Goal: Task Accomplishment & Management: Manage account settings

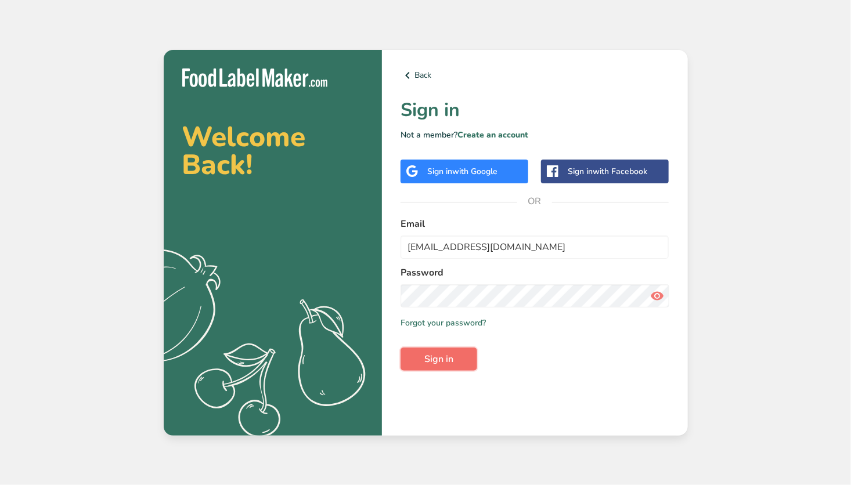
click at [468, 361] on button "Sign in" at bounding box center [439, 359] width 77 height 23
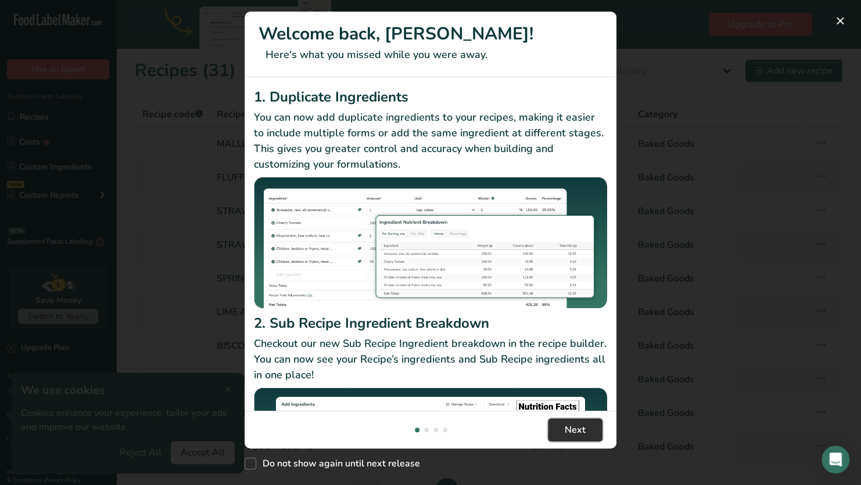
click at [577, 427] on span "Next" at bounding box center [574, 430] width 21 height 14
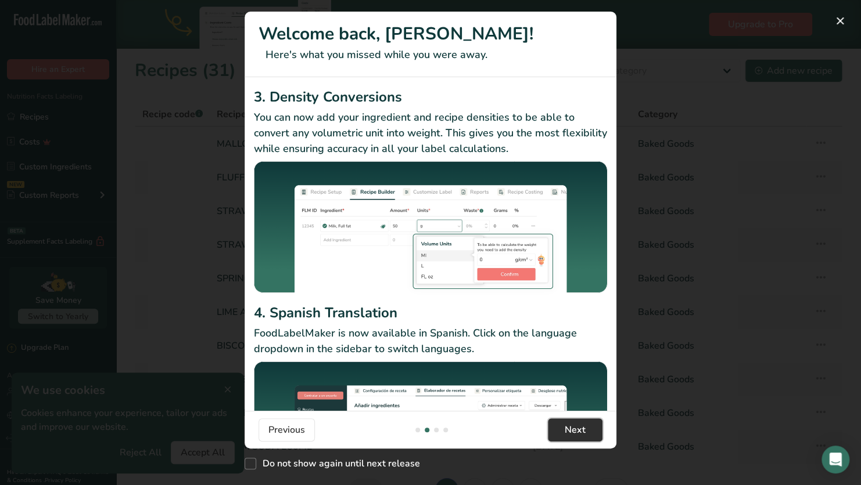
click at [577, 427] on span "Next" at bounding box center [574, 430] width 21 height 14
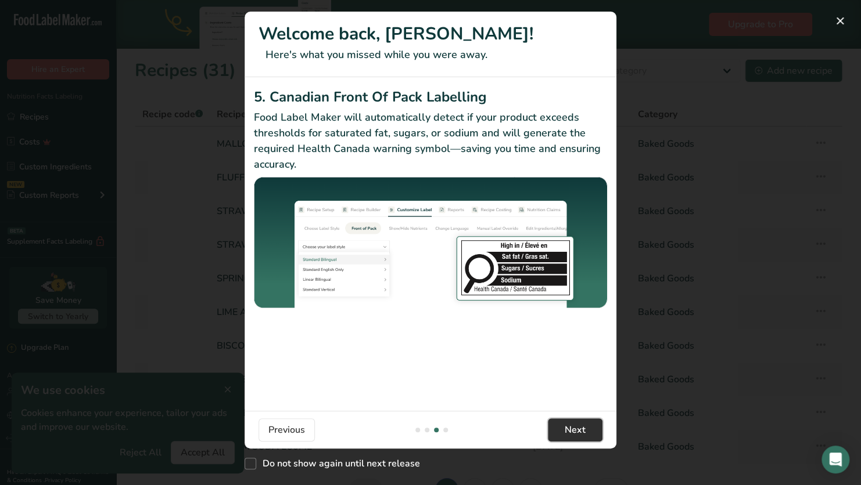
click at [577, 427] on span "Next" at bounding box center [574, 430] width 21 height 14
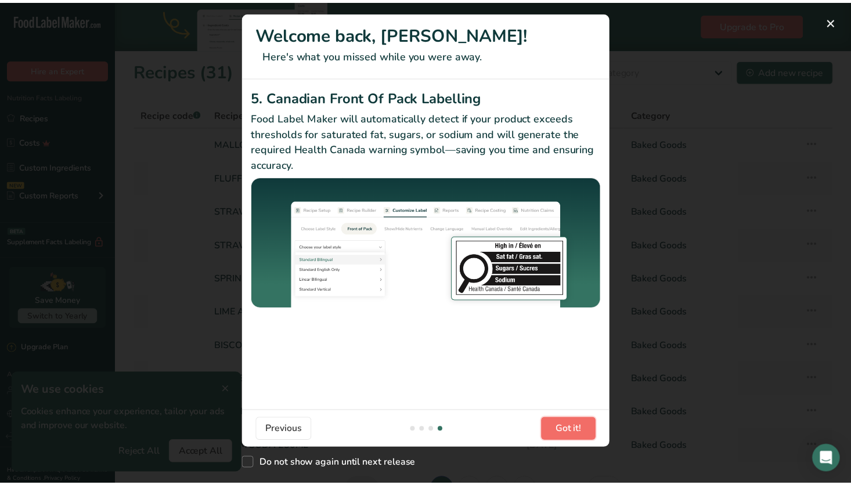
scroll to position [0, 1115]
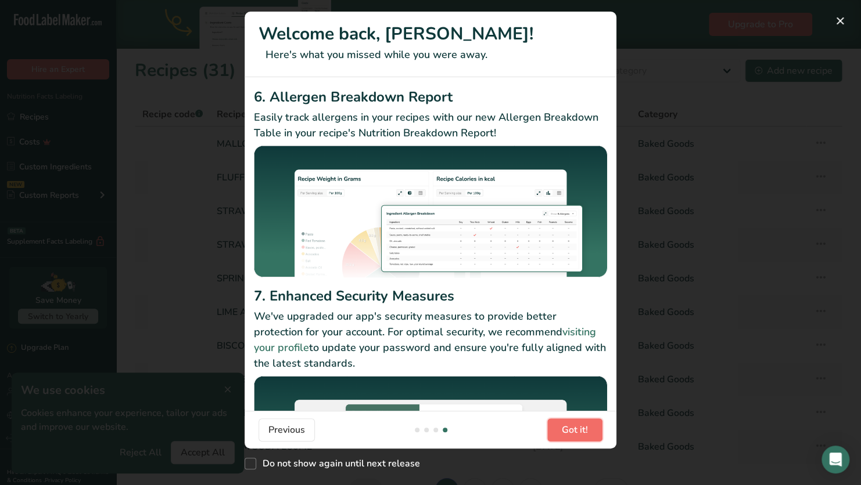
click at [577, 427] on span "Got it!" at bounding box center [574, 430] width 26 height 14
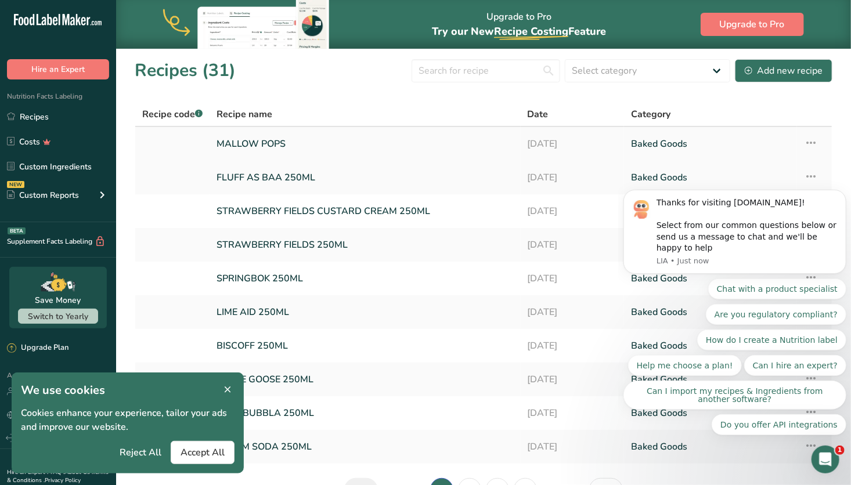
scroll to position [0, 0]
click at [59, 162] on link "Custom Ingredients" at bounding box center [58, 167] width 116 height 22
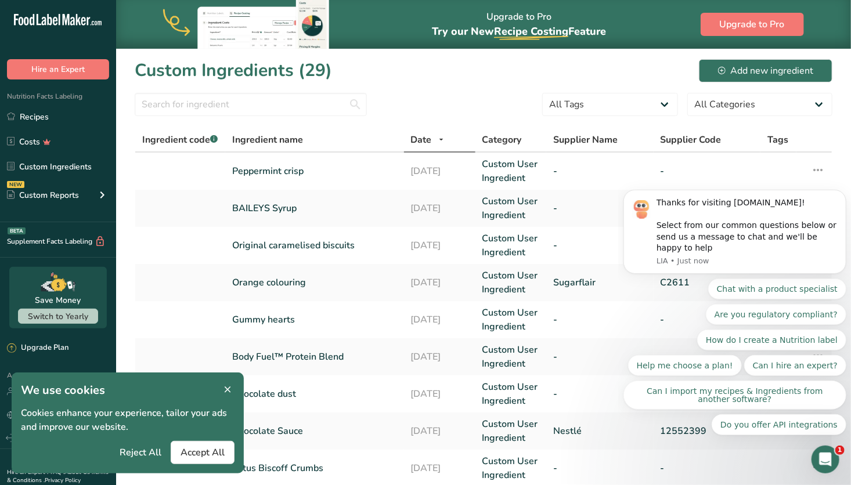
click at [782, 64] on body "Thanks for visiting [DOMAIN_NAME]! Select from our common questions below or se…" at bounding box center [734, 241] width 223 height 415
click at [226, 389] on icon at bounding box center [227, 390] width 10 height 16
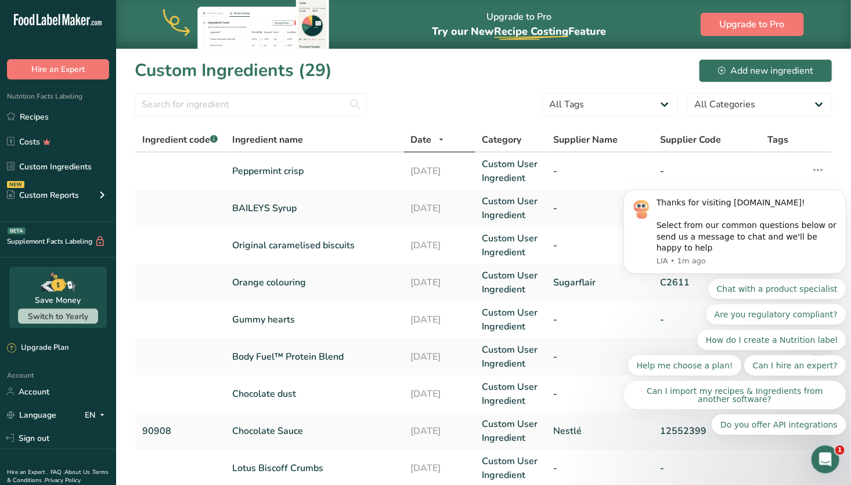
click at [722, 72] on body "Thanks for visiting [DOMAIN_NAME]! Select from our common questions below or se…" at bounding box center [734, 241] width 223 height 415
click at [841, 196] on icon "Dismiss notification" at bounding box center [843, 192] width 6 height 6
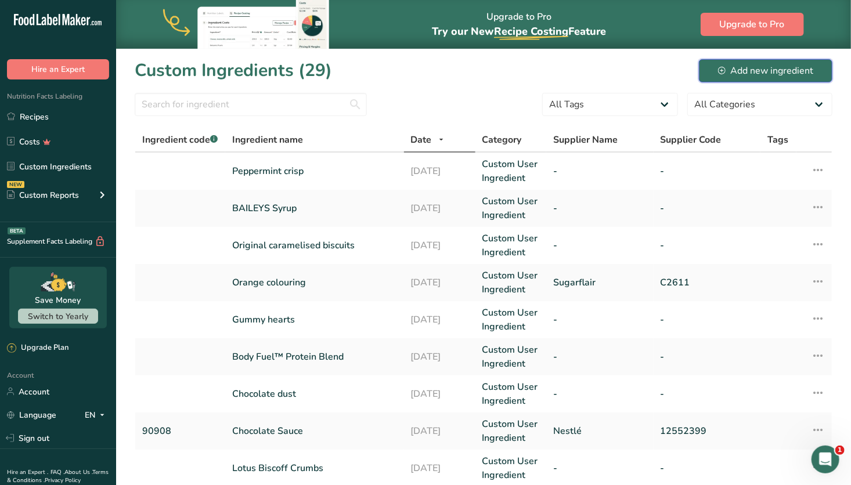
click at [761, 70] on div "Add new ingredient" at bounding box center [765, 71] width 95 height 14
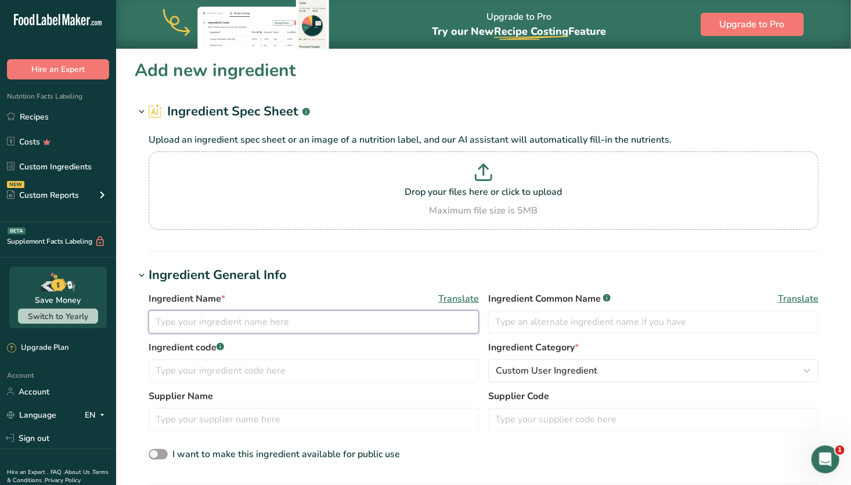
click at [300, 323] on input "text" at bounding box center [314, 322] width 330 height 23
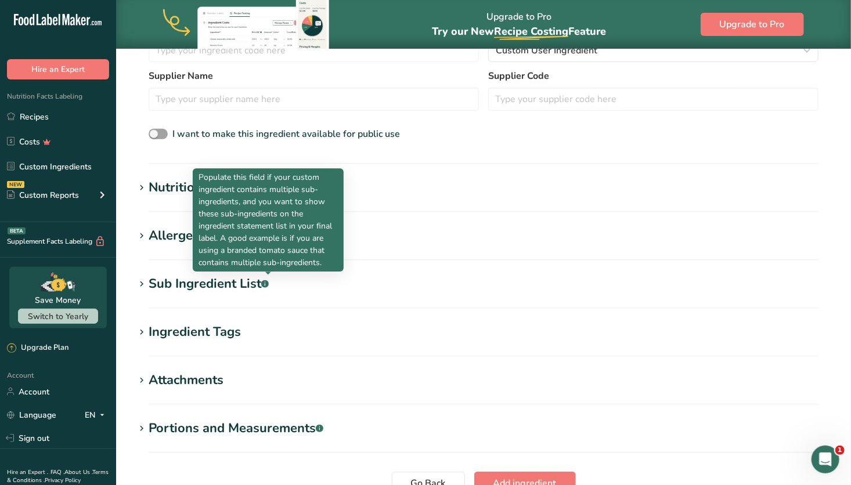
scroll to position [332, 0]
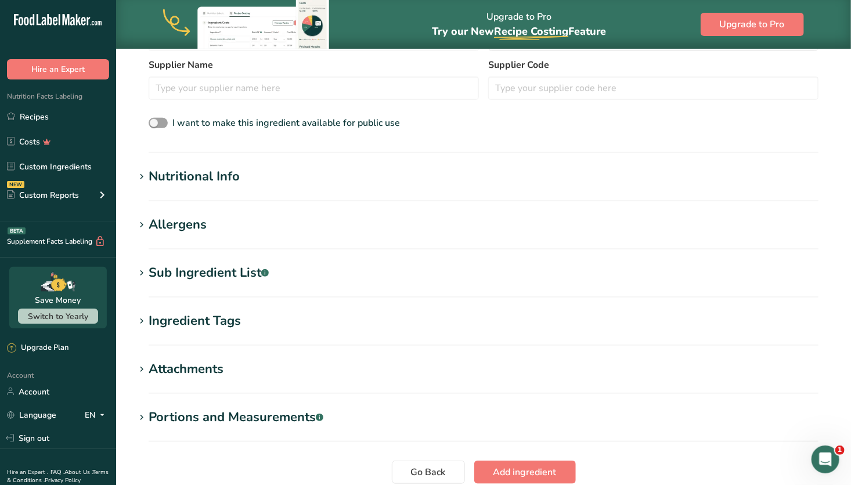
type input "Purple colour"
click at [311, 274] on h1 "Sub Ingredient List .a-a{fill:#347362;}.b-a{fill:#fff;}" at bounding box center [484, 273] width 698 height 19
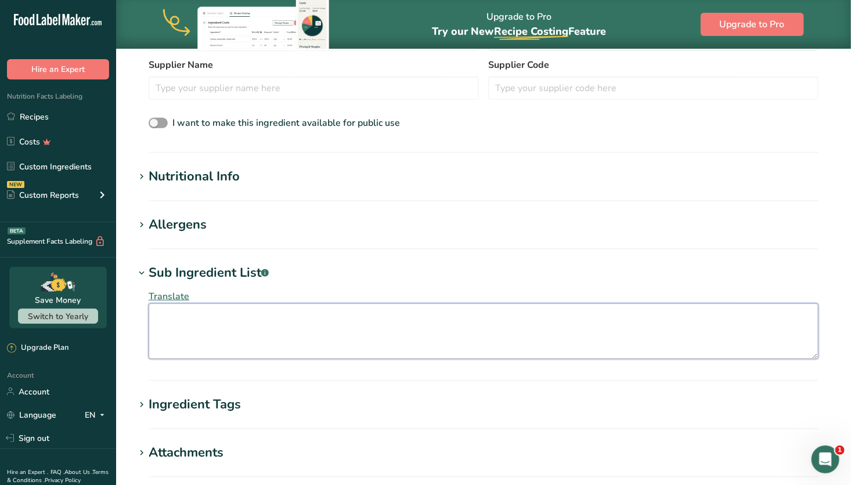
click at [262, 321] on textarea at bounding box center [484, 332] width 670 height 56
paste textarea "Humectant: E422, Thickener: E551, Colour: E122 (Carmoisine), E133 (Brilliant bl…"
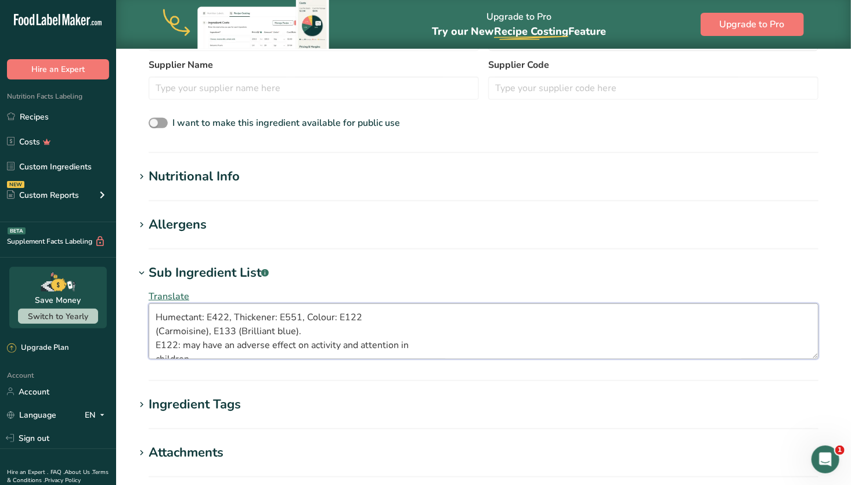
scroll to position [7, 0]
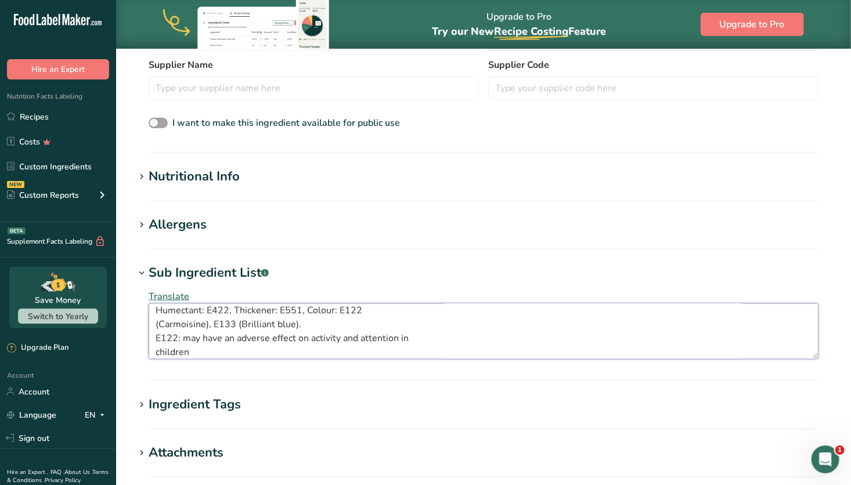
type textarea "Humectant: E422, Thickener: E551, Colour: E122 (Carmoisine), E133 (Brilliant bl…"
click at [298, 366] on div "Translate Humectant: E422, Thickener: E551, Colour: E122 (Carmoisine), E133 (Br…" at bounding box center [484, 325] width 698 height 84
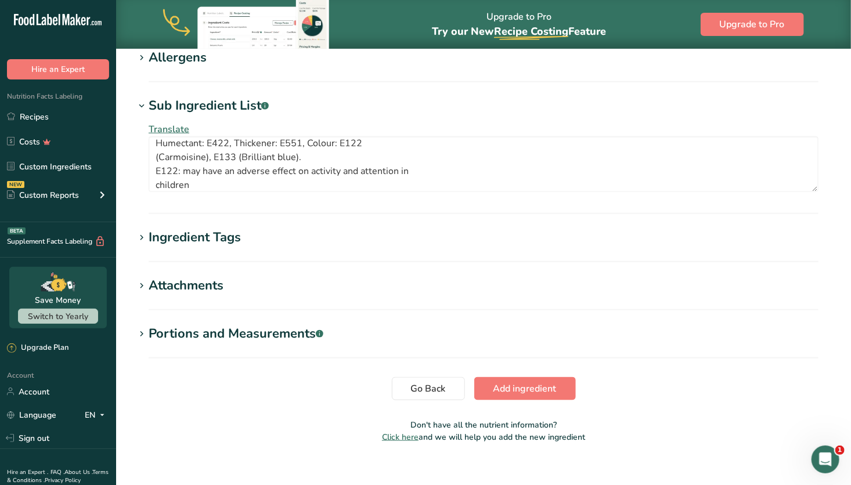
scroll to position [512, 0]
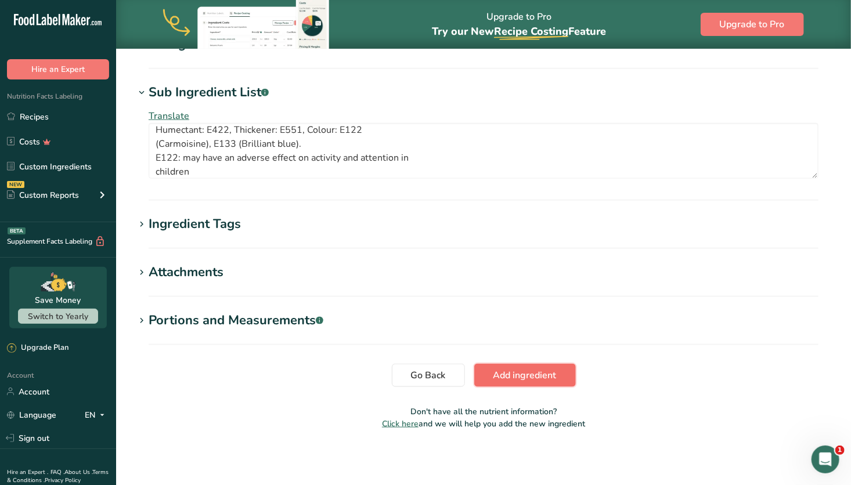
click at [524, 377] on span "Add ingredient" at bounding box center [525, 376] width 63 height 14
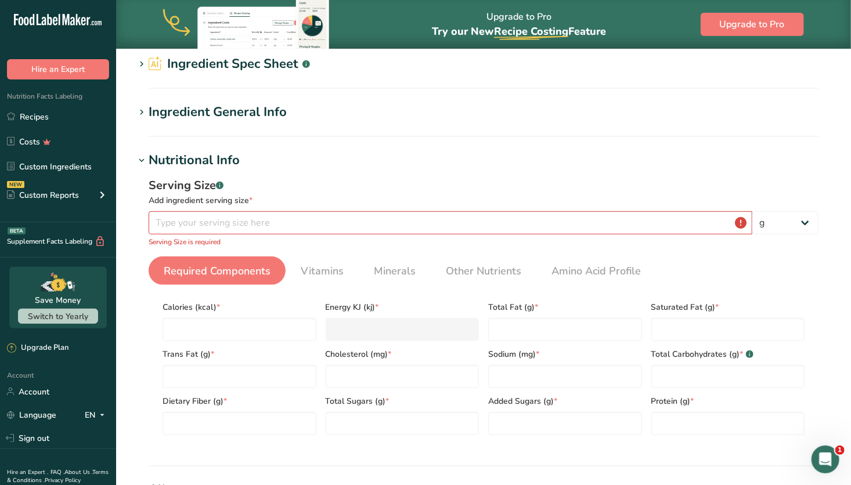
scroll to position [43, 0]
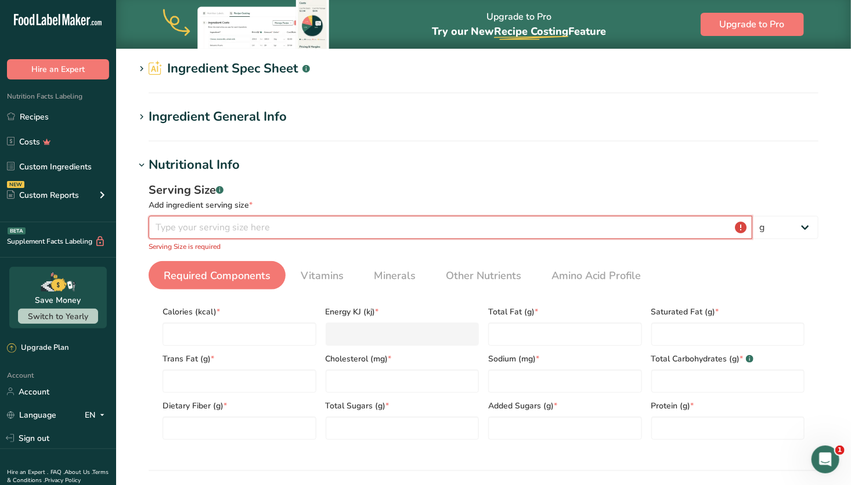
click at [303, 230] on input "number" at bounding box center [451, 227] width 604 height 23
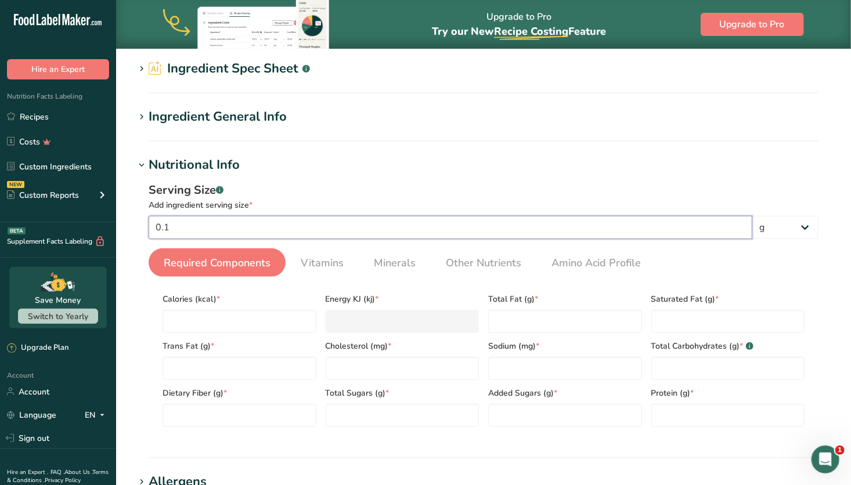
type input "0"
type input "1"
click at [411, 146] on section "Add new ingredient Ingredient Spec Sheet .a-a{fill:#347362;}.b-a{fill:#fff;} Up…" at bounding box center [483, 404] width 735 height 798
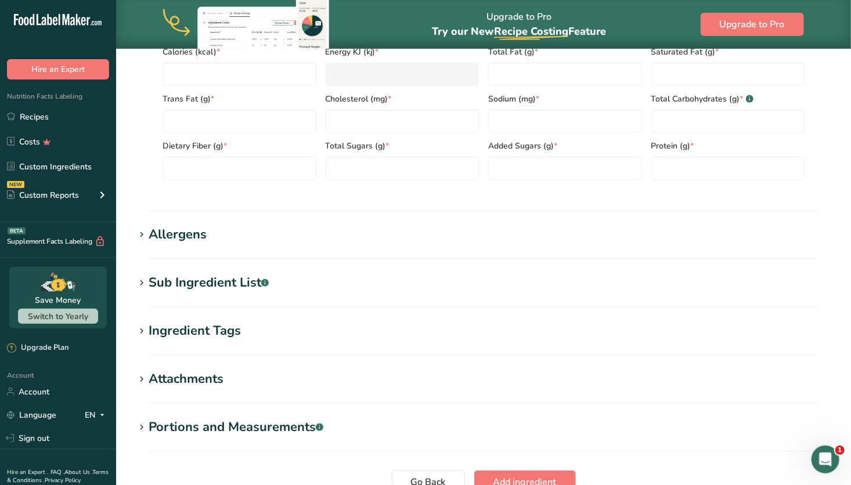
scroll to position [397, 0]
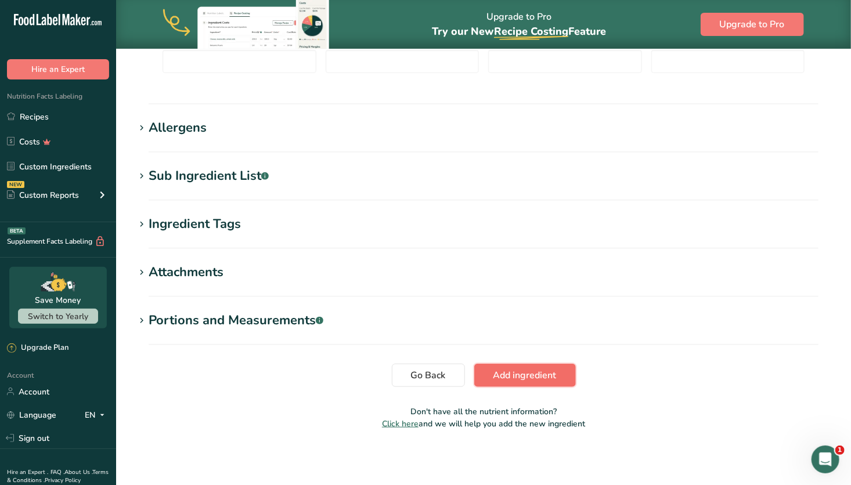
click at [525, 373] on span "Add ingredient" at bounding box center [525, 376] width 63 height 14
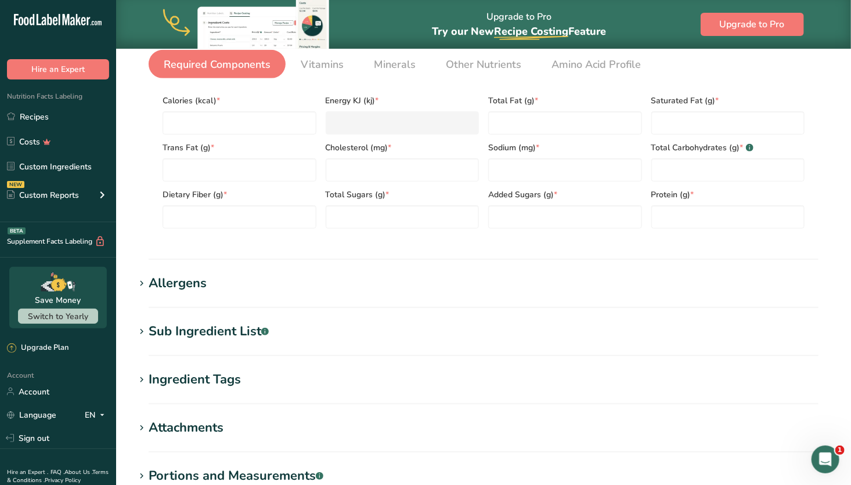
scroll to position [199, 0]
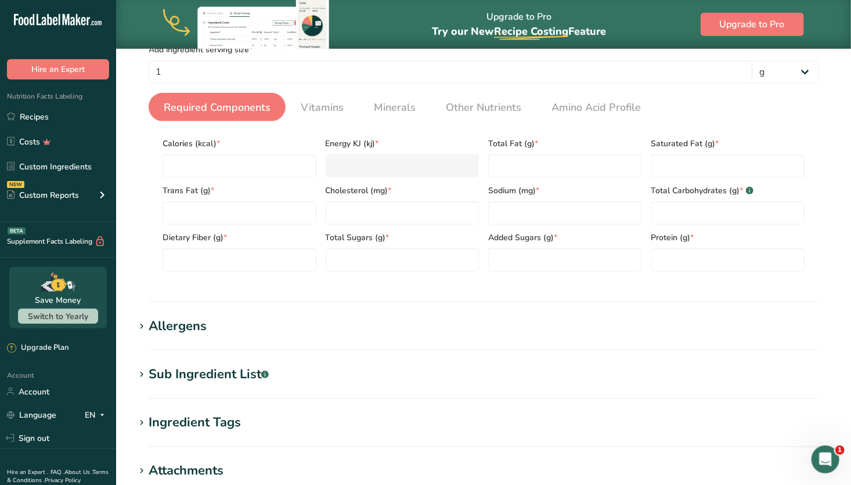
click at [260, 103] on span "Required Components" at bounding box center [217, 108] width 107 height 16
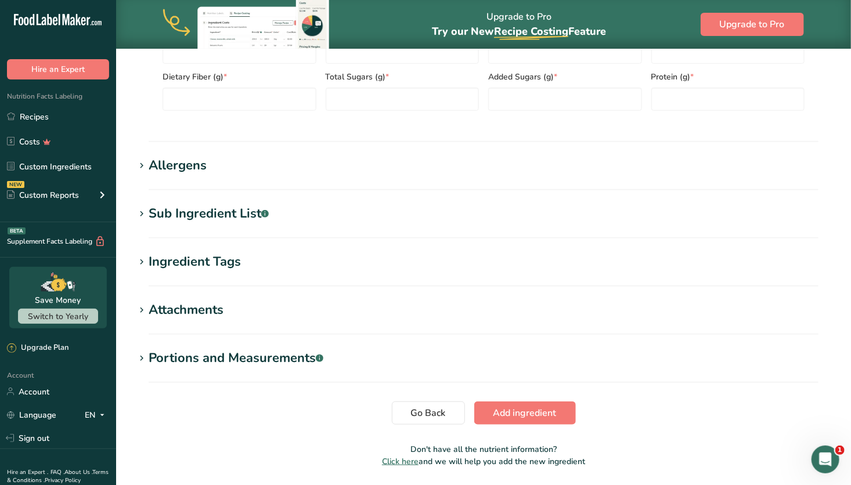
scroll to position [397, 0]
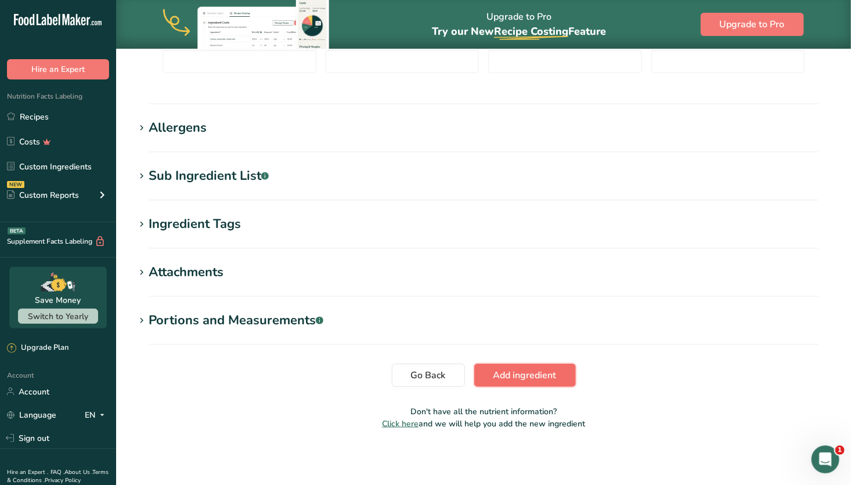
click at [511, 381] on span "Add ingredient" at bounding box center [525, 376] width 63 height 14
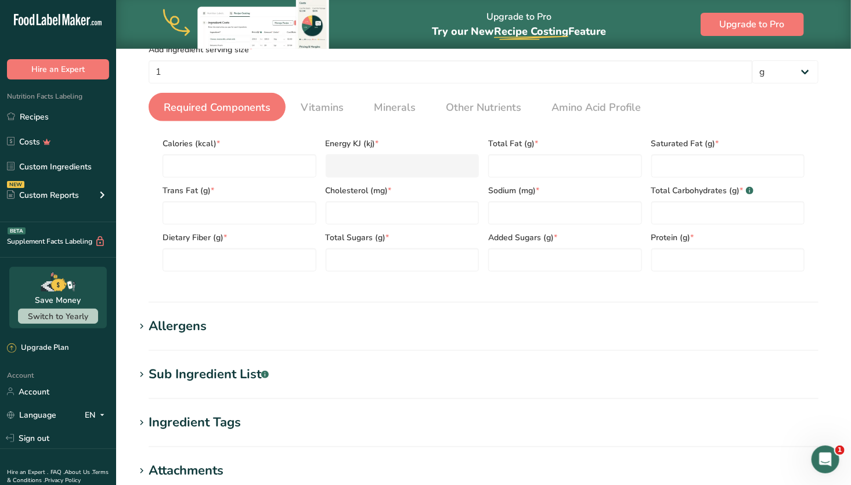
scroll to position [0, 0]
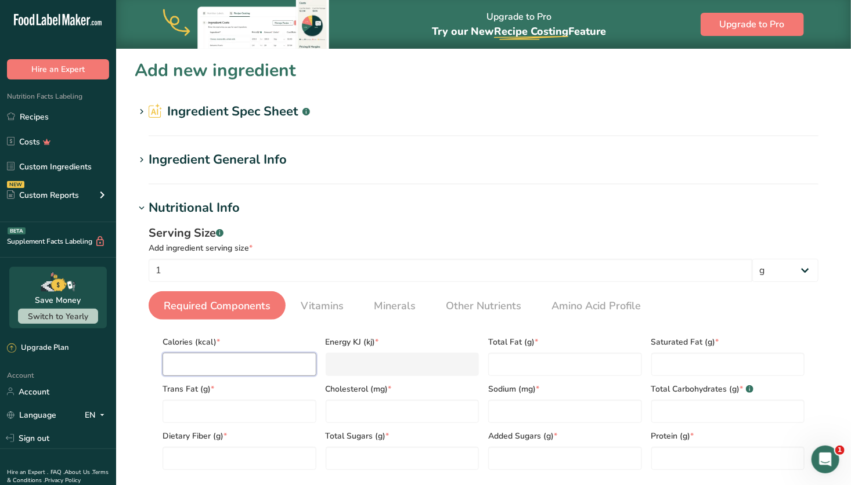
click at [256, 358] on input "number" at bounding box center [240, 364] width 154 height 23
type input "0"
type KJ "0"
type input "0"
click at [516, 365] on Fat "number" at bounding box center [565, 364] width 154 height 23
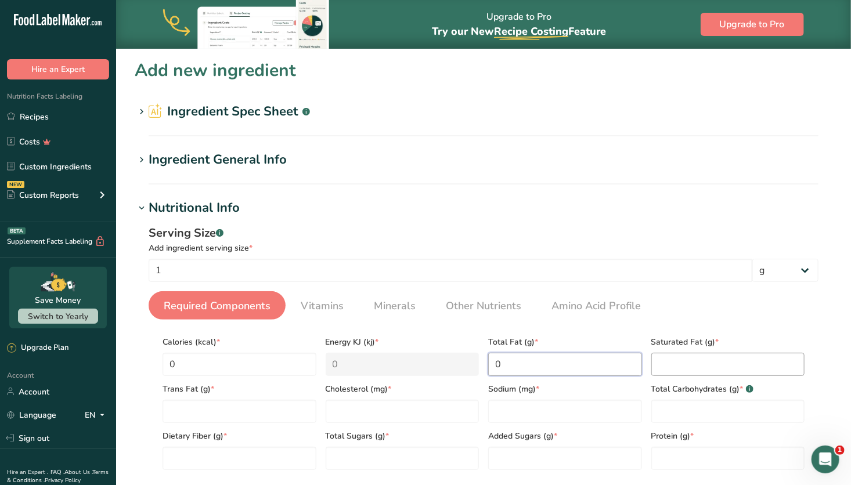
type Fat "0"
click at [670, 362] on Fat "number" at bounding box center [728, 364] width 154 height 23
type Fat "0"
click at [559, 405] on input "number" at bounding box center [565, 411] width 154 height 23
type input "0"
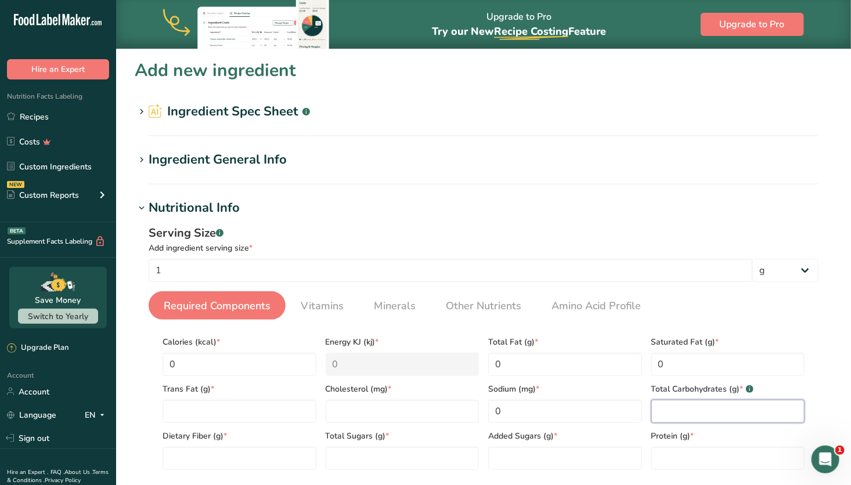
click at [695, 409] on Carbohydrates "number" at bounding box center [728, 411] width 154 height 23
type Carbohydrates "0"
click at [688, 467] on input "number" at bounding box center [728, 458] width 154 height 23
type input "0"
click at [591, 465] on Sugars "number" at bounding box center [565, 458] width 154 height 23
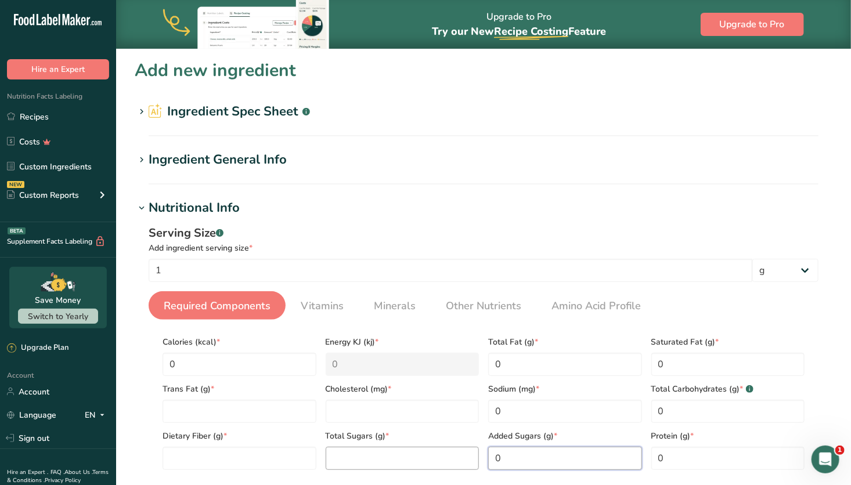
type Sugars "0"
click at [409, 458] on Sugars "number" at bounding box center [403, 458] width 154 height 23
type Sugars "0"
click at [273, 462] on Fiber "number" at bounding box center [240, 458] width 154 height 23
type Fiber "0"
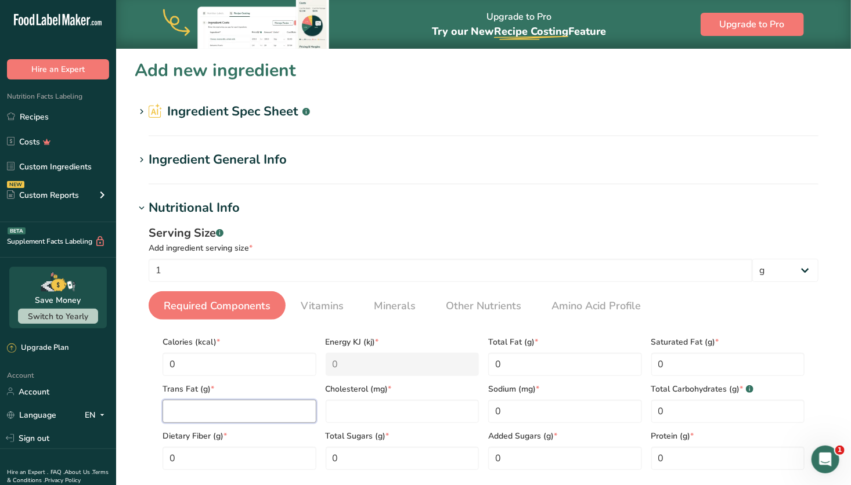
click at [272, 406] on Fat "number" at bounding box center [240, 411] width 154 height 23
type Fat "0"
click at [360, 403] on input "number" at bounding box center [403, 411] width 154 height 23
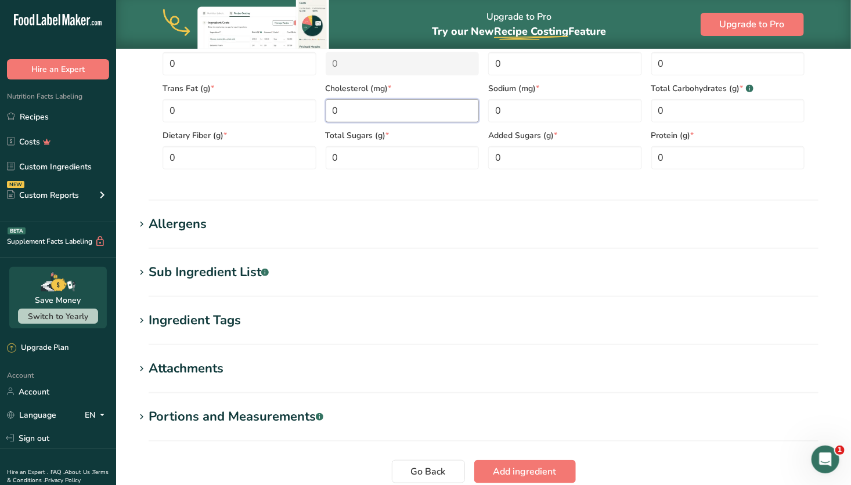
scroll to position [397, 0]
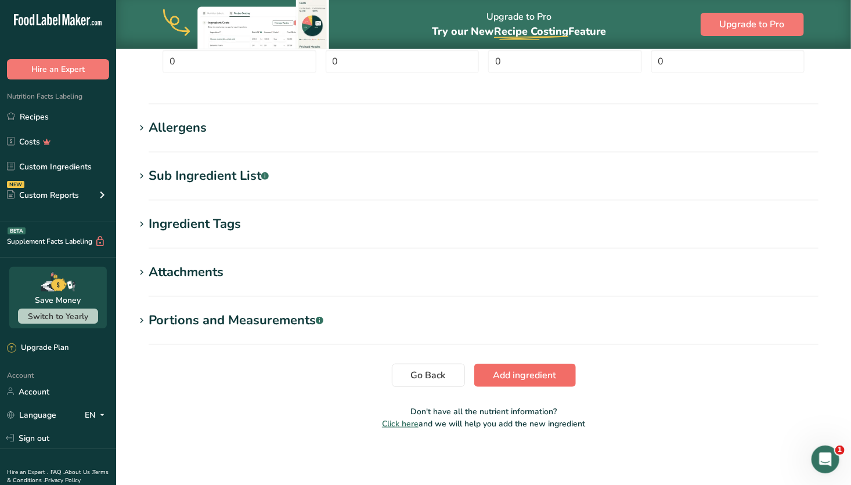
type input "0"
click at [532, 373] on span "Add ingredient" at bounding box center [525, 376] width 63 height 14
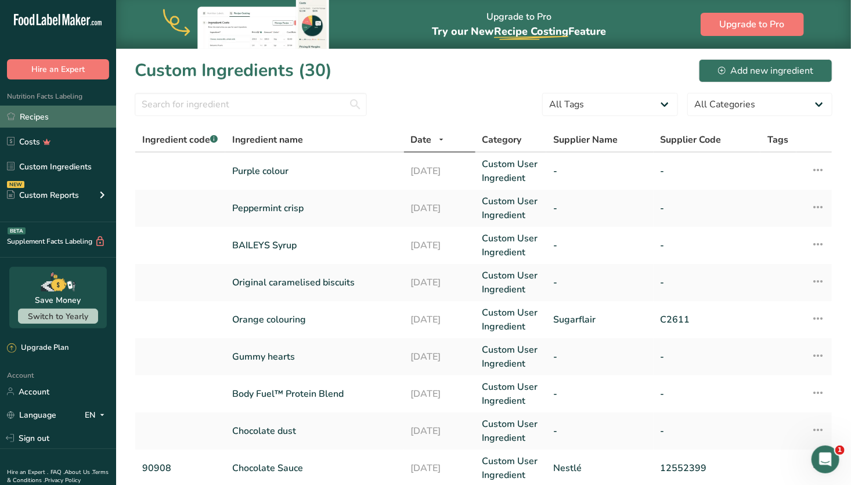
click at [38, 118] on link "Recipes" at bounding box center [58, 117] width 116 height 22
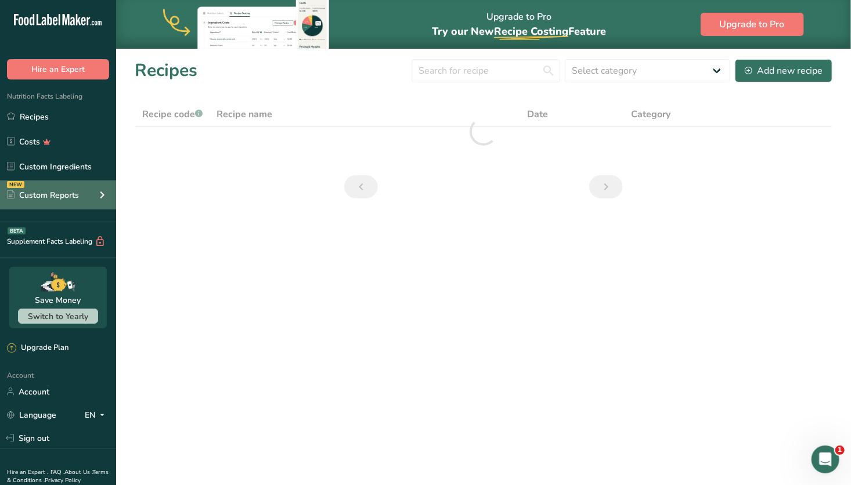
click at [56, 190] on div "Custom Reports" at bounding box center [43, 195] width 72 height 12
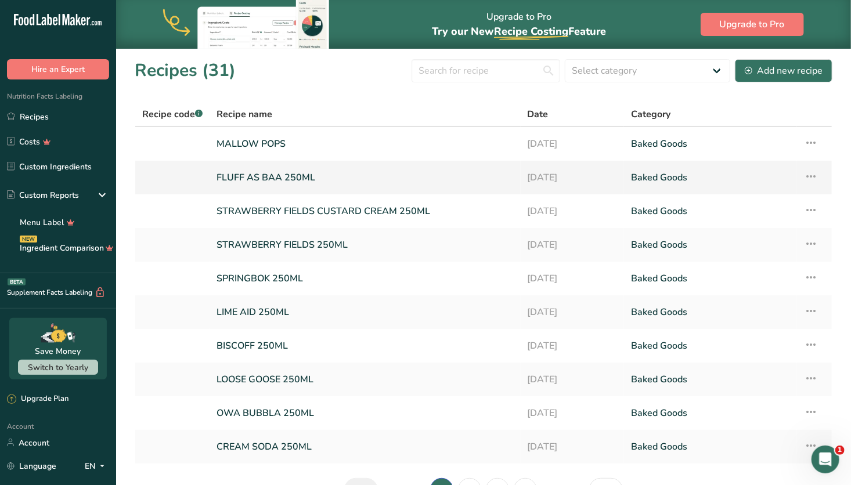
click at [351, 182] on link "FLUFF AS BAA 250ML" at bounding box center [365, 177] width 297 height 24
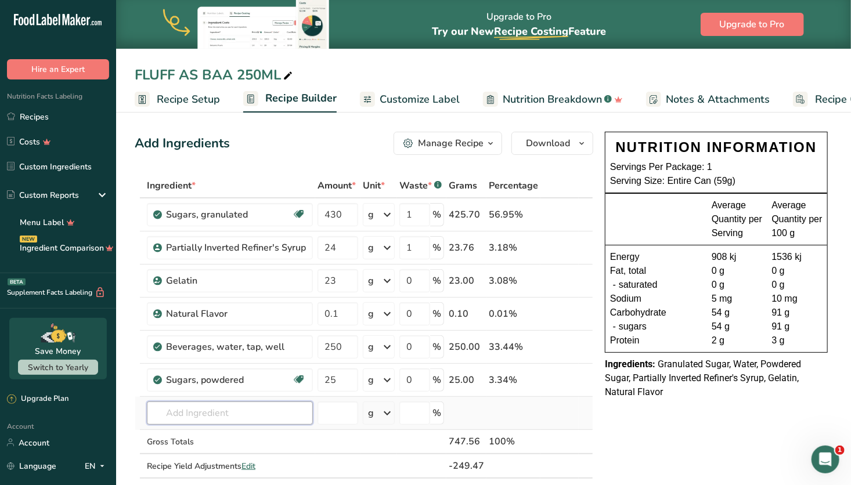
click at [261, 406] on input "text" at bounding box center [230, 413] width 166 height 23
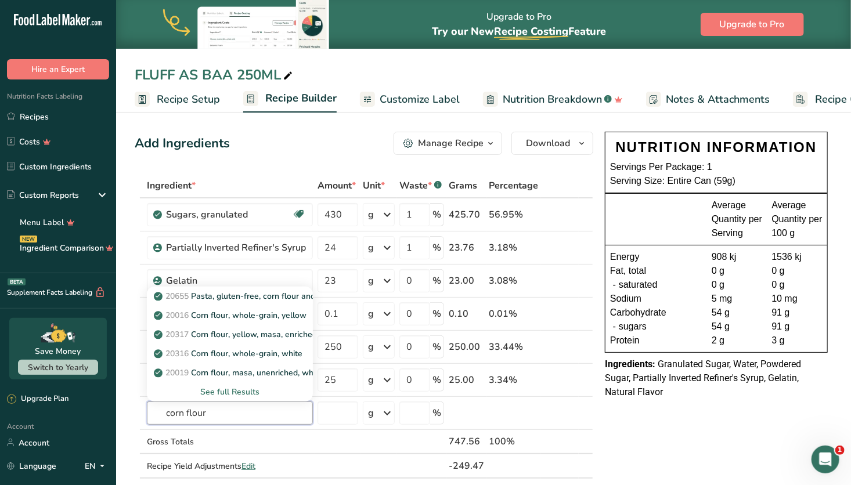
type input "corn flour"
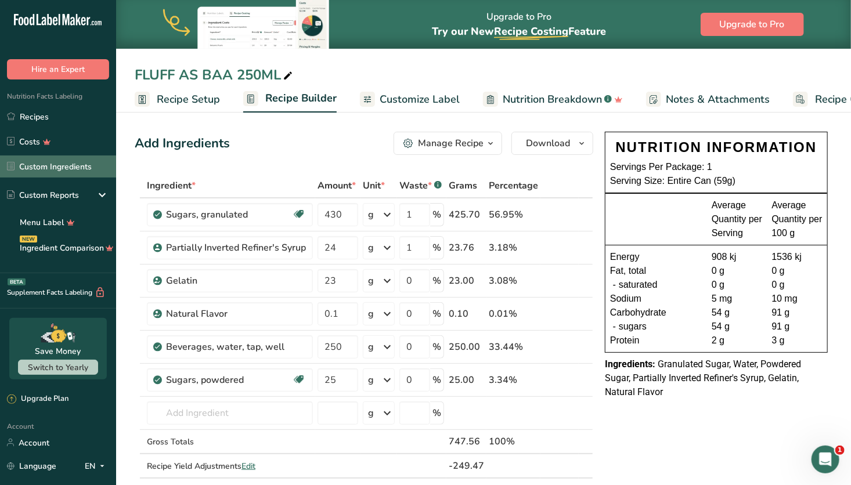
click at [60, 165] on link "Custom Ingredients" at bounding box center [58, 167] width 116 height 22
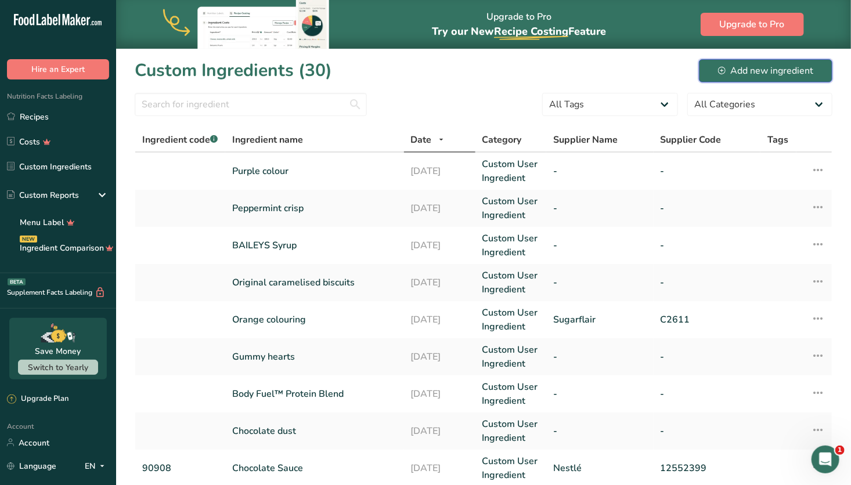
click at [746, 74] on div "Add new ingredient" at bounding box center [765, 71] width 95 height 14
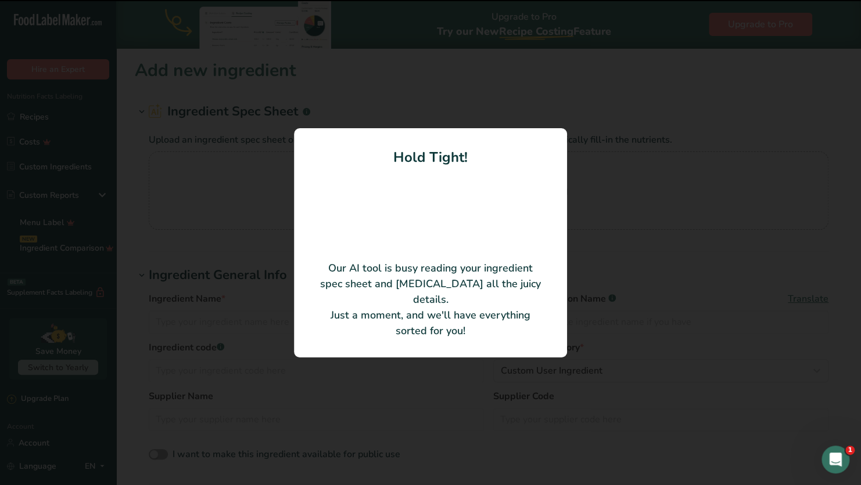
type input "Cornflour"
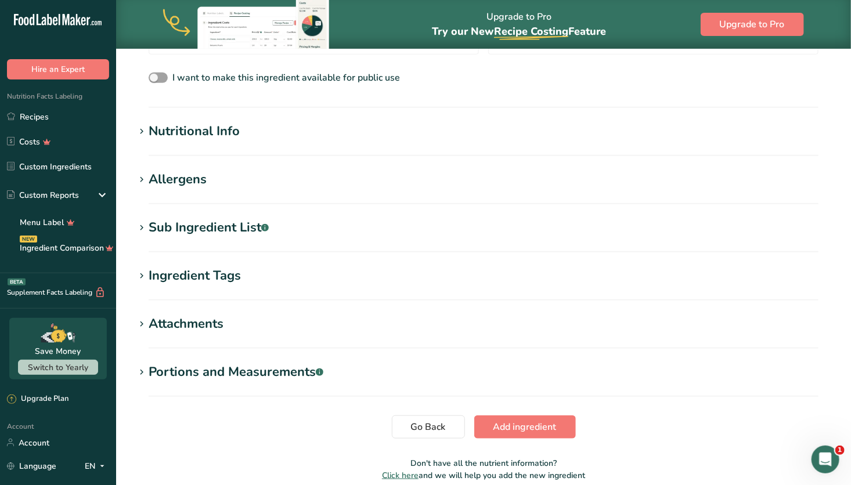
scroll to position [314, 0]
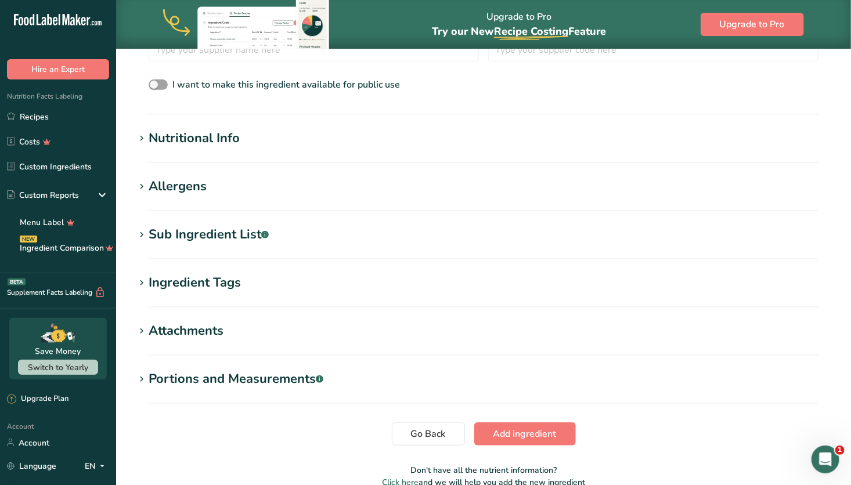
click at [336, 182] on h1 "Allergens" at bounding box center [484, 186] width 698 height 19
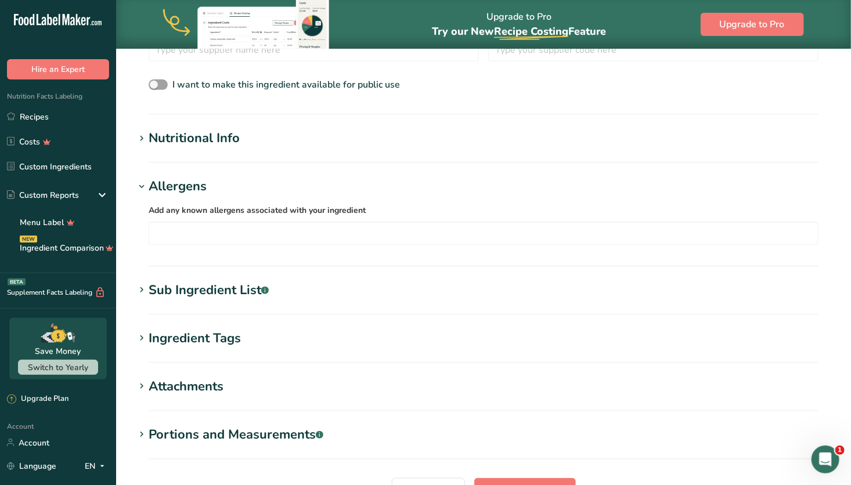
click at [336, 182] on h1 "Allergens" at bounding box center [484, 186] width 698 height 19
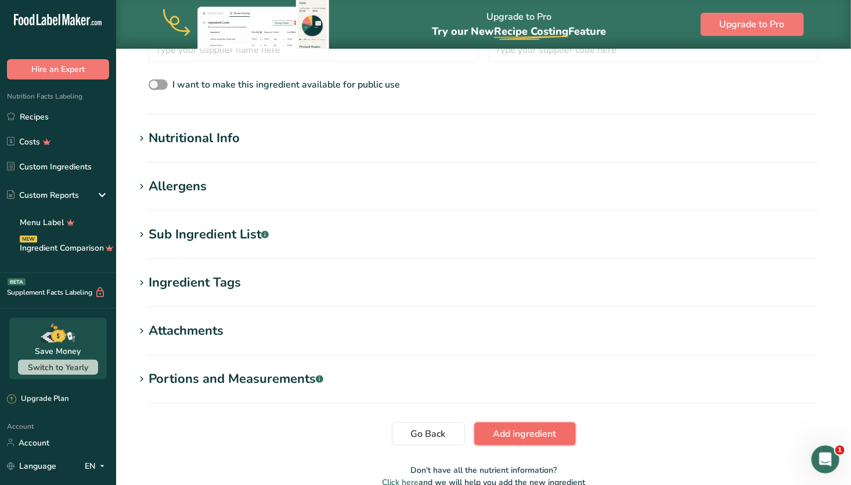
click at [532, 435] on span "Add ingredient" at bounding box center [525, 434] width 63 height 14
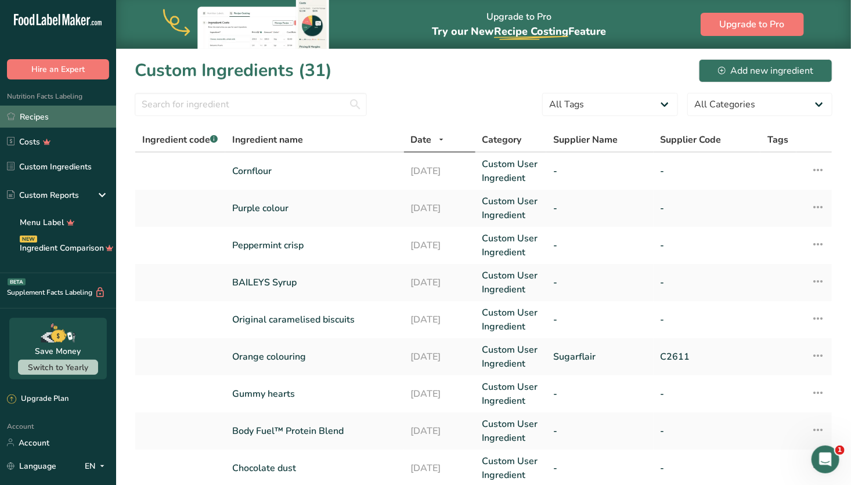
click at [59, 116] on link "Recipes" at bounding box center [58, 117] width 116 height 22
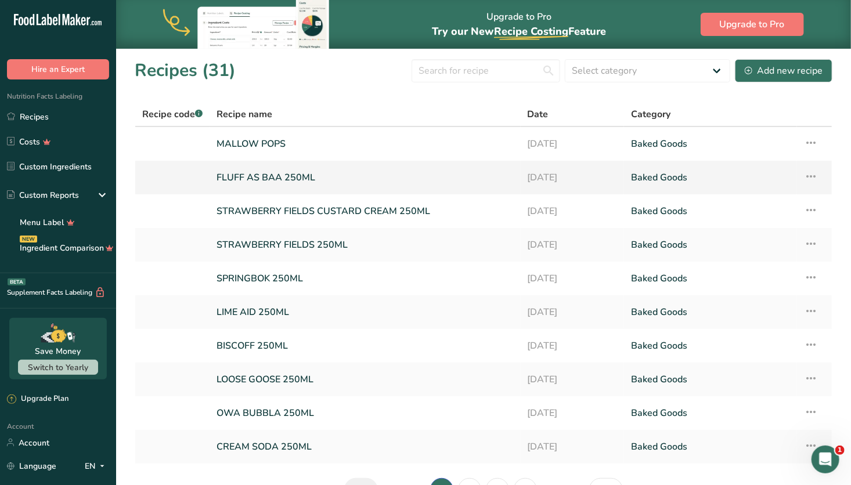
click at [326, 175] on link "FLUFF AS BAA 250ML" at bounding box center [365, 177] width 297 height 24
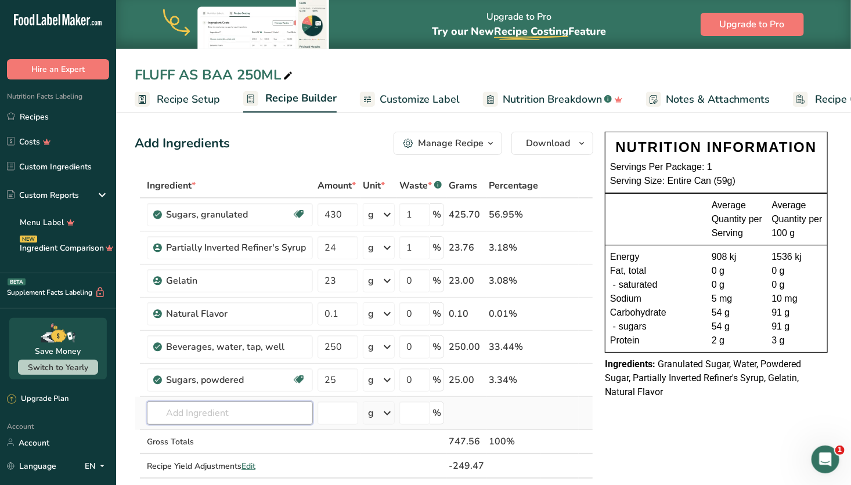
click at [235, 413] on input "text" at bounding box center [230, 413] width 166 height 23
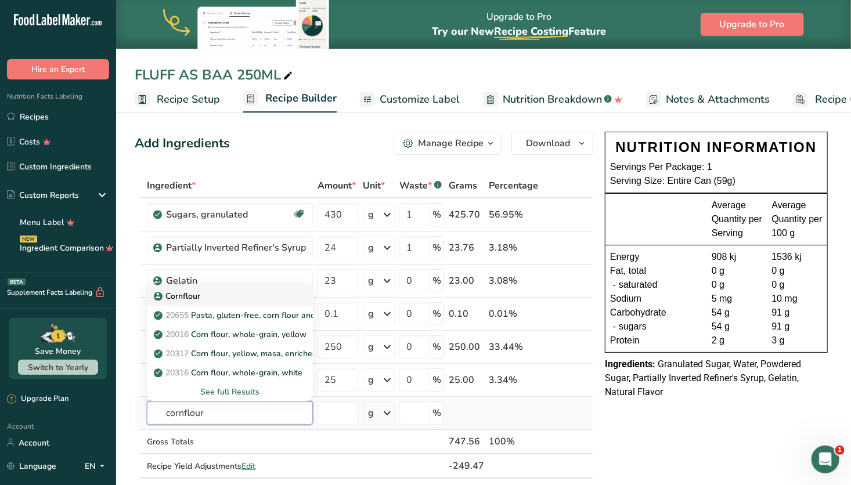
type input "cornflour"
click at [229, 295] on div "Cornflour" at bounding box center [220, 296] width 129 height 12
type input "Cornflour"
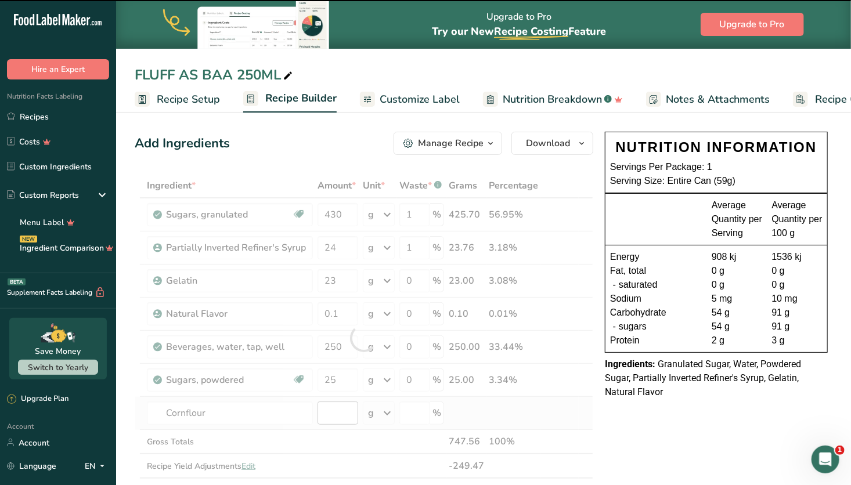
type input "0"
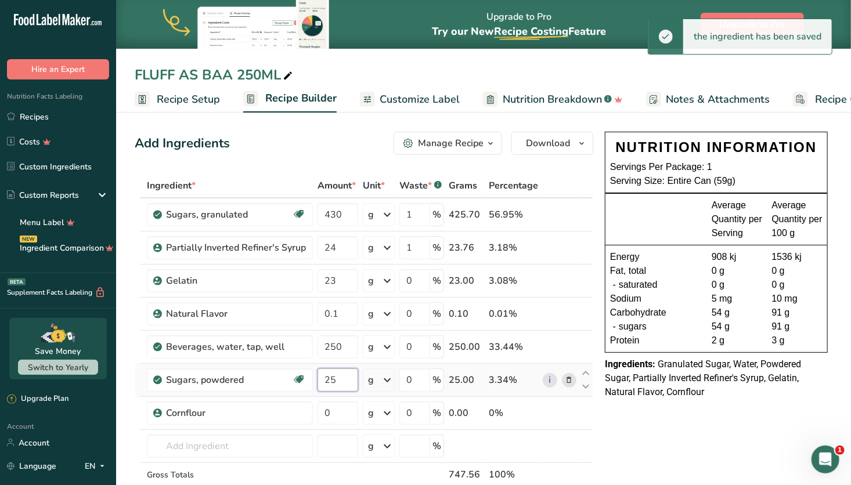
drag, startPoint x: 342, startPoint y: 380, endPoint x: 320, endPoint y: 369, distance: 24.4
click at [320, 369] on input "25" at bounding box center [338, 380] width 41 height 23
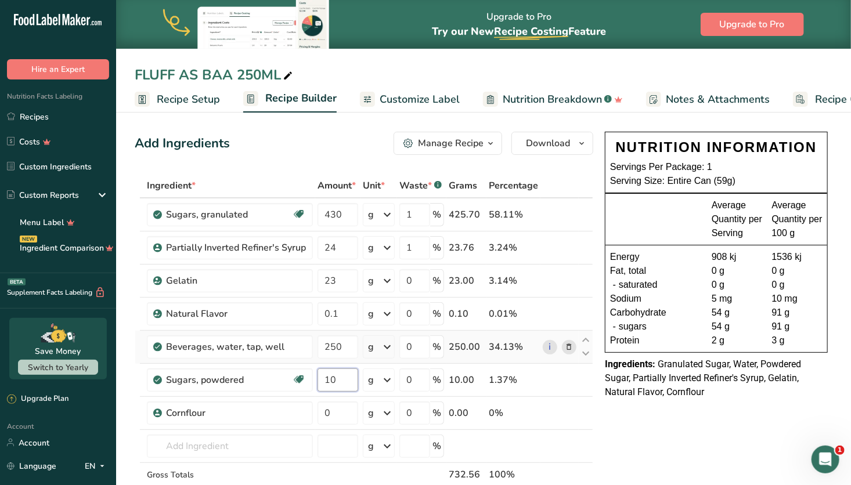
type input "1"
type input "25"
click at [344, 415] on div "Ingredient * Amount * Unit * Waste * .a-a{fill:#347362;}.b-a{fill:#fff;} Grams …" at bounding box center [364, 355] width 459 height 362
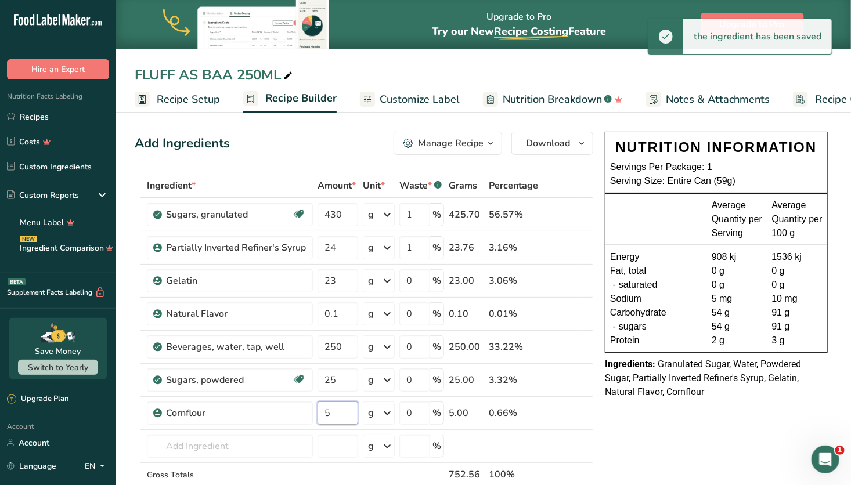
type input "5"
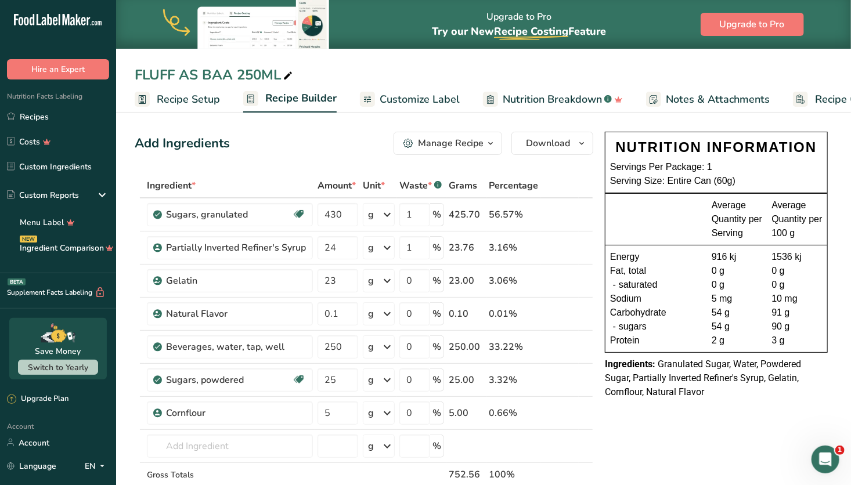
click at [289, 75] on icon at bounding box center [288, 76] width 10 height 16
drag, startPoint x: 282, startPoint y: 74, endPoint x: 128, endPoint y: 62, distance: 154.4
click at [128, 62] on div "FLUFF AS BAA 250ML Recipe Setup Recipe Builder Customize Label Nutrition Breakd…" at bounding box center [483, 56] width 735 height 113
type input "n"
type input "COLOURLESS MALLOW"
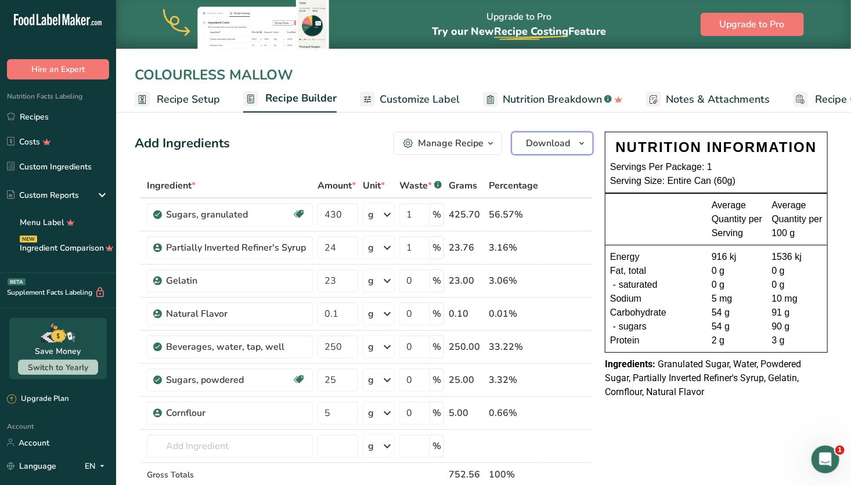
click at [559, 138] on span "Download" at bounding box center [548, 143] width 44 height 14
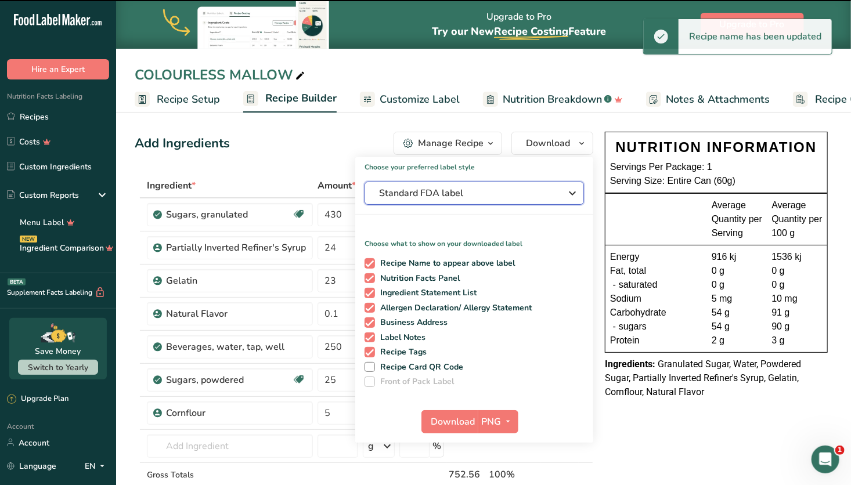
click at [496, 192] on span "Standard FDA label" at bounding box center [466, 193] width 174 height 14
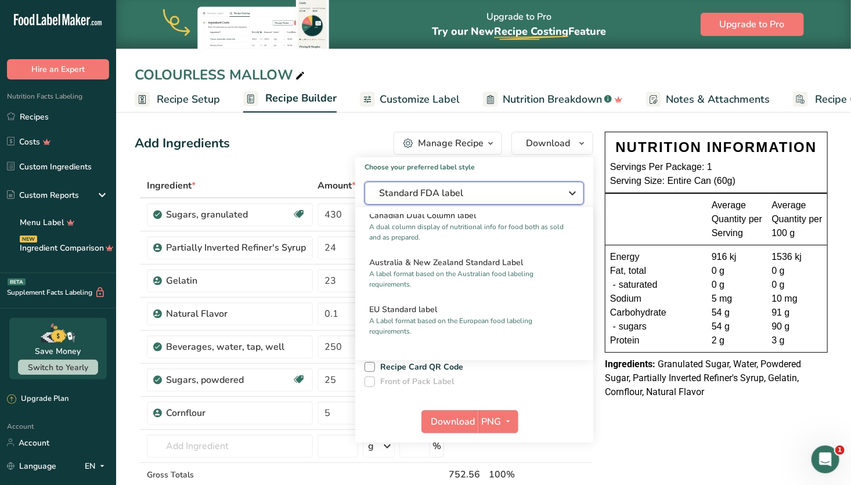
scroll to position [550, 0]
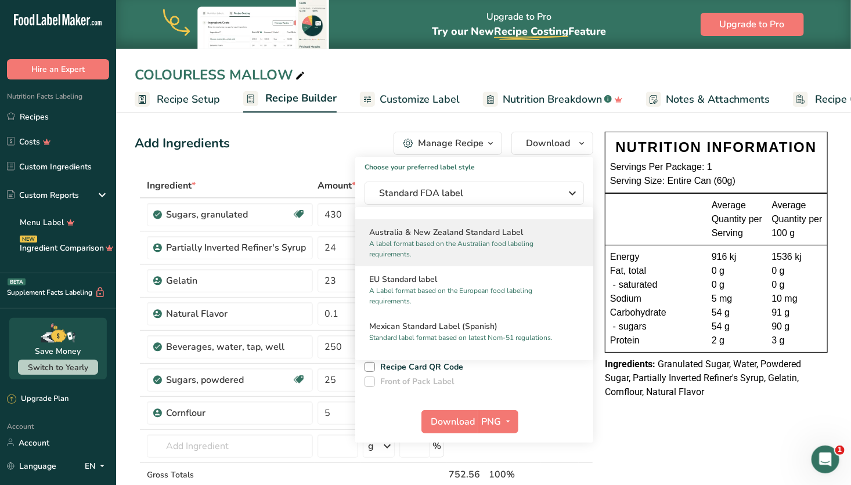
click at [512, 239] on h2 "Australia & New Zealand Standard Label" at bounding box center [474, 232] width 210 height 12
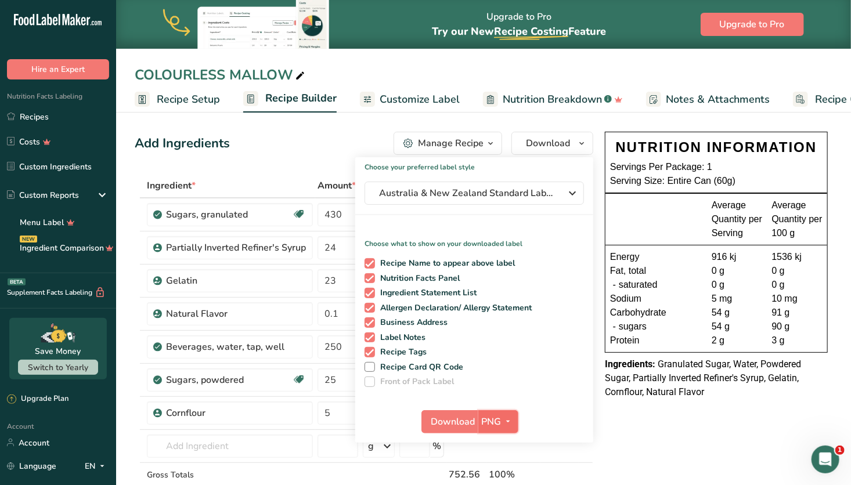
click at [498, 424] on span "PNG" at bounding box center [492, 422] width 20 height 14
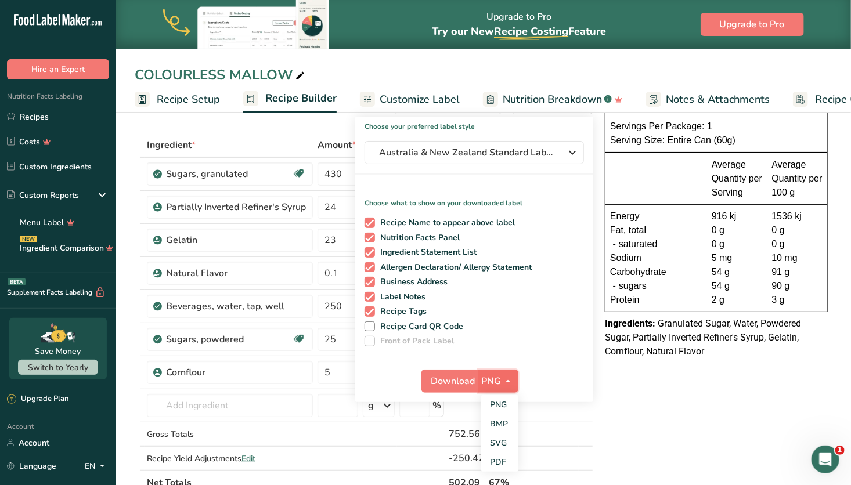
scroll to position [44, 0]
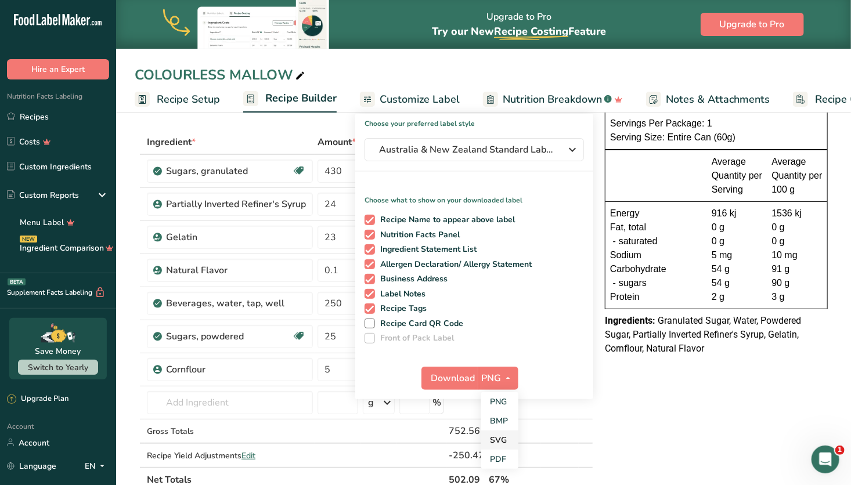
click at [500, 435] on link "SVG" at bounding box center [499, 440] width 37 height 19
click at [503, 384] on icon "button" at bounding box center [507, 378] width 9 height 15
click at [452, 379] on span "Download" at bounding box center [453, 379] width 44 height 14
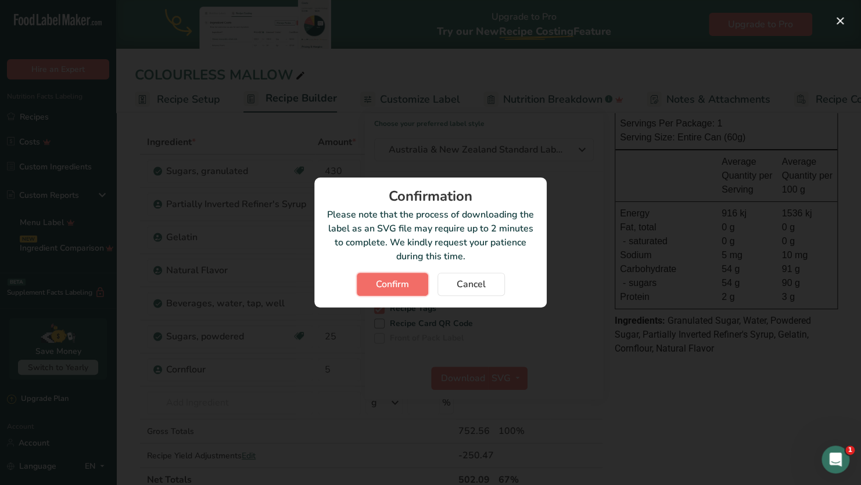
click at [402, 285] on span "Confirm" at bounding box center [392, 285] width 33 height 14
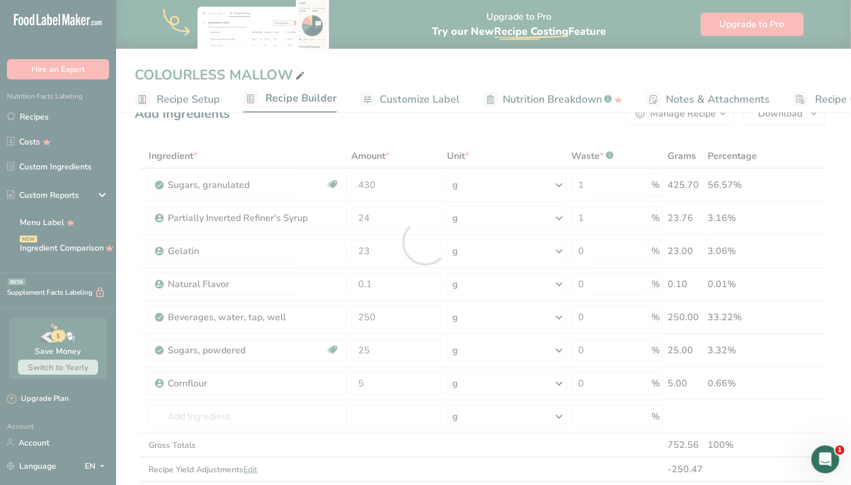
scroll to position [0, 0]
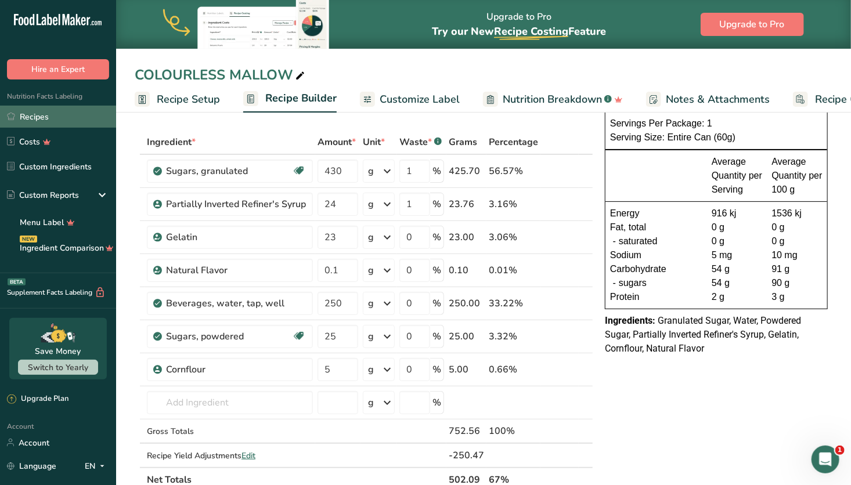
click at [59, 115] on link "Recipes" at bounding box center [58, 117] width 116 height 22
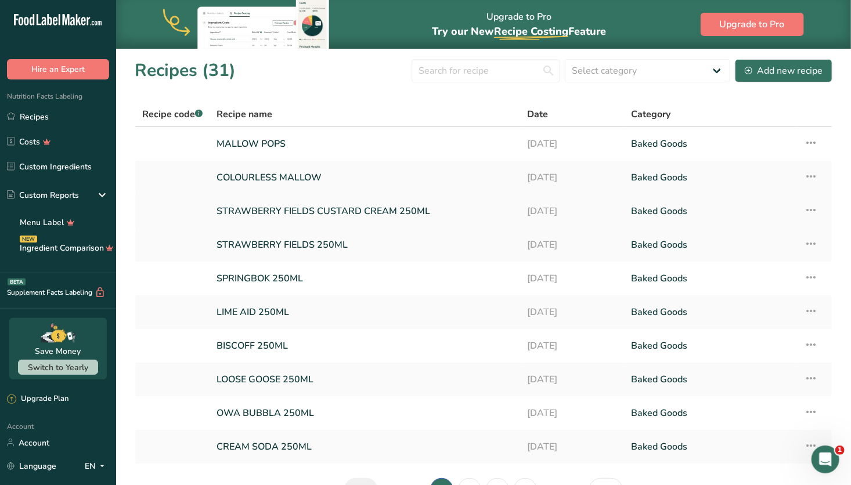
click at [813, 212] on icon at bounding box center [811, 210] width 14 height 21
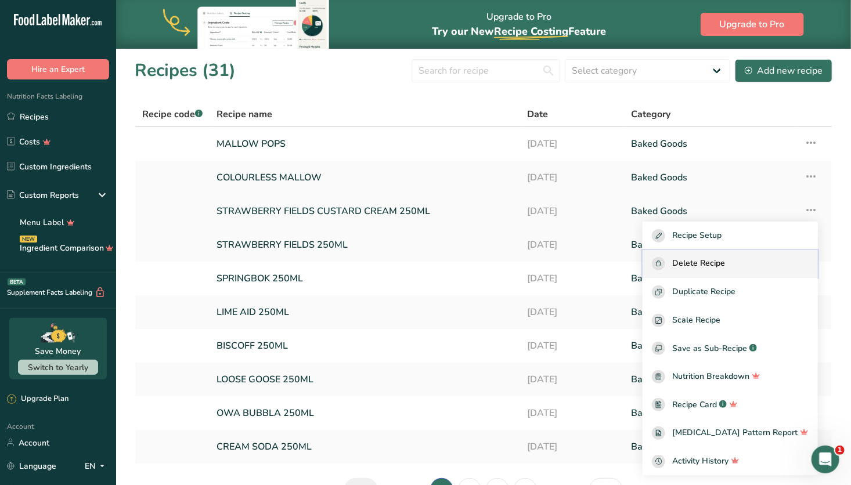
click at [746, 265] on div "Delete Recipe" at bounding box center [730, 263] width 157 height 13
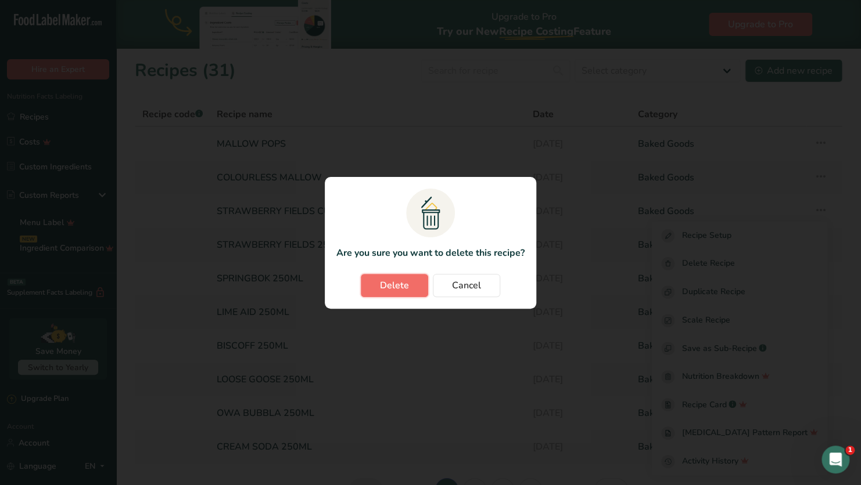
click at [407, 279] on span "Delete" at bounding box center [394, 286] width 29 height 14
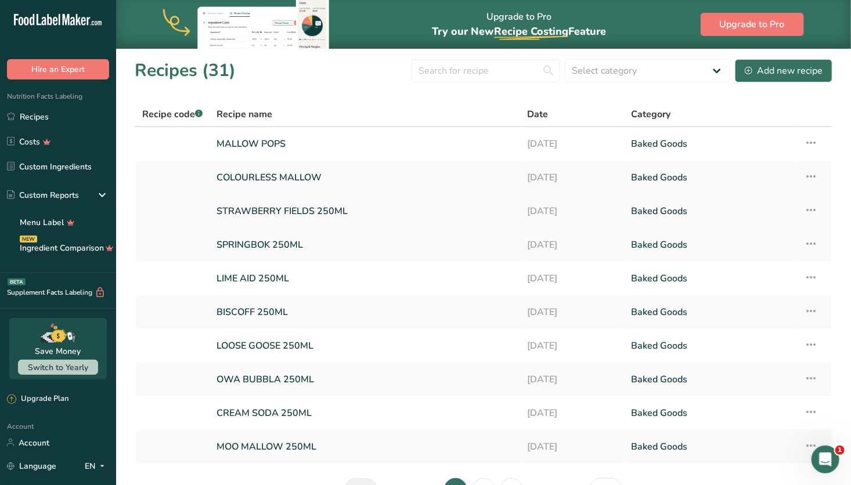
click at [437, 208] on link "STRAWBERRY FIELDS 250ML" at bounding box center [365, 211] width 297 height 24
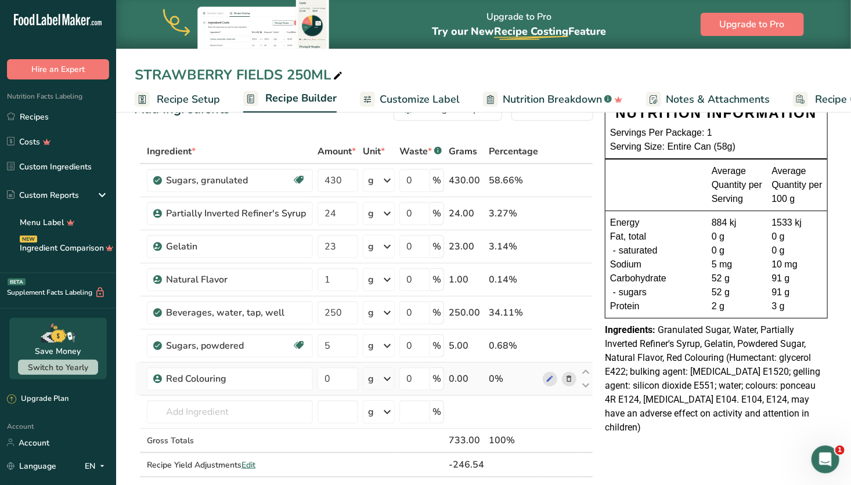
scroll to position [35, 0]
click at [256, 408] on input "text" at bounding box center [230, 411] width 166 height 23
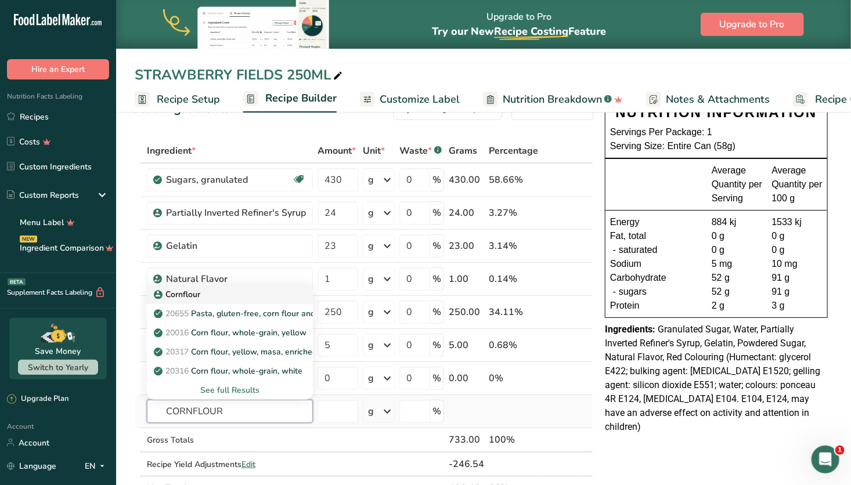
type input "CORNFLOUR"
click at [247, 293] on div "Cornflour" at bounding box center [220, 295] width 129 height 12
type input "Cornflour"
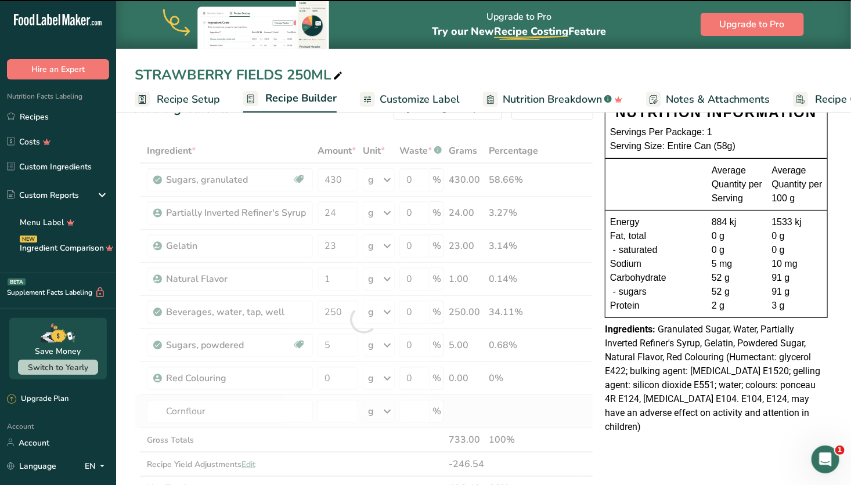
type input "0"
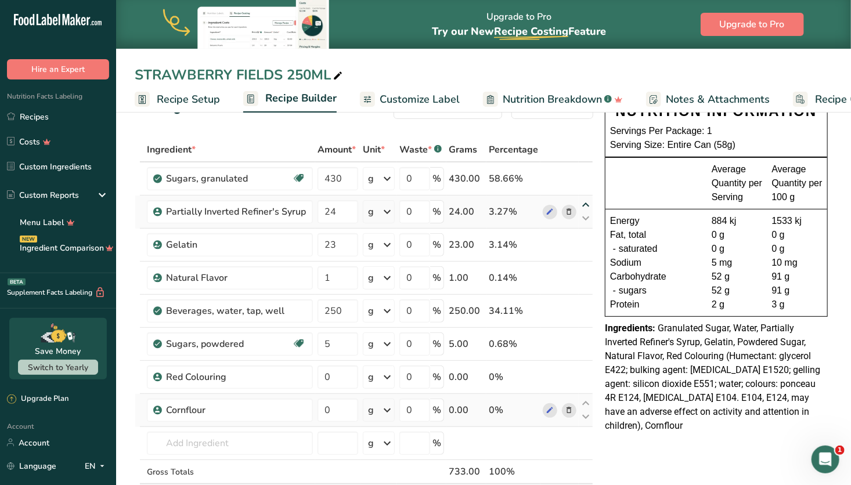
scroll to position [0, 0]
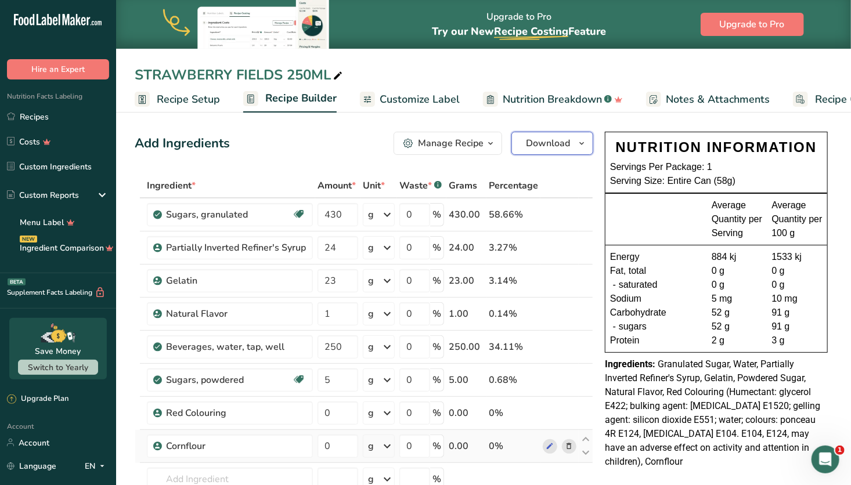
click at [579, 144] on icon "button" at bounding box center [581, 143] width 9 height 15
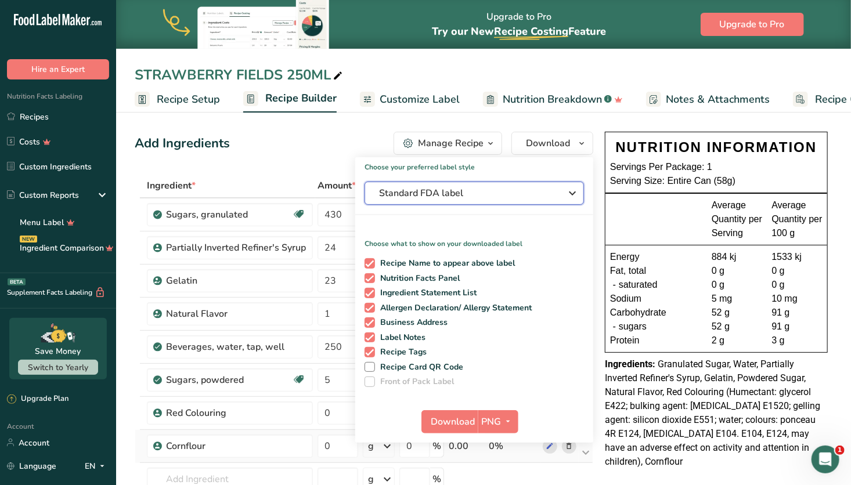
click at [516, 193] on span "Standard FDA label" at bounding box center [466, 193] width 174 height 14
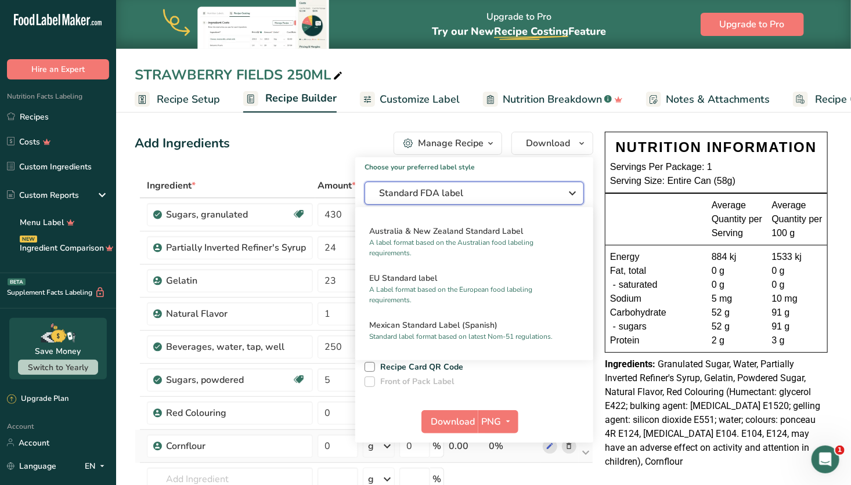
scroll to position [552, 0]
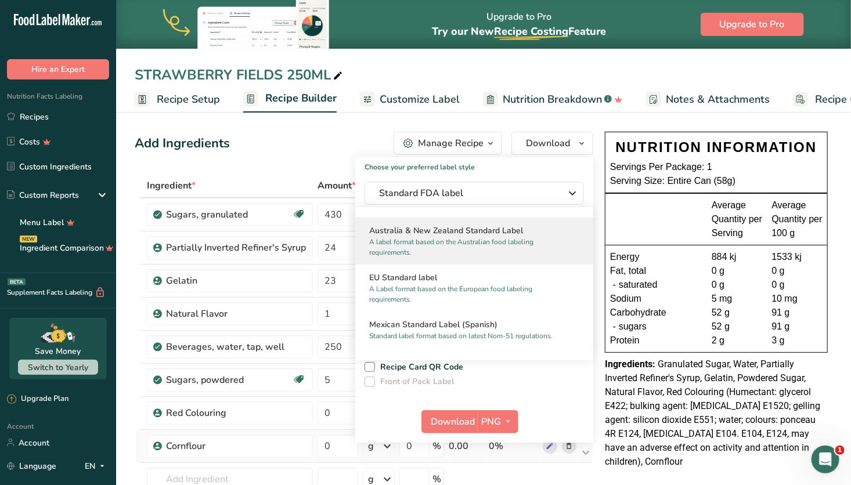
click at [479, 258] on p "A label format based on the Australian food labeling requirements." at bounding box center [469, 247] width 200 height 21
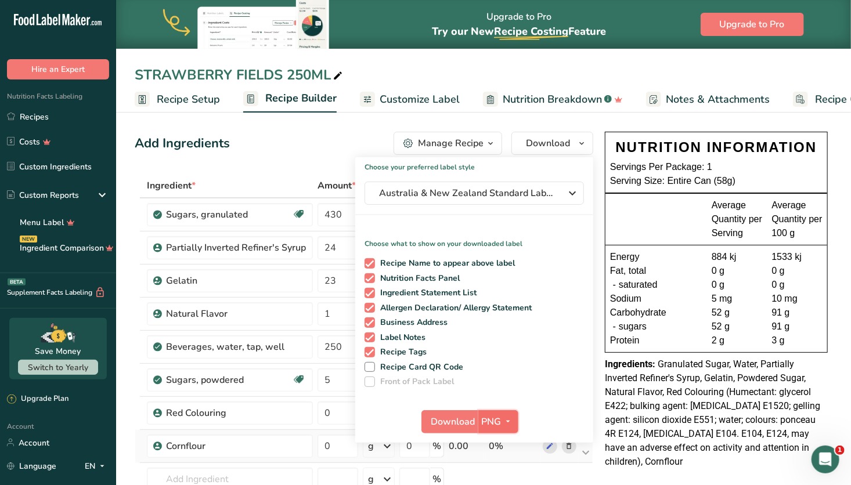
click at [485, 424] on span "PNG" at bounding box center [492, 422] width 20 height 14
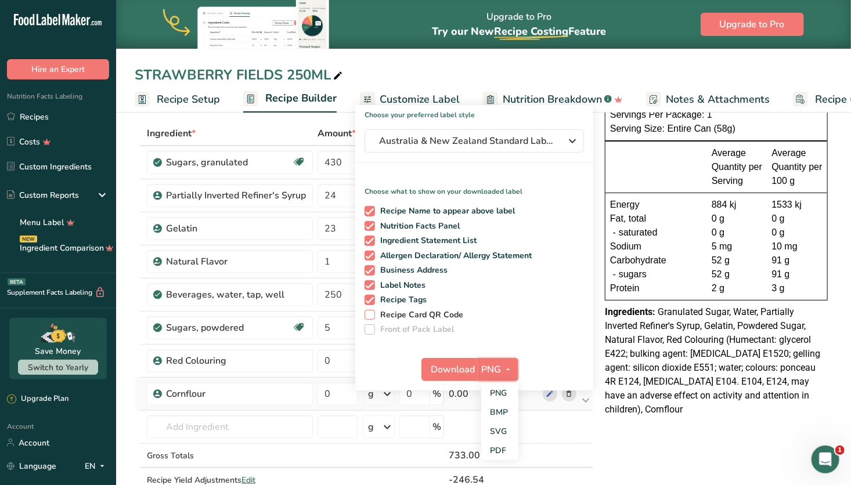
scroll to position [56, 0]
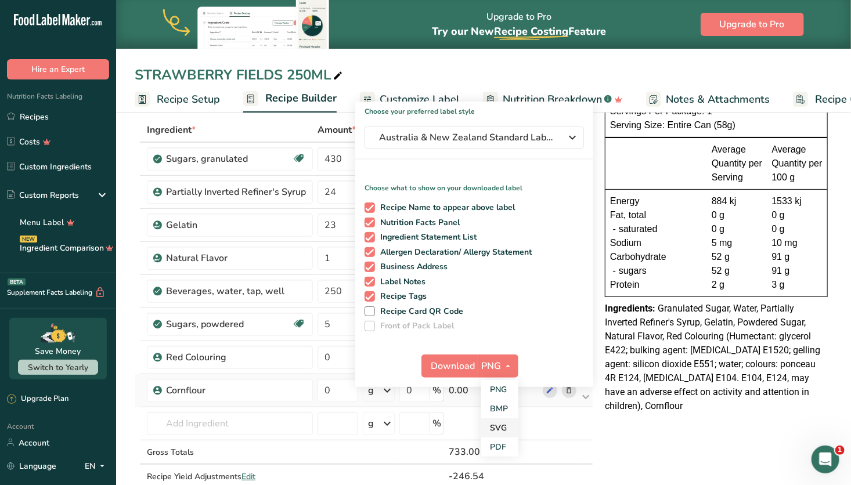
click at [499, 432] on link "SVG" at bounding box center [499, 428] width 37 height 19
click at [465, 361] on span "Download" at bounding box center [453, 366] width 44 height 14
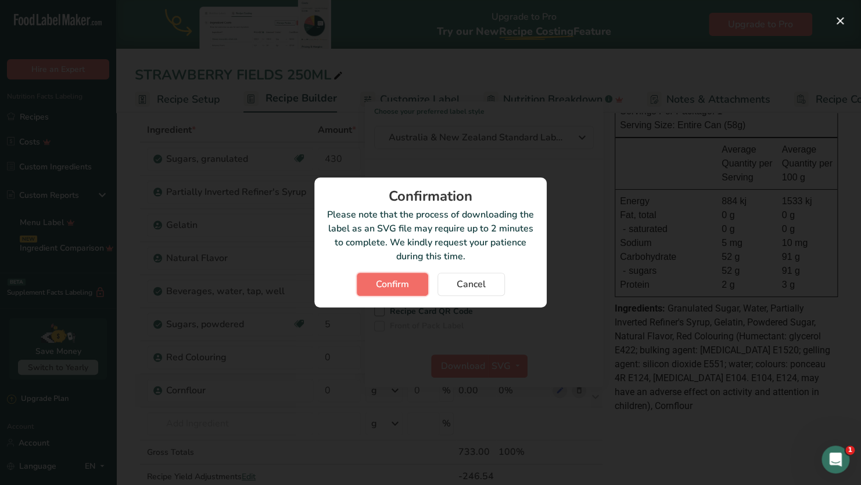
click at [415, 285] on button "Confirm" at bounding box center [392, 284] width 71 height 23
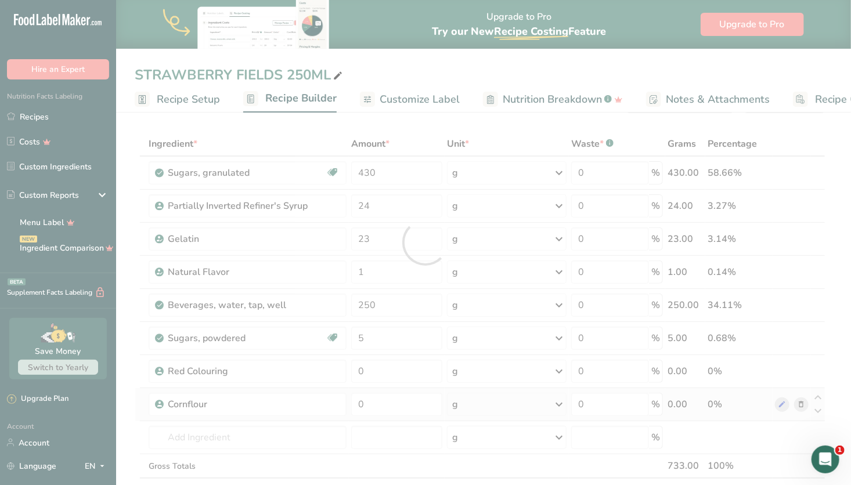
scroll to position [0, 0]
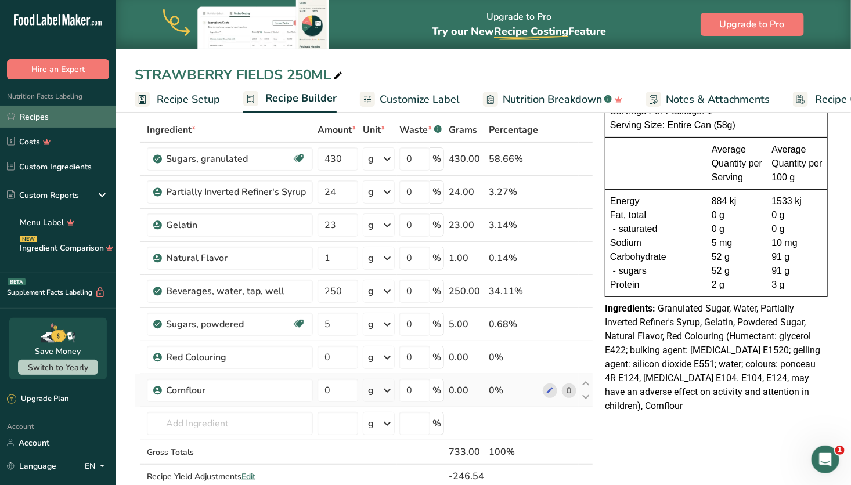
click at [59, 116] on link "Recipes" at bounding box center [58, 117] width 116 height 22
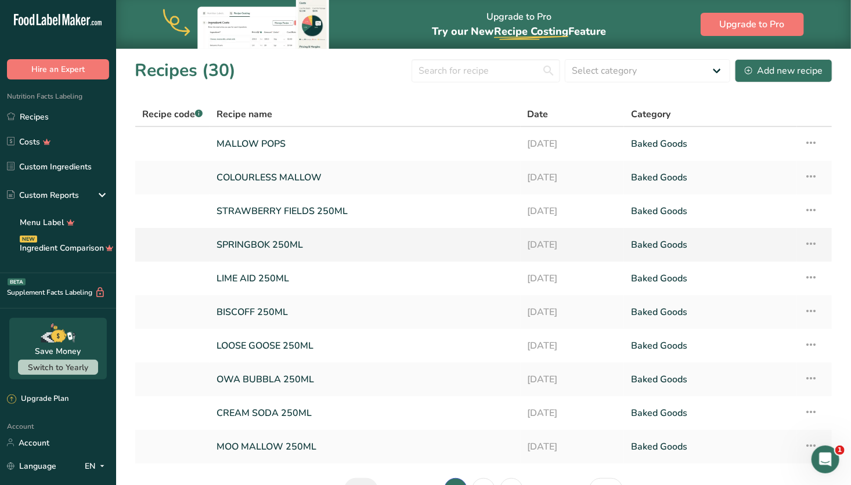
click at [352, 246] on link "SPRINGBOK 250ML" at bounding box center [365, 245] width 297 height 24
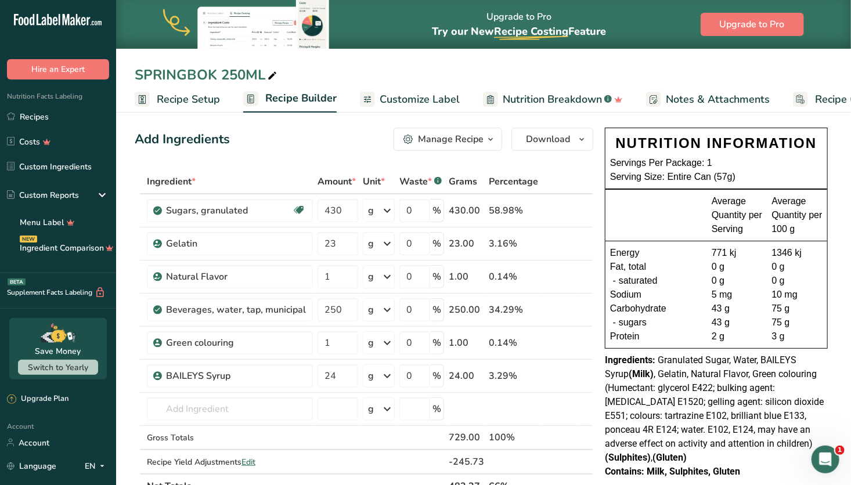
scroll to position [3, 0]
click at [260, 409] on input "text" at bounding box center [230, 409] width 166 height 23
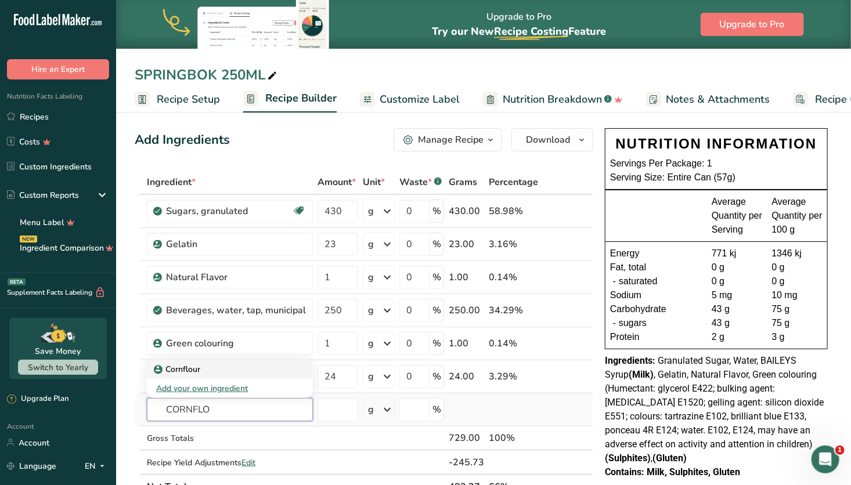
type input "CORNFLO"
click at [208, 368] on div "Cornflour" at bounding box center [220, 369] width 129 height 12
type input "Cornflour"
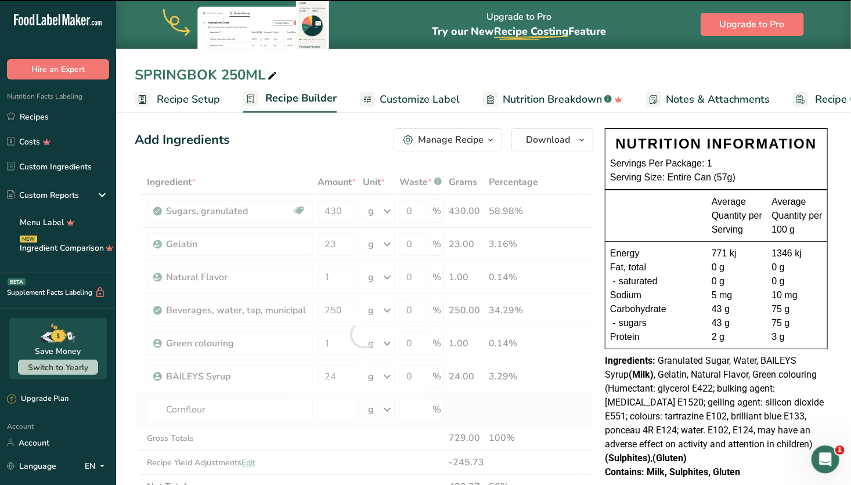
type input "0"
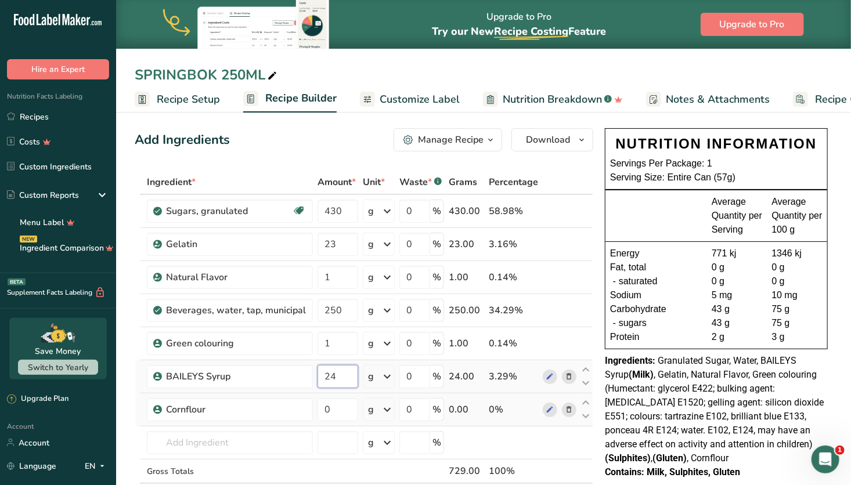
drag, startPoint x: 347, startPoint y: 376, endPoint x: 311, endPoint y: 380, distance: 36.2
click at [311, 380] on tr "BAILEYS Syrup 24 g Weight Units g kg mg See more Volume Units l Volume units re…" at bounding box center [364, 377] width 458 height 33
type input "10"
click at [282, 439] on div "Ingredient * Amount * Unit * Waste * .a-a{fill:#347362;}.b-a{fill:#fff;} Grams …" at bounding box center [364, 351] width 459 height 362
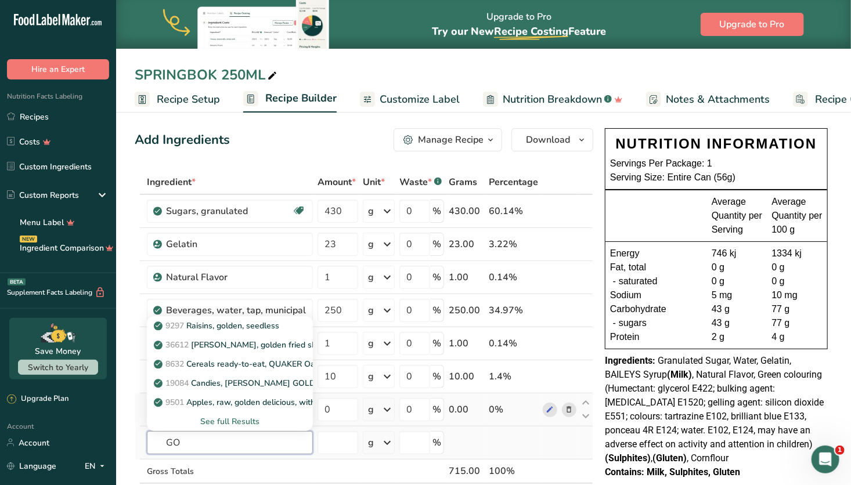
type input "G"
type input "SY"
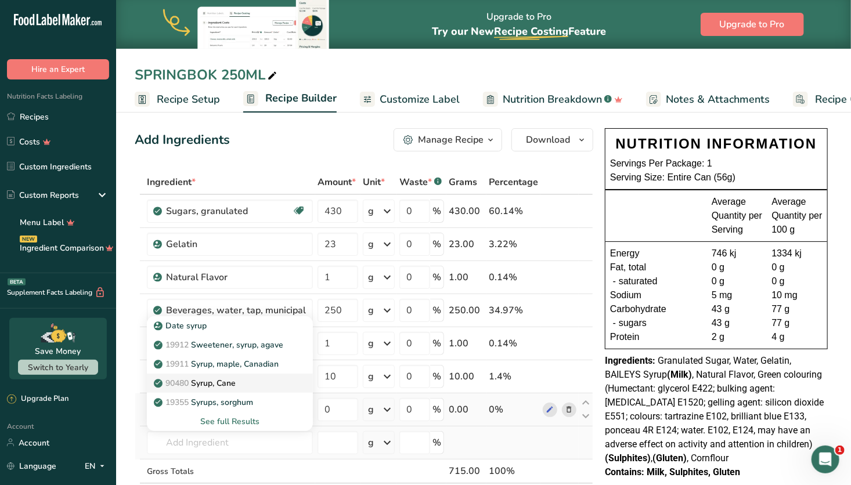
click at [262, 374] on link "90480 Syrup, [GEOGRAPHIC_DATA]" at bounding box center [230, 383] width 166 height 19
type input "Syrup, Cane"
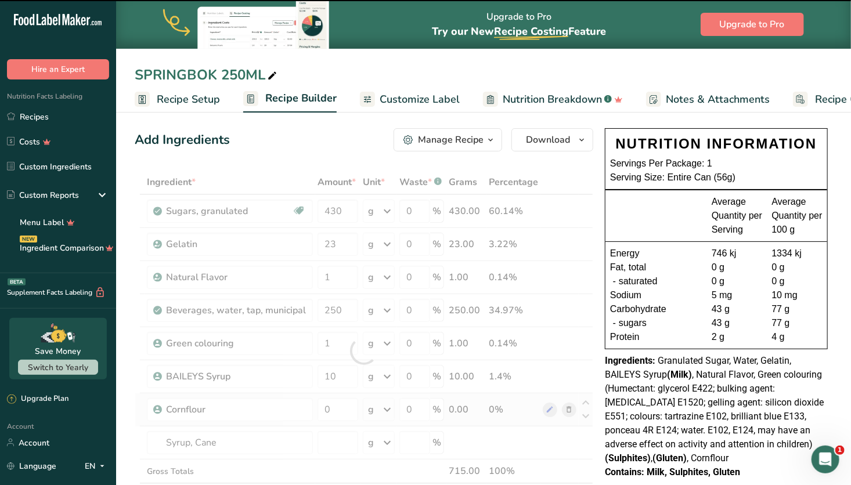
type input "0"
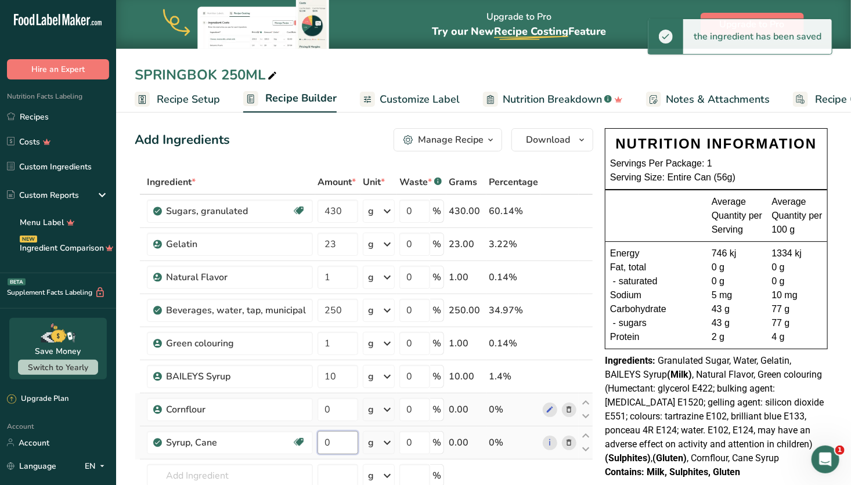
click at [337, 437] on input "0" at bounding box center [338, 442] width 41 height 23
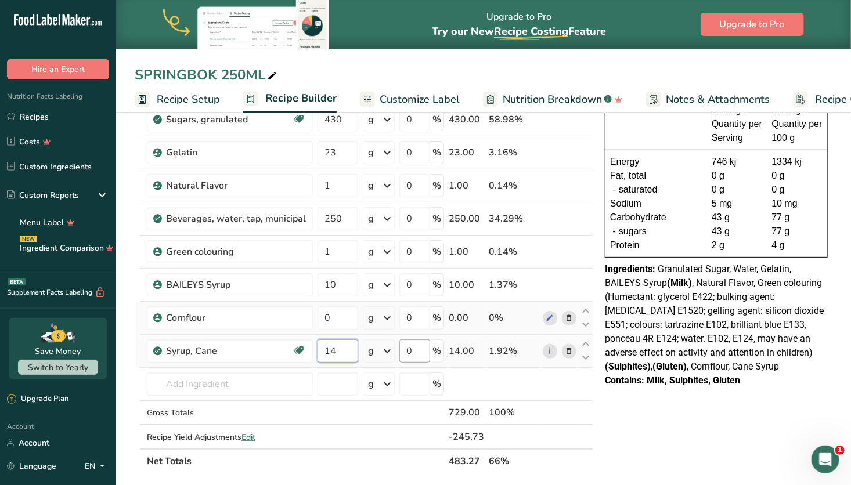
scroll to position [97, 0]
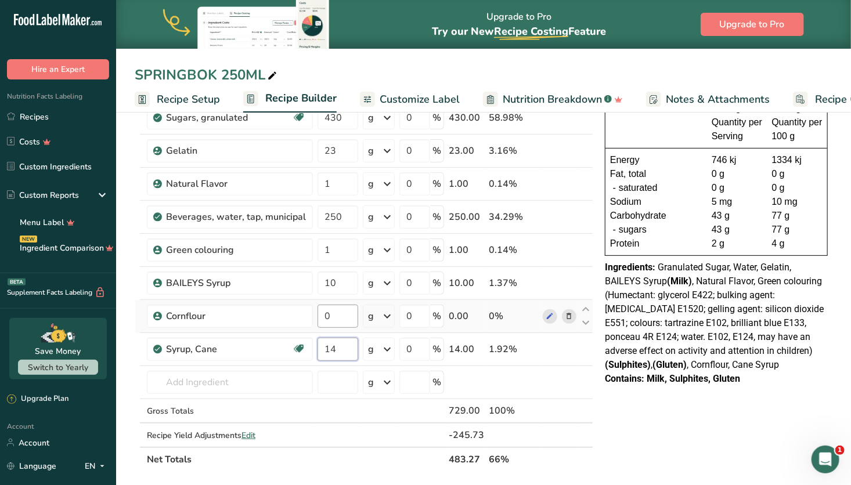
type input "14"
click at [339, 308] on div "Ingredient * Amount * Unit * Waste * .a-a{fill:#347362;}.b-a{fill:#fff;} Grams …" at bounding box center [364, 274] width 459 height 395
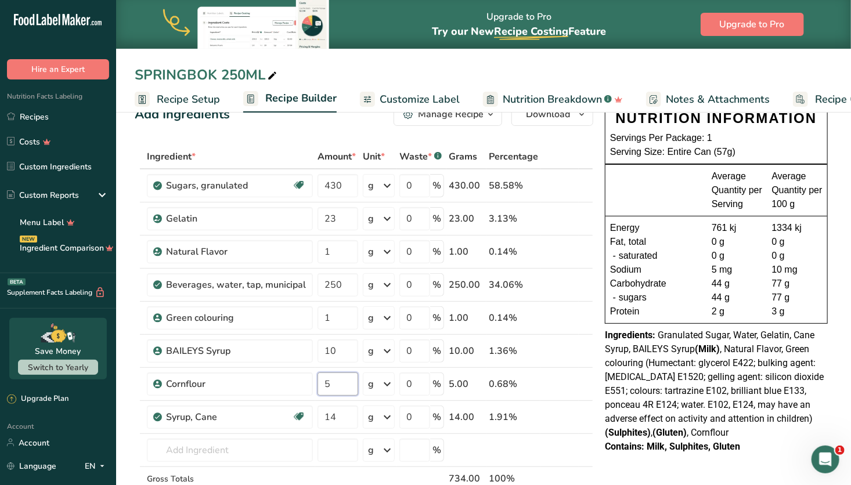
scroll to position [0, 0]
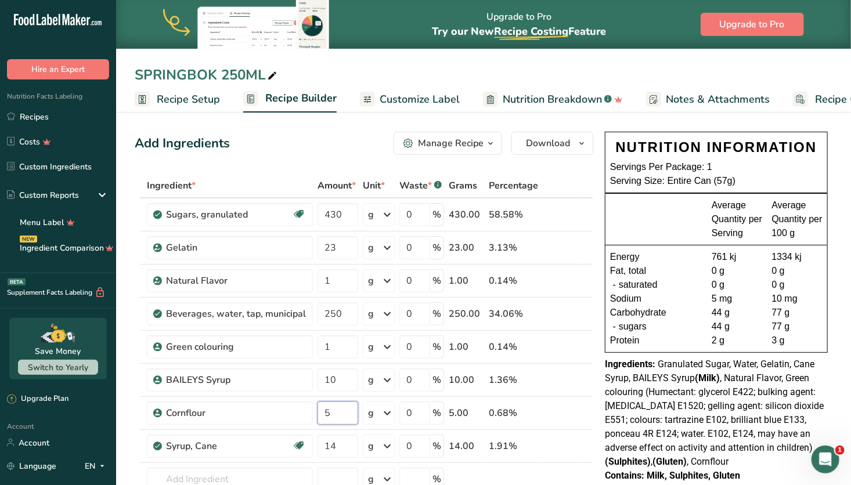
type input "5"
click at [578, 176] on div "Ingredient * Amount * Unit * Waste * .a-a{fill:#347362;}.b-a{fill:#fff;} Grams …" at bounding box center [364, 371] width 459 height 395
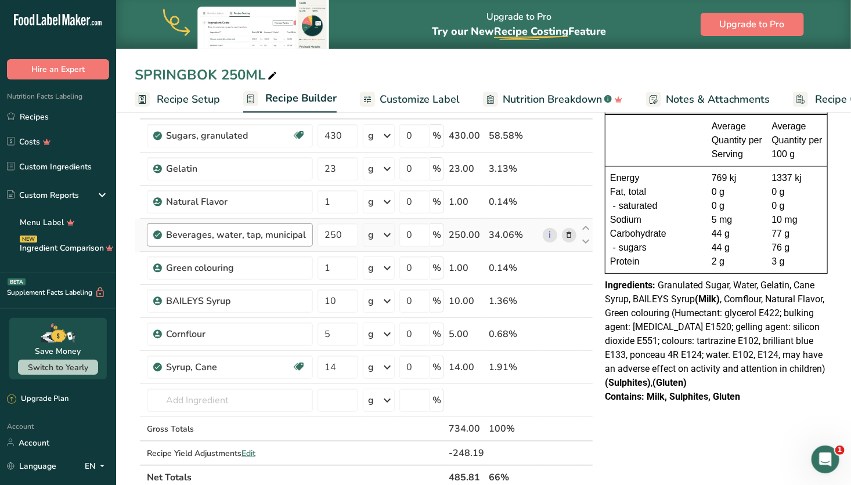
scroll to position [85, 0]
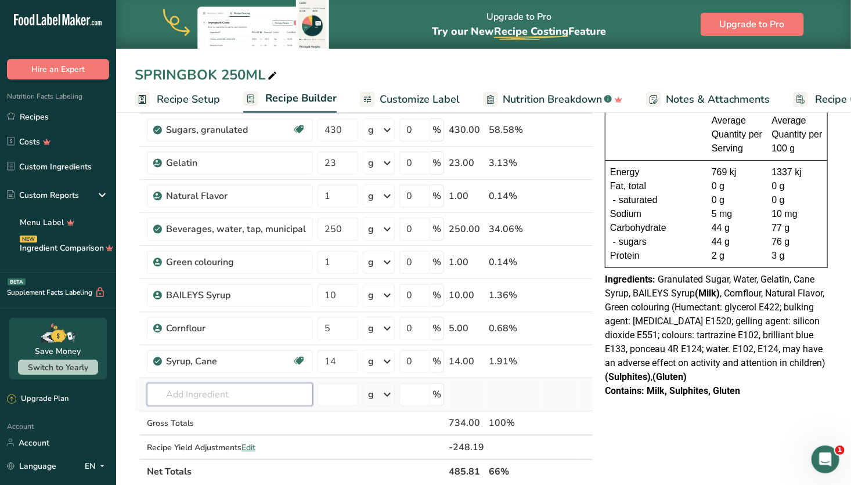
click at [200, 402] on input "text" at bounding box center [230, 394] width 166 height 23
paste input "Partially inverted Refiners Syrup"
type input "Partially inverted Refiners Syrup"
click at [248, 357] on p "Partially Inverted Refiner's Syrup" at bounding box center [222, 354] width 132 height 12
type input "Partially Inverted Refiner's Syrup"
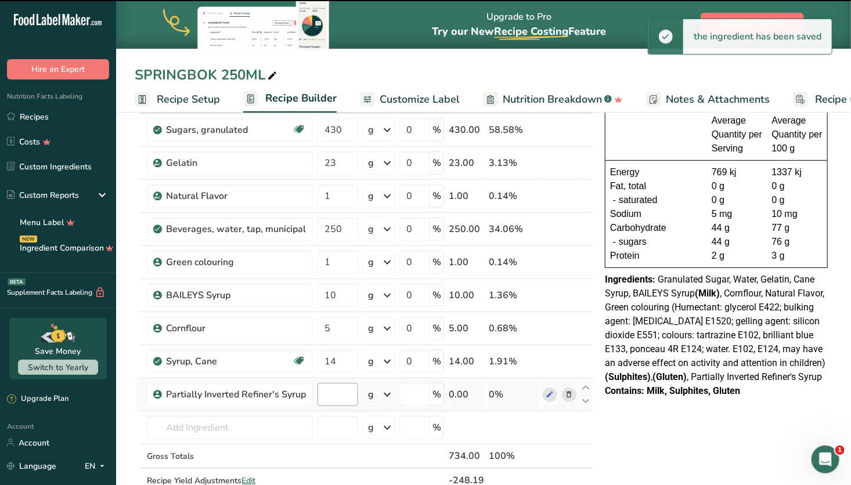
type input "0"
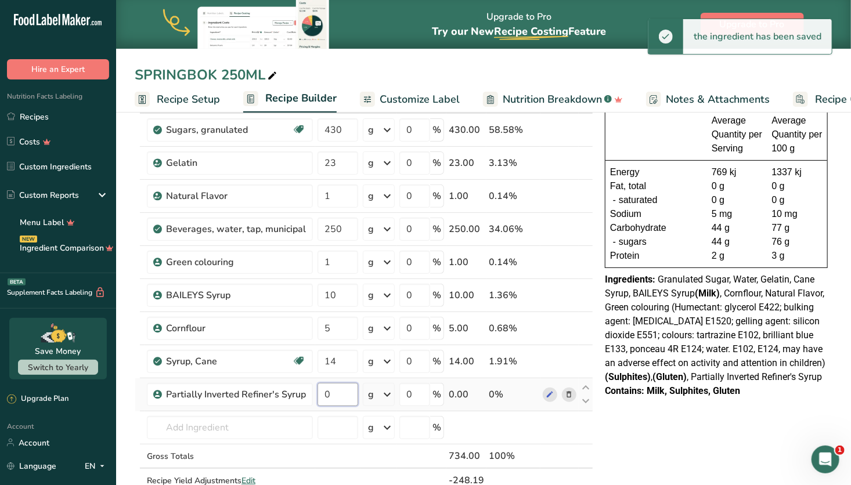
click at [335, 392] on input "0" at bounding box center [338, 394] width 41 height 23
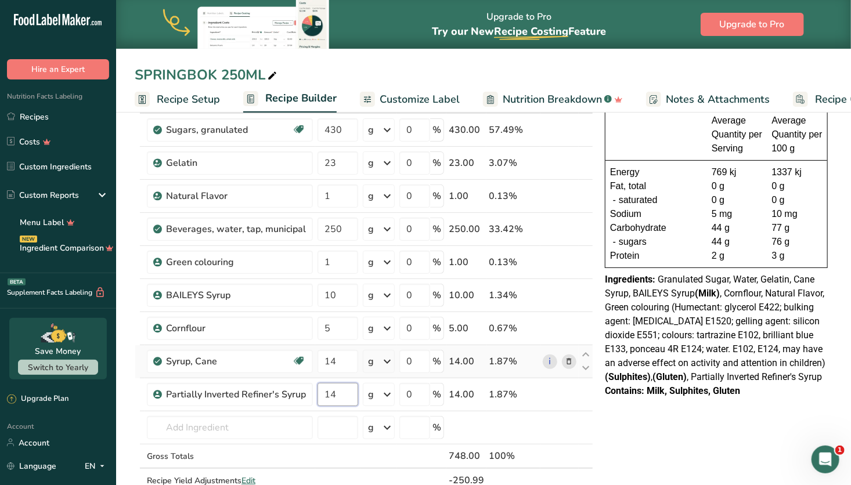
type input "14"
click at [570, 359] on div "Ingredient * Amount * Unit * Waste * .a-a{fill:#347362;}.b-a{fill:#fff;} Grams …" at bounding box center [364, 303] width 459 height 429
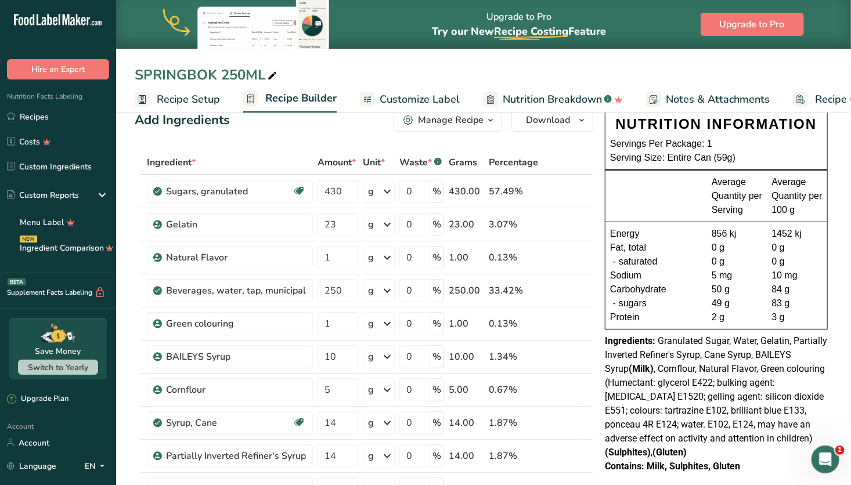
scroll to position [0, 0]
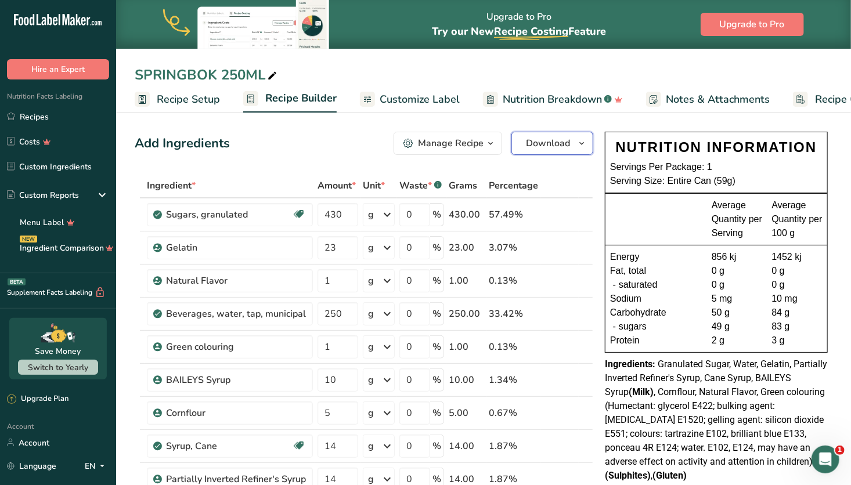
click at [561, 143] on span "Download" at bounding box center [548, 143] width 44 height 14
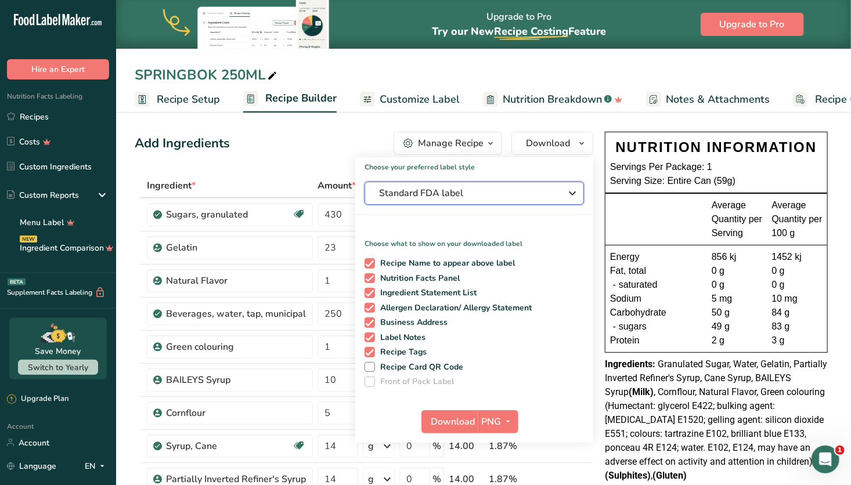
click at [517, 192] on span "Standard FDA label" at bounding box center [466, 193] width 174 height 14
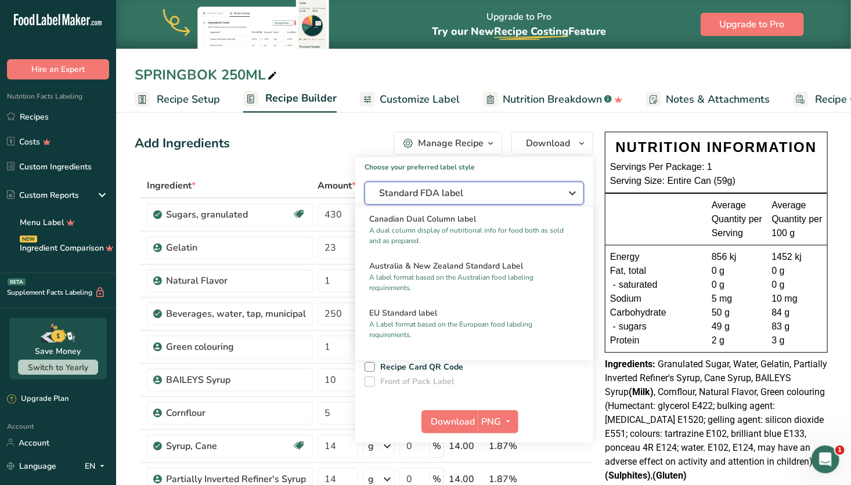
scroll to position [555, 0]
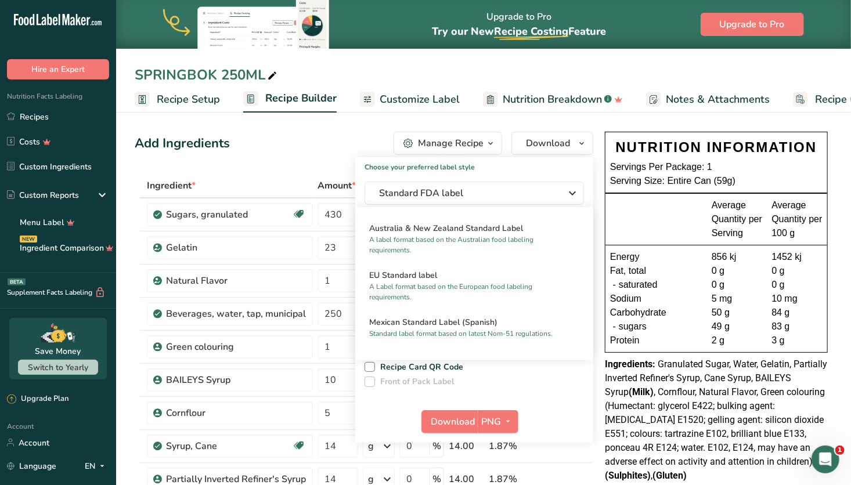
click at [433, 100] on span "Customize Label" at bounding box center [420, 100] width 80 height 16
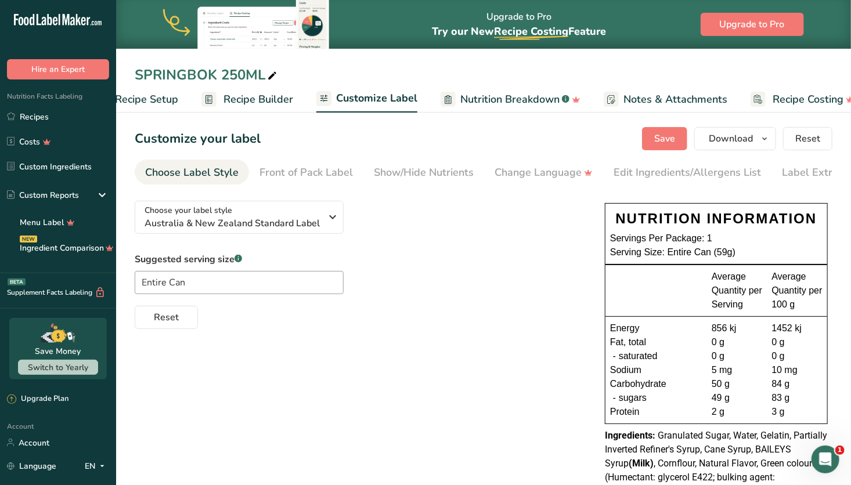
scroll to position [0, 63]
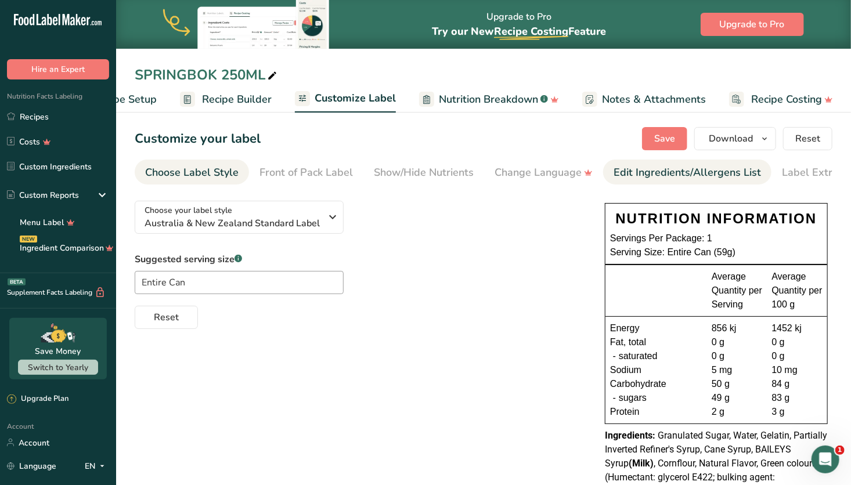
click at [660, 182] on link "Edit Ingredients/Allergens List" at bounding box center [687, 173] width 147 height 26
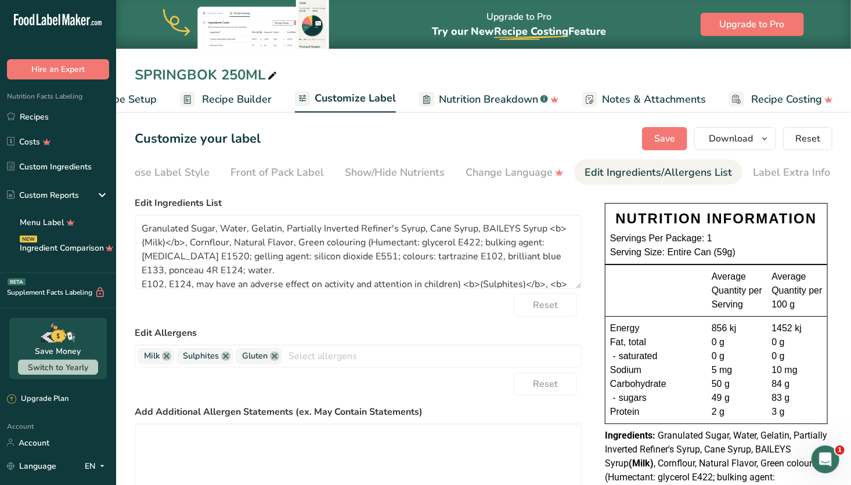
scroll to position [0, 30]
click at [775, 181] on link "Label Extra Info" at bounding box center [790, 173] width 77 height 26
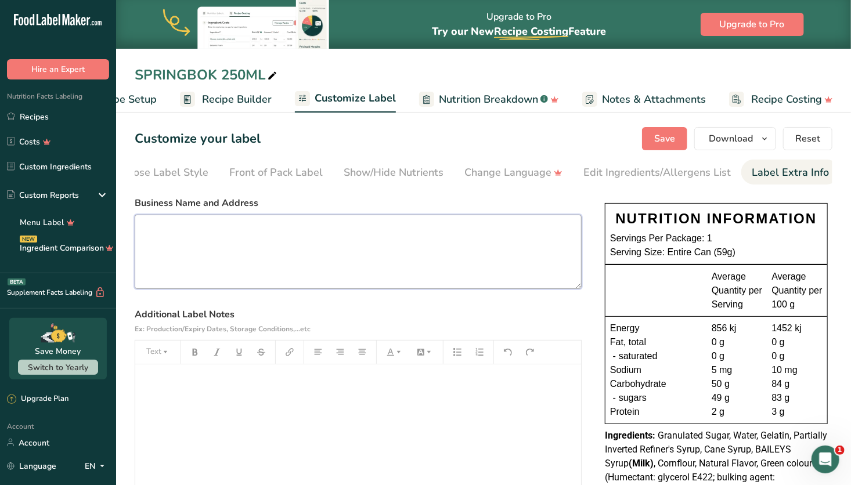
click at [428, 264] on textarea at bounding box center [358, 252] width 447 height 74
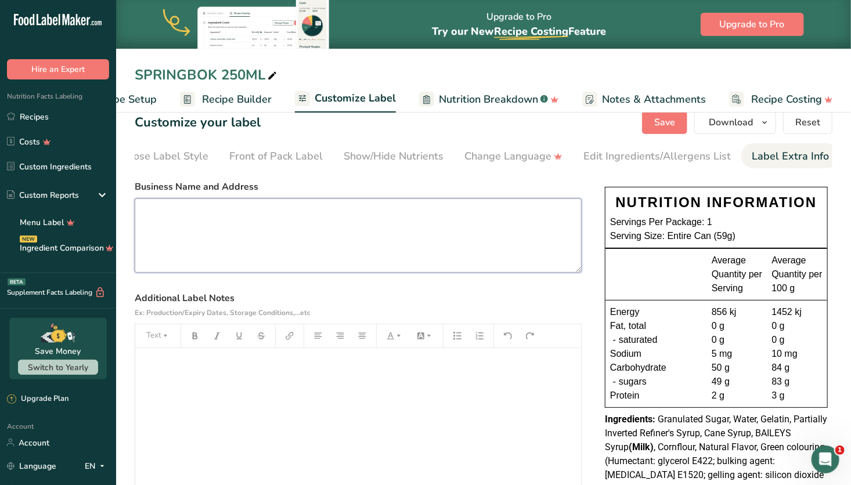
scroll to position [16, 0]
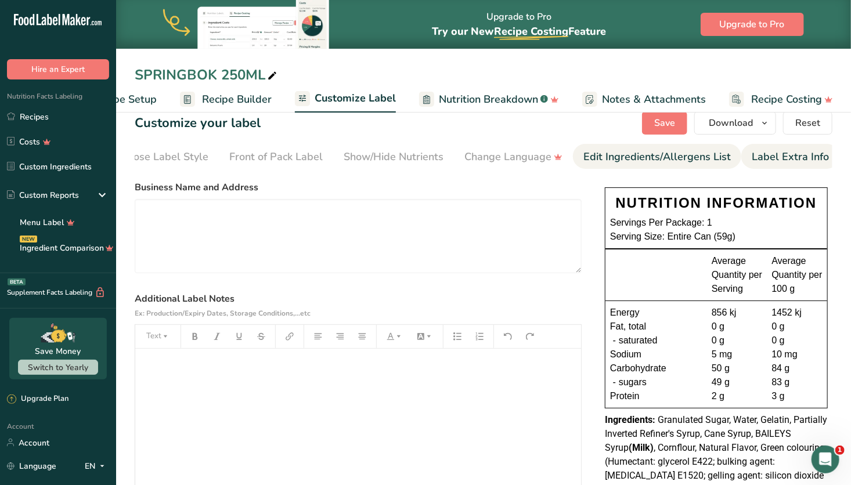
click at [630, 159] on div "Edit Ingredients/Allergens List" at bounding box center [657, 157] width 147 height 16
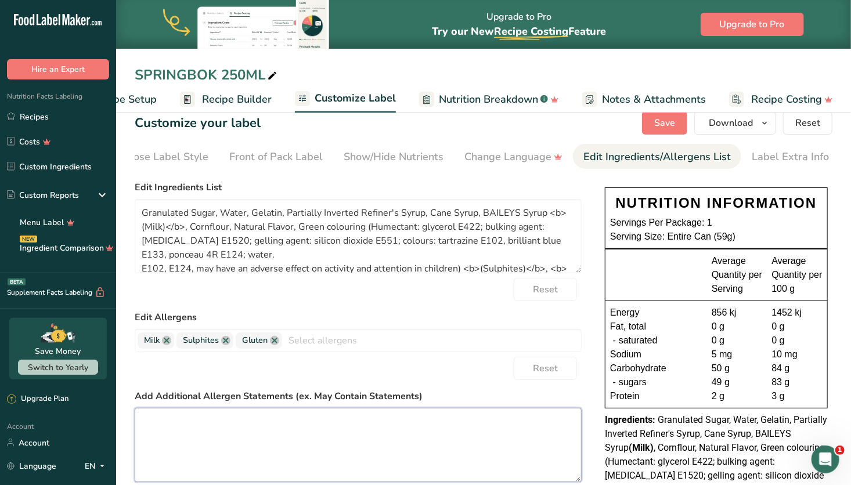
click at [255, 434] on textarea at bounding box center [358, 445] width 447 height 74
type textarea "Granulated Sugar, Water, Gelatin, Partially Inverted Refiner's Syrup, Cane Syru…"
type textarea "S"
type textarea "Granulated Sugar, Water, Gelatin, Partially Inverted Refiner's Syrup, Cane Syru…"
type textarea "SC"
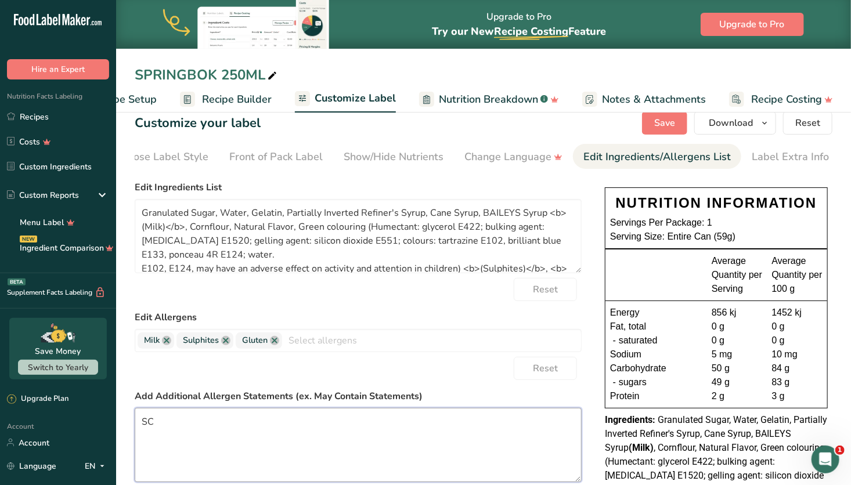
type textarea "Granulated Sugar, Water, Gelatin, Partially Inverted Refiner's Syrup, Cane Syru…"
type textarea "SCO"
type textarea "Granulated Sugar, Water, Gelatin, Partially Inverted Refiner's Syrup, Cane Syru…"
type textarea "SCOU"
type textarea "Granulated Sugar, Water, Gelatin, Partially Inverted Refiner's Syrup, Cane Syru…"
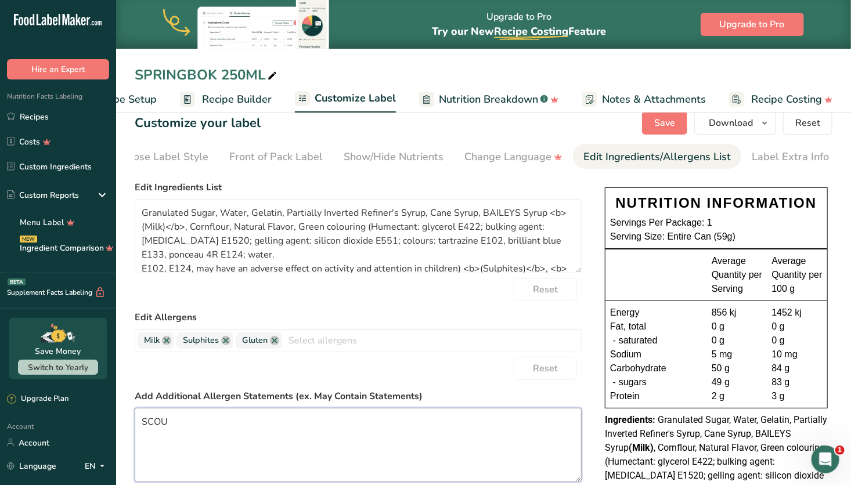
type textarea "SCOUS"
type textarea "Granulated Sugar, Water, Gelatin, Partially Inverted Refiner's Syrup, Cane Syru…"
type textarea "SCOUSE"
type textarea "Granulated Sugar, Water, Gelatin, Partially Inverted Refiner's Syrup, Cane Syru…"
type textarea "SCOUSE"
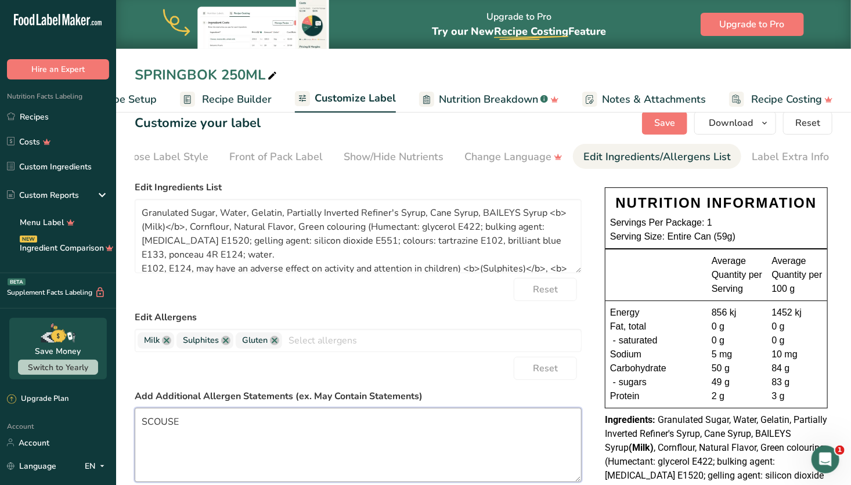
type textarea "Granulated Sugar, Water, Gelatin, Partially Inverted Refiner's Syrup, Cane Syru…"
type textarea "SCOUSE A"
type textarea "Granulated Sugar, Water, Gelatin, Partially Inverted Refiner's Syrup, Cane Syru…"
type textarea "SCOUSE AF"
type textarea "Granulated Sugar, Water, Gelatin, Partially Inverted Refiner's Syrup, Cane Syru…"
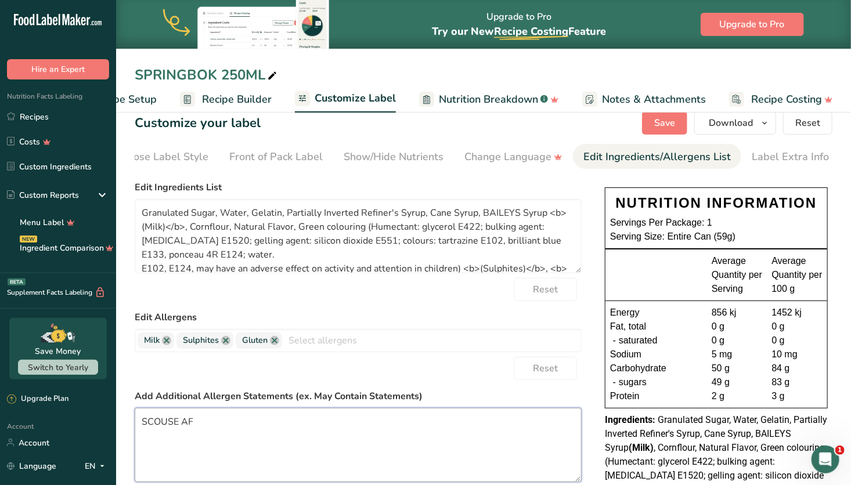
type textarea "SCOUSE AFR"
type textarea "Granulated Sugar, Water, Gelatin, Partially Inverted Refiner's Syrup, Cane Syru…"
type textarea "SCOUSE AFRI"
type textarea "Granulated Sugar, Water, Gelatin, Partially Inverted Refiner's Syrup, Cane Syru…"
type textarea "SCOUSE AFRIC"
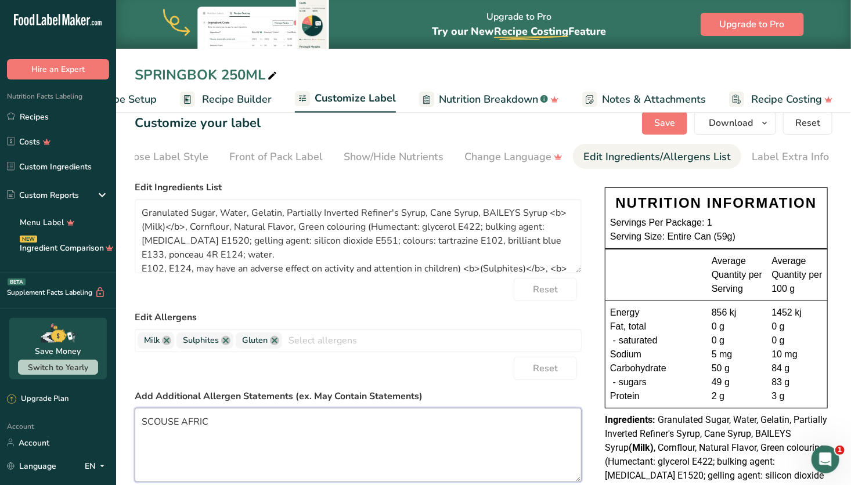
type textarea "Granulated Sugar, Water, Gelatin, Partially Inverted Refiner's Syrup, Cane Syru…"
type textarea "SCOUSE AFRICA"
type textarea "Granulated Sugar, Water, Gelatin, Partially Inverted Refiner's Syrup, Cane Syru…"
type textarea "SCOUSE [DEMOGRAPHIC_DATA]"
type textarea "Granulated Sugar, Water, Gelatin, Partially Inverted Refiner's Syrup, Cane Syru…"
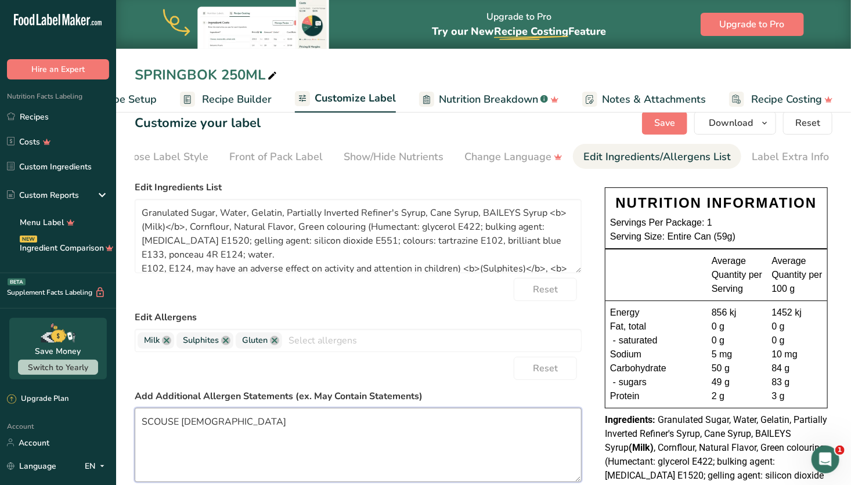
type textarea "SCOUSE [DEMOGRAPHIC_DATA]"
type textarea "Granulated Sugar, Water, Gelatin, Partially Inverted Refiner's Syrup, Cane Syru…"
type textarea "SCOUSE [DEMOGRAPHIC_DATA] S"
type textarea "Granulated Sugar, Water, Gelatin, Partially Inverted Refiner's Syrup, Cane Syru…"
type textarea "SCOUSE AFRICAN SW"
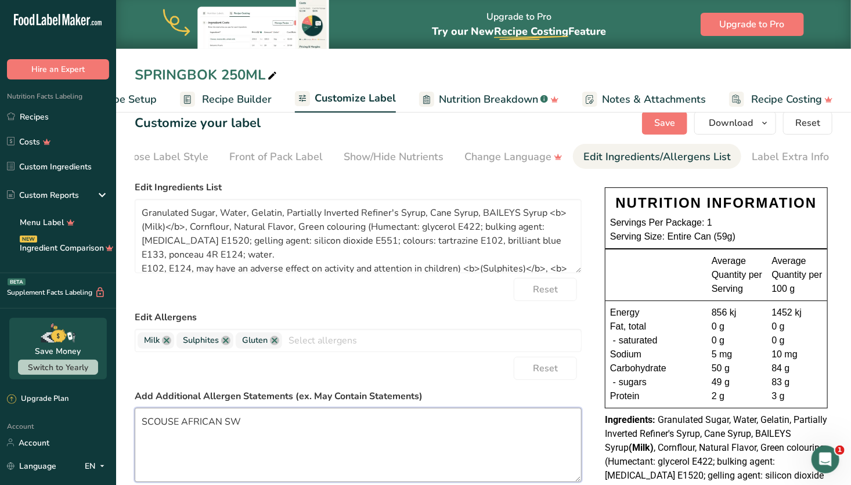
type textarea "Granulated Sugar, Water, Gelatin, Partially Inverted Refiner's Syrup, Cane Syru…"
type textarea "SCOUSE AFRICAN SWE"
type textarea "Granulated Sugar, Water, Gelatin, Partially Inverted Refiner's Syrup, Cane Syru…"
type textarea "SCOUSE AFRICAN SWEE"
type textarea "Granulated Sugar, Water, Gelatin, Partially Inverted Refiner's Syrup, Cane Syru…"
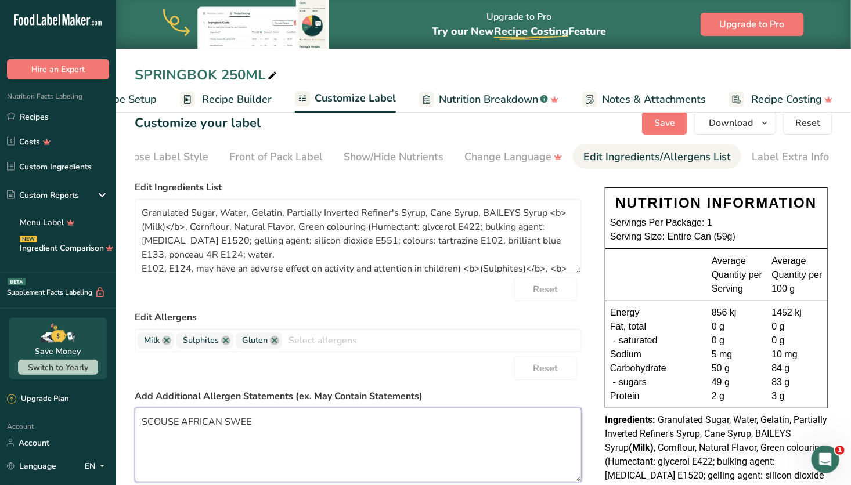
type textarea "SCOUSE AFRICAN SWEET"
type textarea "Granulated Sugar, Water, Gelatin, Partially Inverted Refiner's Syrup, Cane Syru…"
type textarea "SCOUSE AFRICAN SWEETE"
type textarea "Granulated Sugar, Water, Gelatin, Partially Inverted Refiner's Syrup, Cane Syru…"
type textarea "SCOUSE AFRICAN SWEETER"
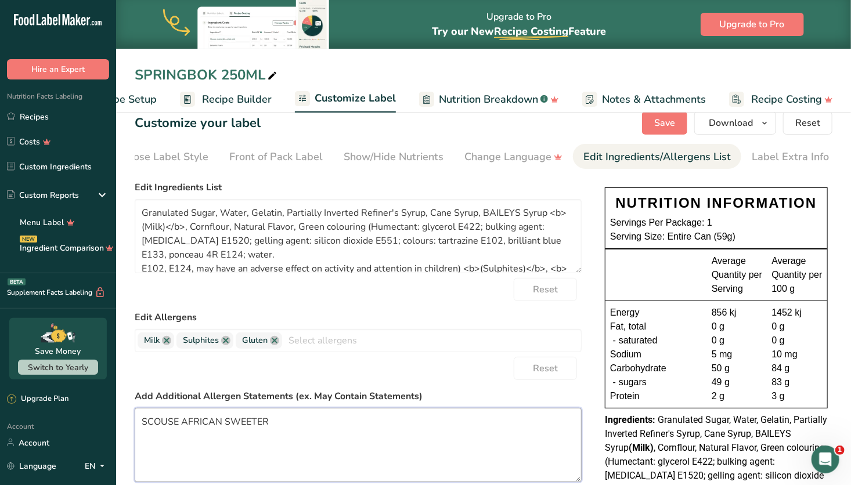
type textarea "Granulated Sugar, Water, Gelatin, Partially Inverted Refiner's Syrup, Cane Syru…"
type textarea "SCOUSE AFRICAN SWEETERY"
type textarea "Granulated Sugar, Water, Gelatin, Partially Inverted Refiner's Syrup, Cane Syru…"
type textarea "SCOUSE AFRICAN SWEETERY"
type textarea "Granulated Sugar, Water, Gelatin, Partially Inverted Refiner's Syrup, Cane Syru…"
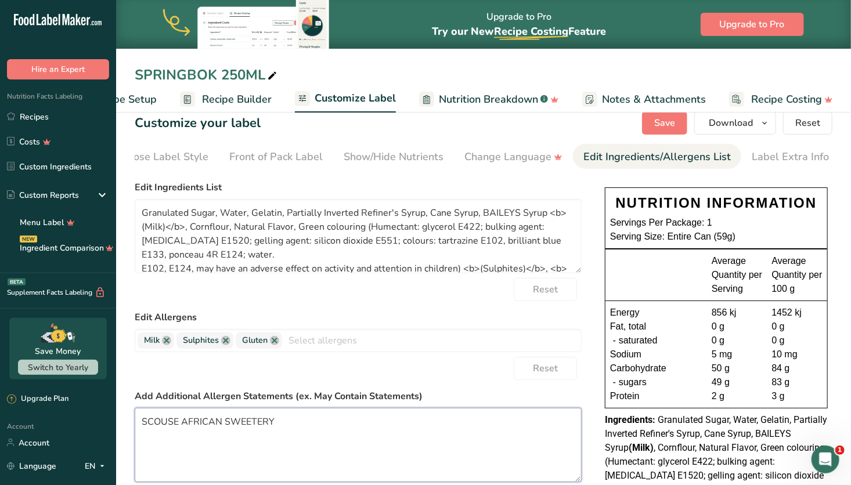
type textarea "SCOUSE AFRICAN SWEETERY 3"
type textarea "Granulated Sugar, Water, Gelatin, Partially Inverted Refiner's Syrup, Cane Syru…"
type textarea "SCOUSE AFRICAN SWEETERY 33"
type textarea "Granulated Sugar, Water, Gelatin, Partially Inverted Refiner's Syrup, Cane Syru…"
type textarea "SCOUSE AFRICAN SWEETERY 333"
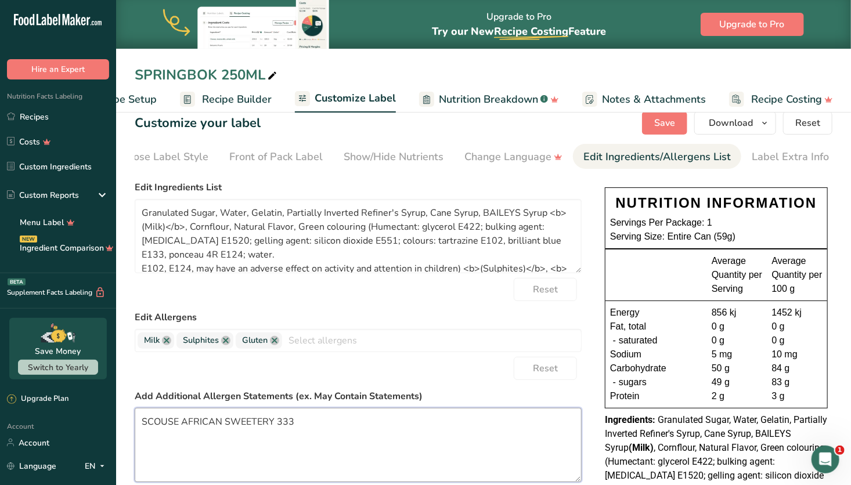
type textarea "Granulated Sugar, Water, Gelatin, Partially Inverted Refiner's Syrup, Cane Syru…"
type textarea "SCOUSE AFRICAN SWEETERY 333,"
type textarea "Granulated Sugar, Water, Gelatin, Partially Inverted Refiner's Syrup, Cane Syru…"
type textarea "SCOUSE AFRICAN SWEETERY 333,"
type textarea "Granulated Sugar, Water, Gelatin, Partially Inverted Refiner's Syrup, Cane Syru…"
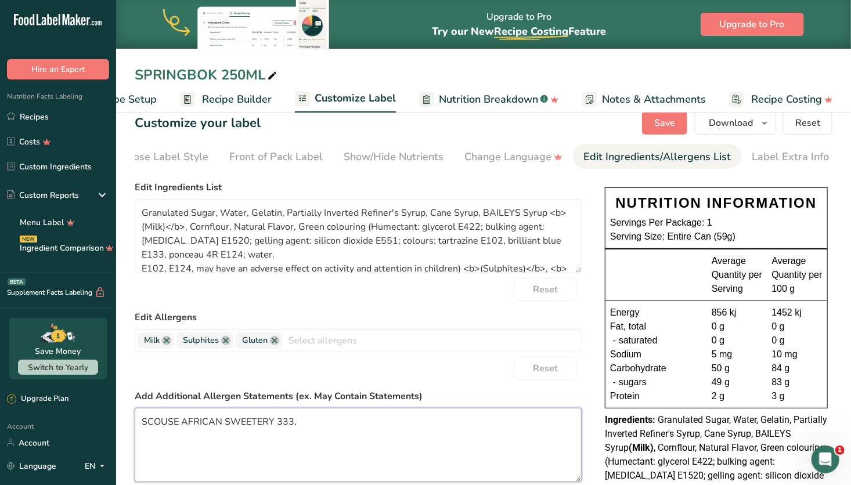
type textarea "SCOUSE AFRICAN SWEETERY 333, L"
type textarea "Granulated Sugar, Water, Gelatin, Partially Inverted Refiner's Syrup, Cane Syru…"
type textarea "SCOUSE AFRICAN SWEETERY 333, L3"
type textarea "Granulated Sugar, Water, Gelatin, Partially Inverted Refiner's Syrup, Cane Syru…"
type textarea "SCOUSE AFRICAN SWEETERY 333, L31"
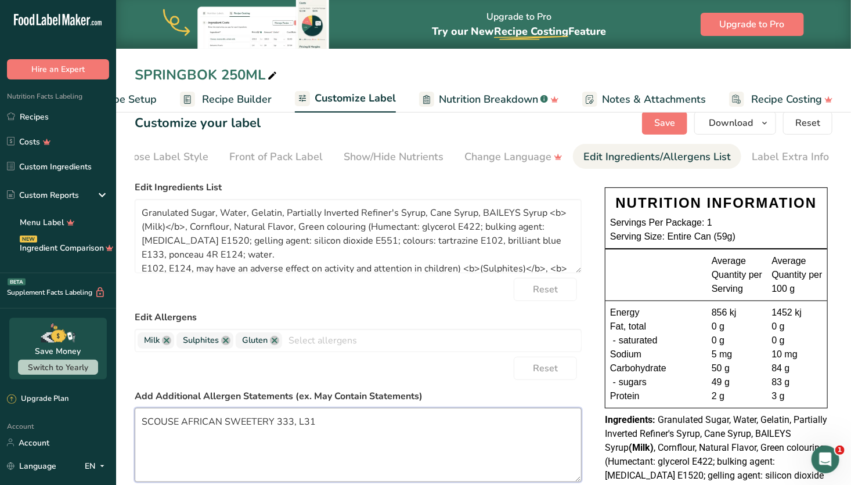
type textarea "Granulated Sugar, Water, Gelatin, Partially Inverted Refiner's Syrup, Cane Syru…"
type textarea "SCOUSE AFRICAN SWEETERY 333, L311"
type textarea "Granulated Sugar, Water, Gelatin, Partially Inverted Refiner's Syrup, Cane Syru…"
type textarea "SCOUSE AFRICAN SWEETERY 333, L311H"
type textarea "Granulated Sugar, Water, Gelatin, Partially Inverted Refiner's Syrup, Cane Syru…"
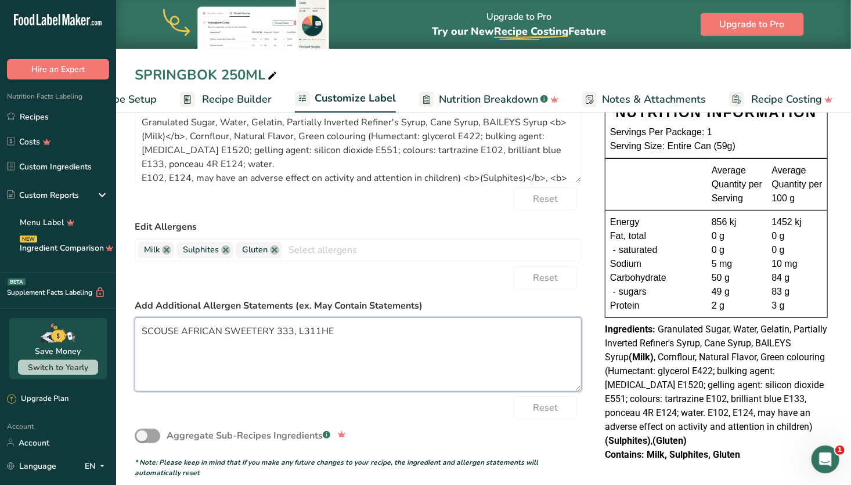
scroll to position [120, 0]
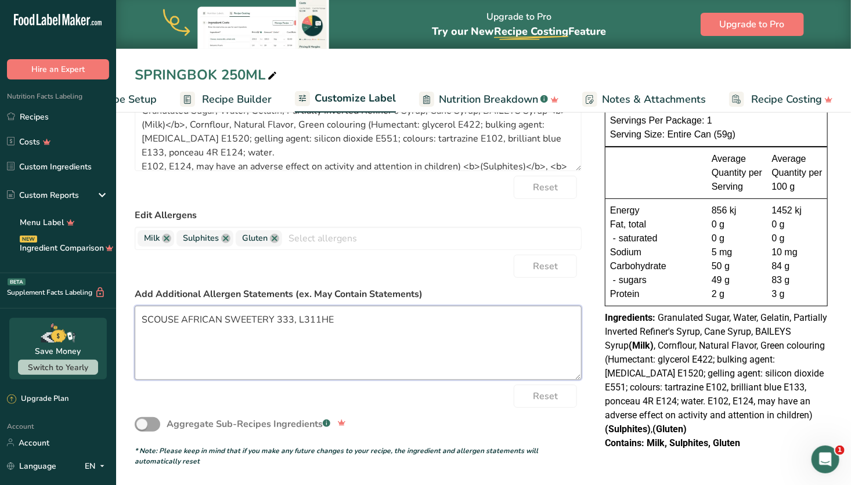
type textarea "SCOUSE AFRICAN SWEETERY 333, L311HE"
click at [406, 397] on div "Reset" at bounding box center [358, 396] width 447 height 23
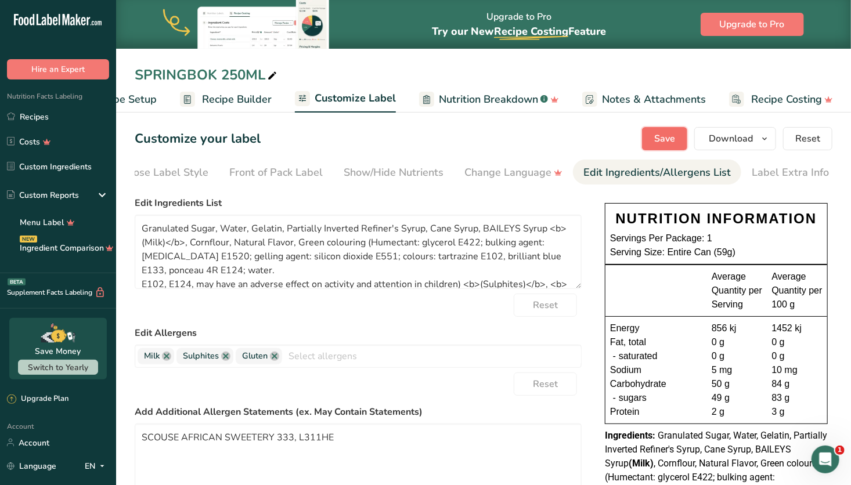
click at [672, 135] on span "Save" at bounding box center [664, 139] width 21 height 14
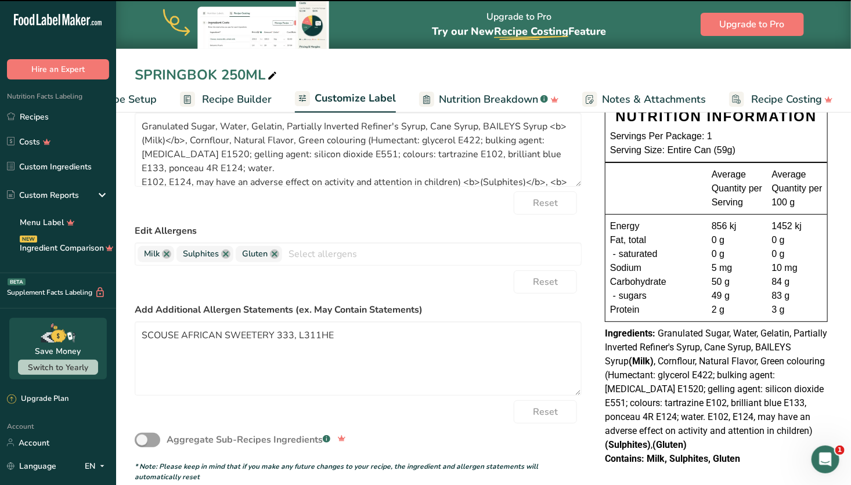
type textarea "Granulated Sugar, Water, Gelatin, Partially Inverted Refiner's Syrup, Cane Syru…"
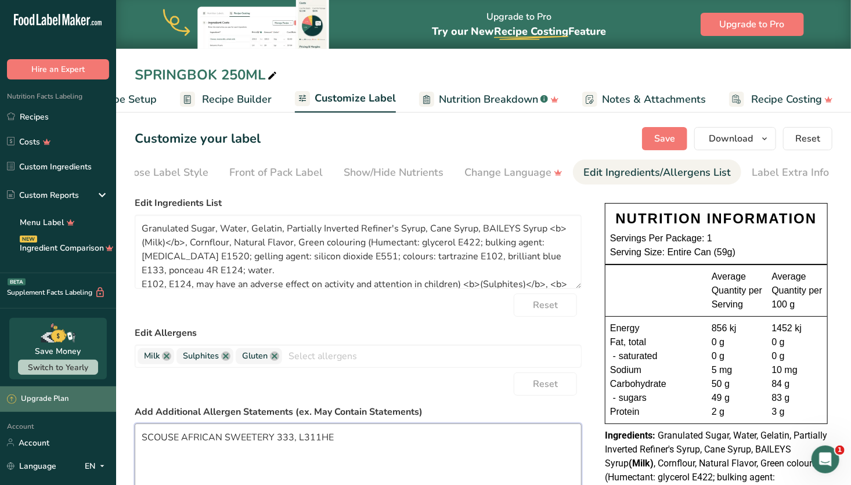
drag, startPoint x: 333, startPoint y: 441, endPoint x: 91, endPoint y: 406, distance: 245.1
click at [91, 406] on div ".a-20{fill:#fff;} Hire an Expert Nutrition Facts Labeling Recipes Costs Custom …" at bounding box center [425, 306] width 851 height 613
click at [746, 141] on span "Download" at bounding box center [731, 139] width 44 height 14
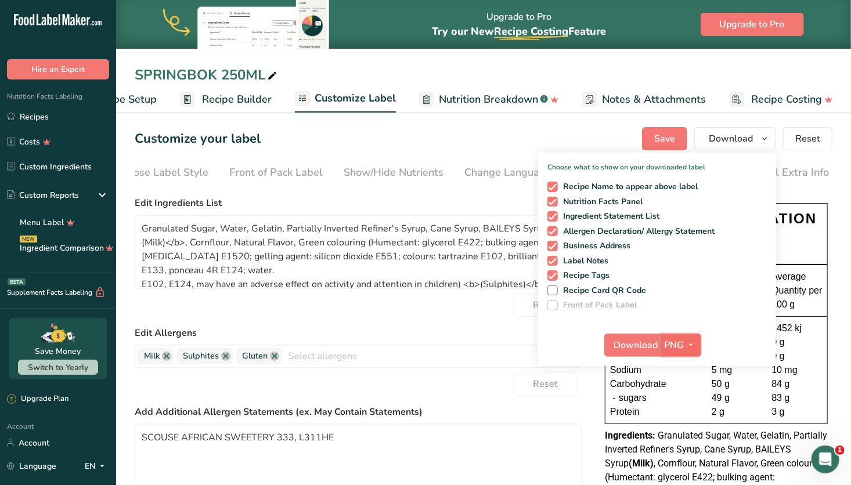
click at [679, 351] on span "PNG" at bounding box center [675, 346] width 20 height 14
click at [681, 411] on link "SVG" at bounding box center [682, 407] width 37 height 19
click at [639, 348] on span "Download" at bounding box center [636, 346] width 44 height 14
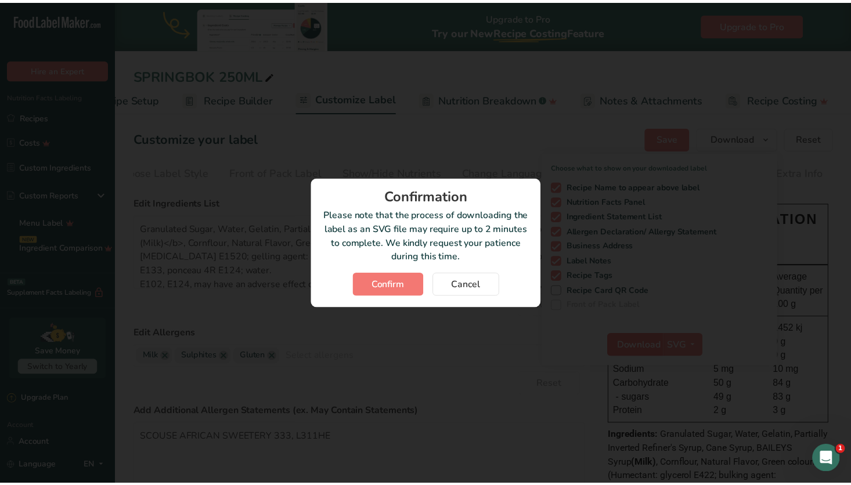
scroll to position [0, 55]
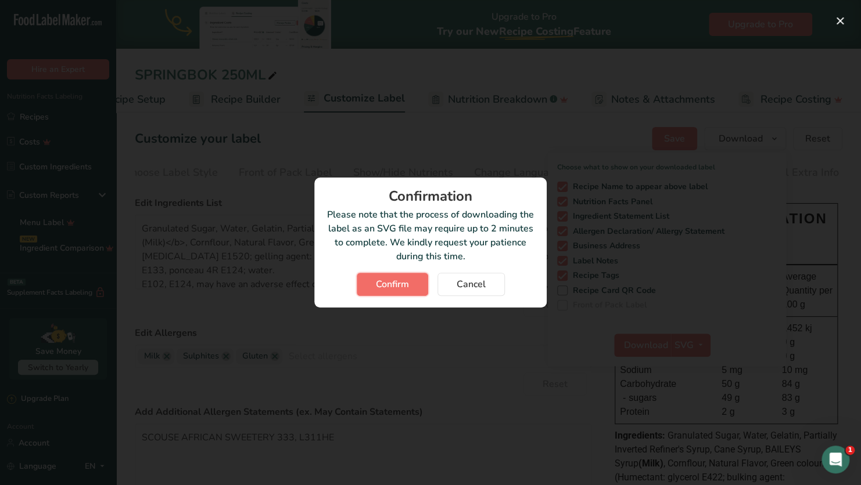
click at [404, 284] on span "Confirm" at bounding box center [392, 285] width 33 height 14
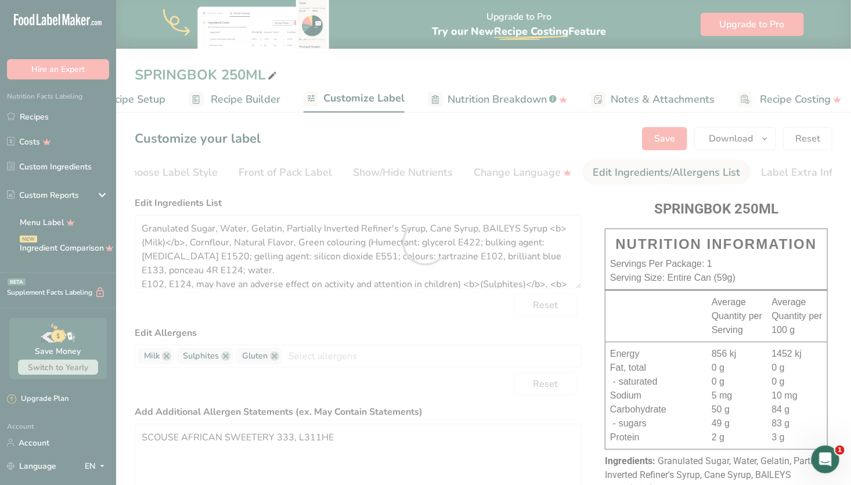
scroll to position [0, 0]
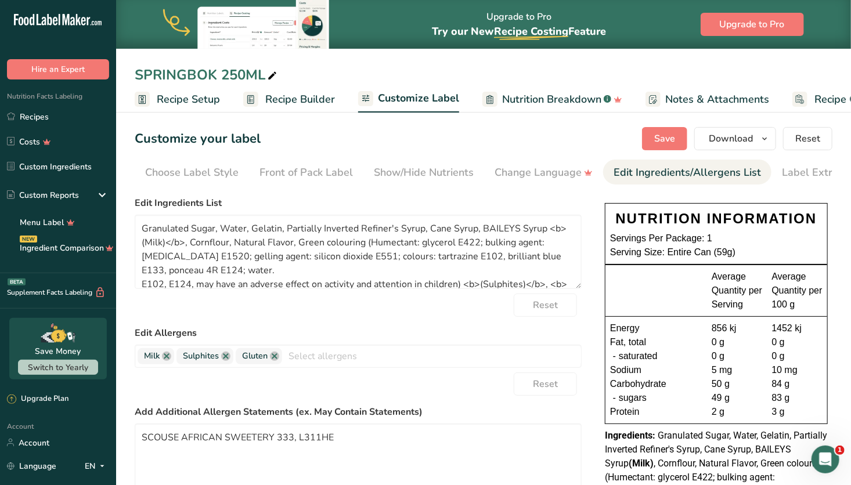
scroll to position [0, 21]
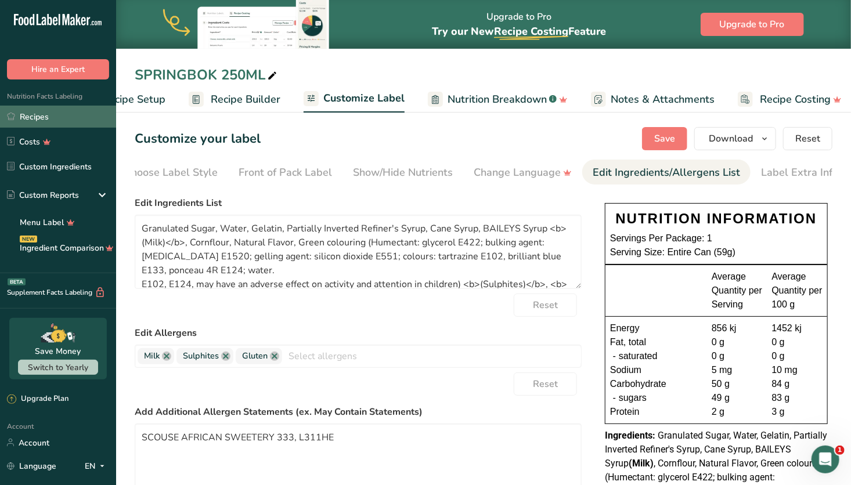
click at [40, 116] on link "Recipes" at bounding box center [58, 117] width 116 height 22
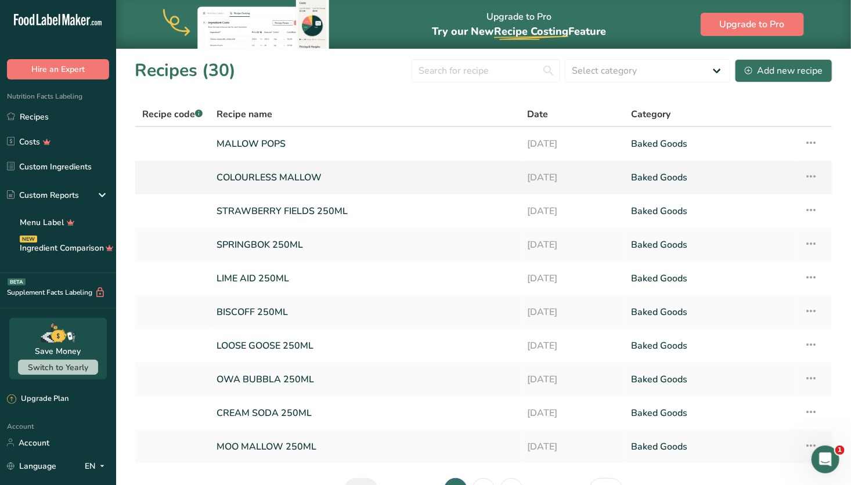
click at [289, 178] on link "COLOURLESS MALLOW" at bounding box center [365, 177] width 297 height 24
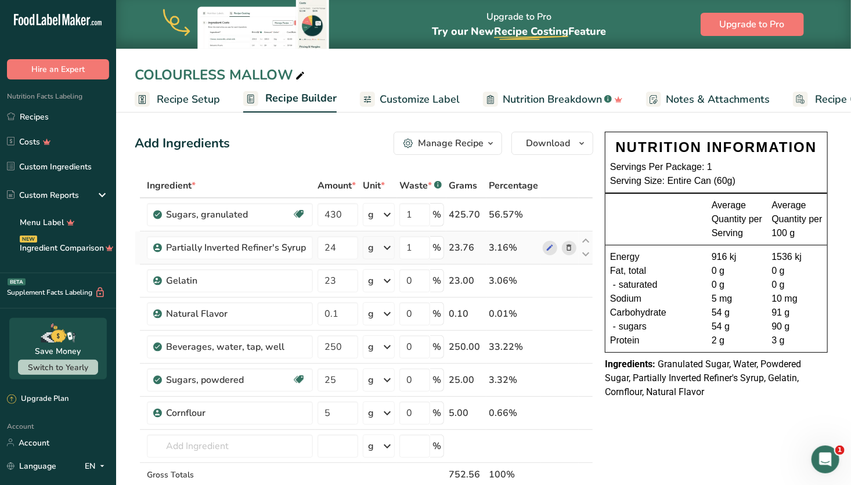
scroll to position [42, 0]
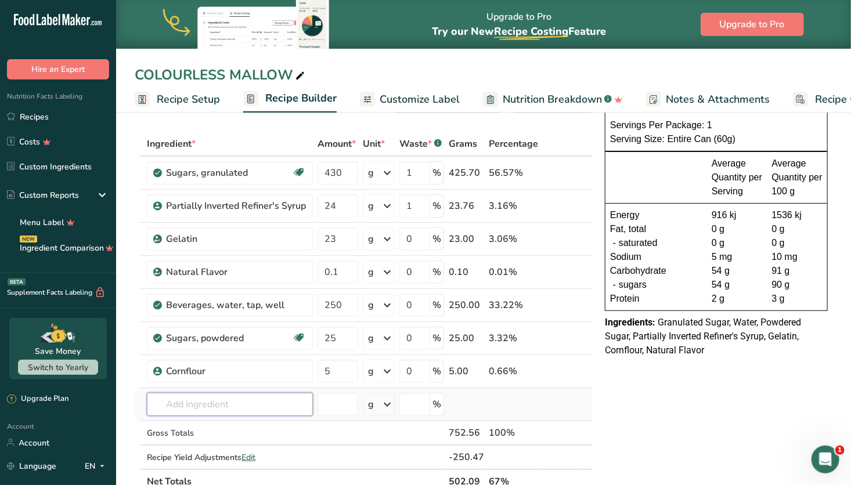
click at [246, 398] on input "text" at bounding box center [230, 404] width 166 height 23
type input "PARTIALLY INVERTED"
click at [261, 364] on p "Partially Inverted Refiner's Syrup" at bounding box center [222, 364] width 132 height 12
type input "Partially Inverted Refiner's Syrup"
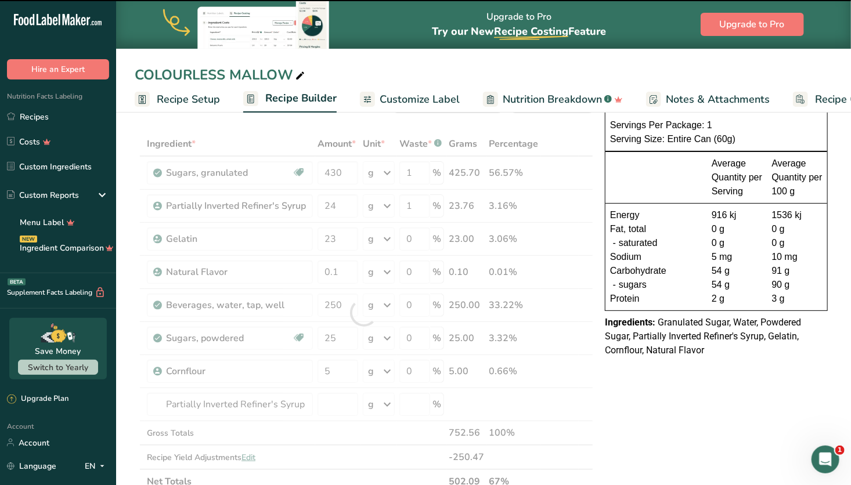
type input "0"
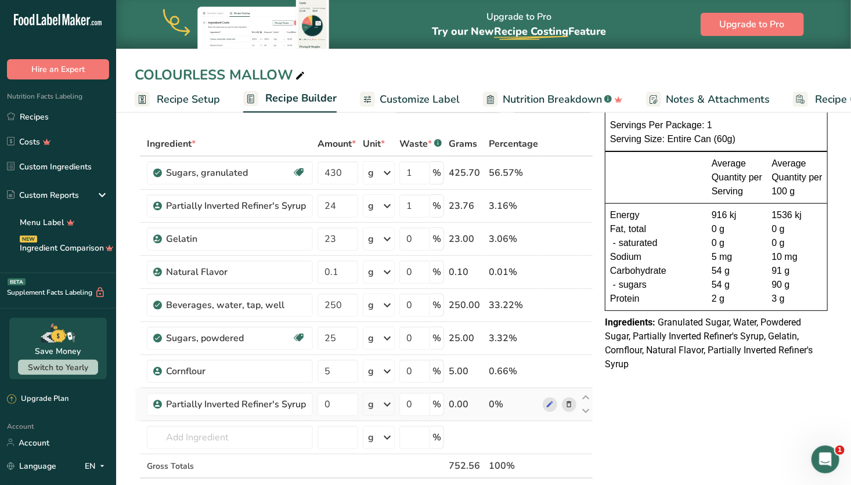
click at [570, 400] on icon at bounding box center [569, 405] width 8 height 12
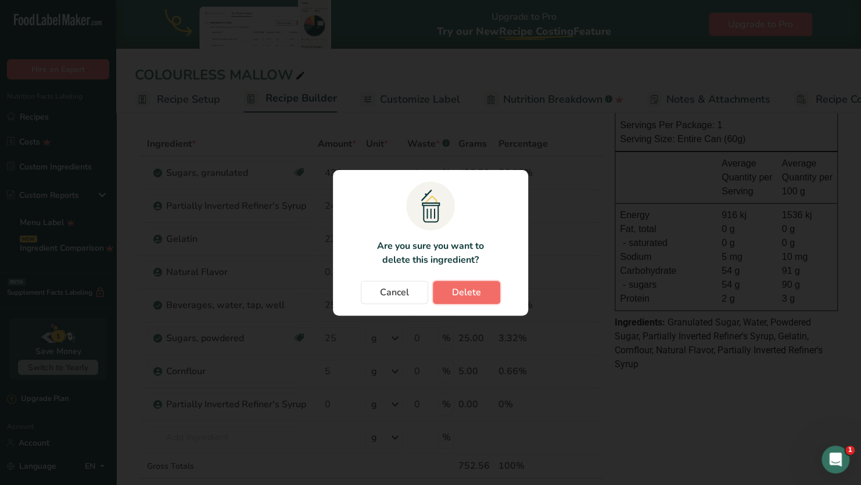
click at [481, 290] on button "Delete" at bounding box center [466, 292] width 67 height 23
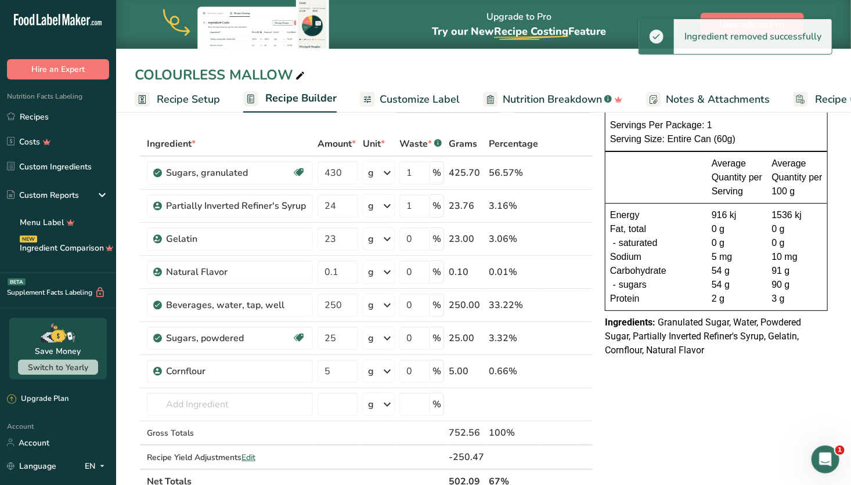
click at [440, 101] on span "Customize Label" at bounding box center [420, 100] width 80 height 16
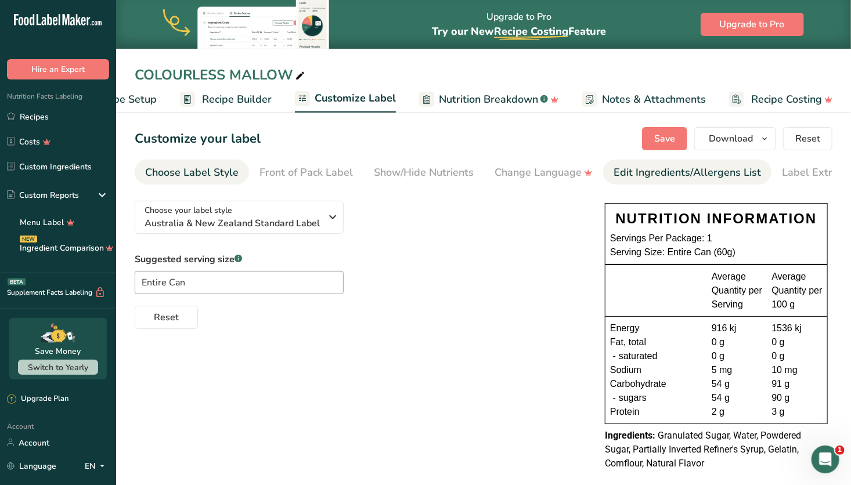
scroll to position [0, 30]
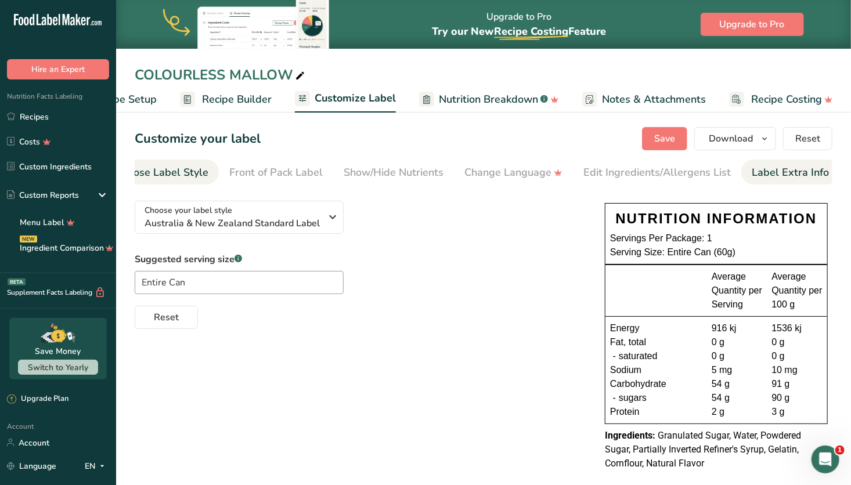
click at [779, 181] on link "Label Extra Info" at bounding box center [790, 173] width 77 height 26
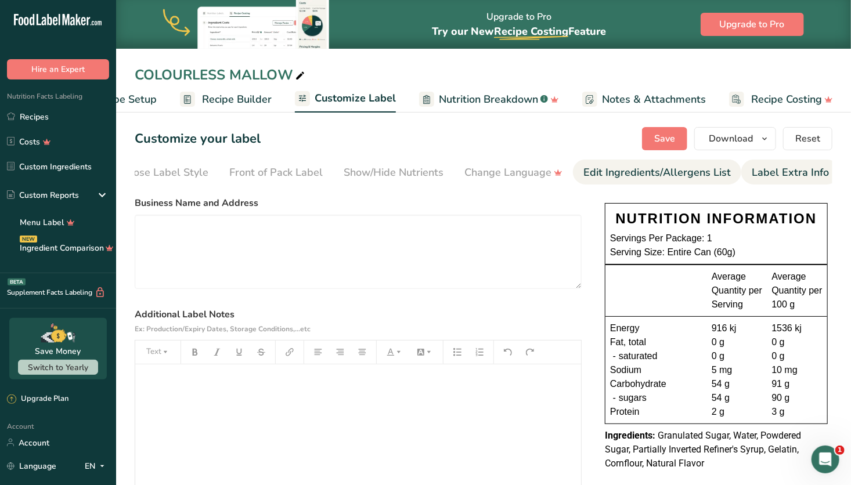
click at [585, 170] on div "Edit Ingredients/Allergens List" at bounding box center [657, 173] width 147 height 16
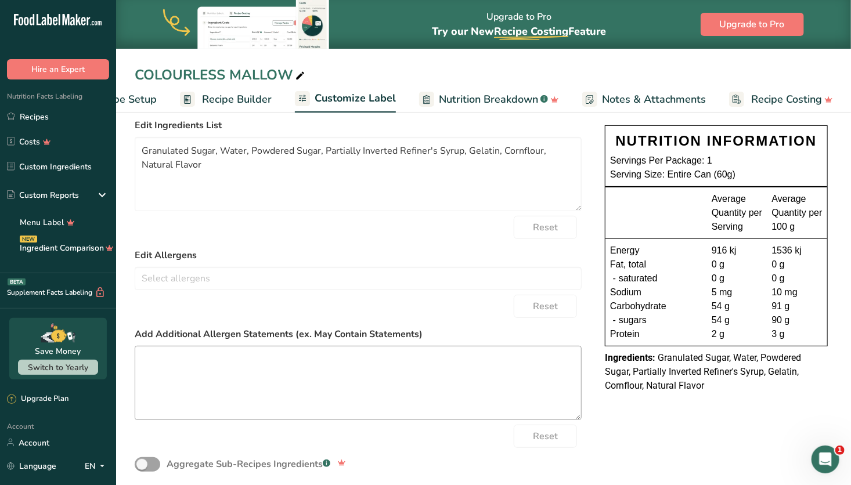
scroll to position [79, 0]
click at [222, 370] on textarea at bounding box center [358, 382] width 447 height 74
paste textarea "SCOUSE AFRICAN SWEETERY 333, L311HE"
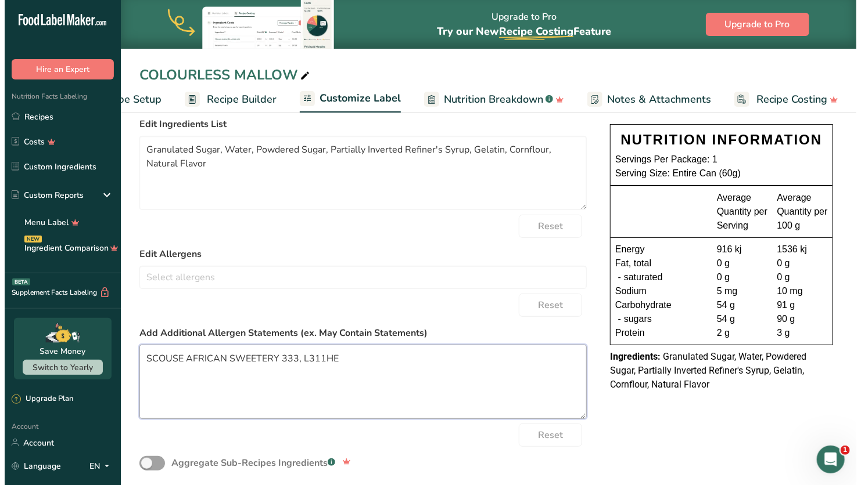
scroll to position [0, 0]
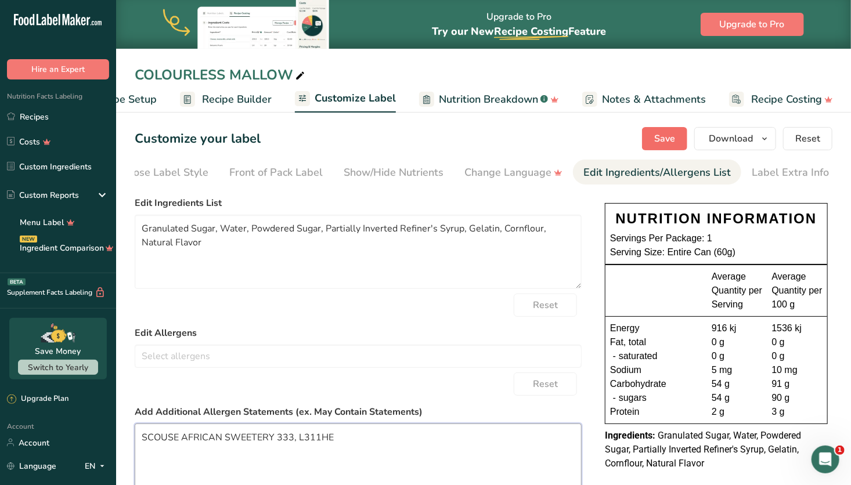
type textarea "SCOUSE AFRICAN SWEETERY 333, L311HE"
click at [669, 136] on span "Save" at bounding box center [664, 139] width 21 height 14
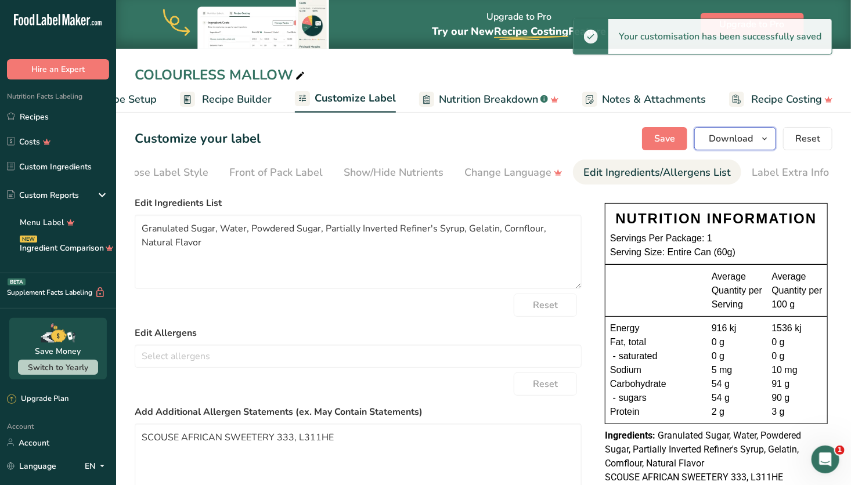
click at [740, 140] on span "Download" at bounding box center [731, 139] width 44 height 14
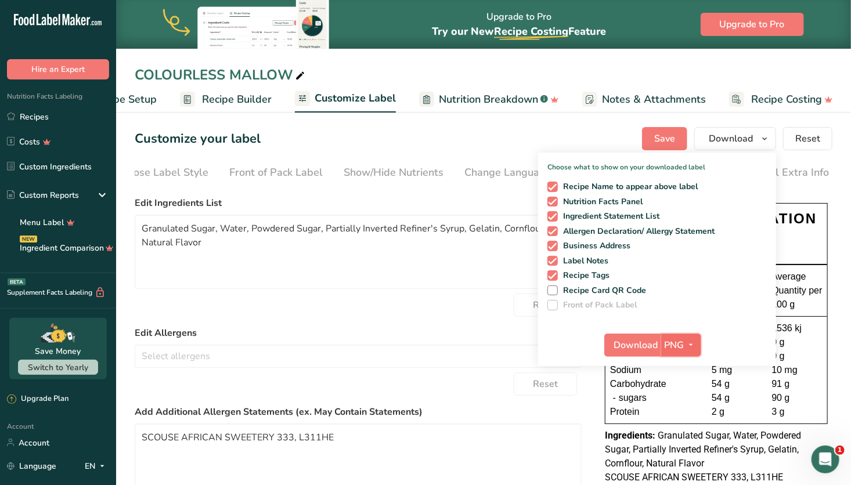
click at [677, 340] on span "PNG" at bounding box center [675, 346] width 20 height 14
click at [685, 408] on link "SVG" at bounding box center [682, 407] width 37 height 19
click at [643, 346] on span "Download" at bounding box center [636, 346] width 44 height 14
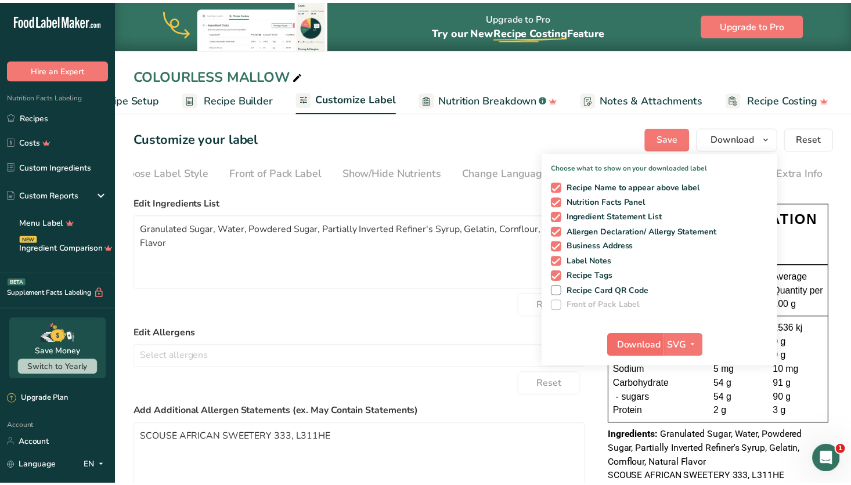
scroll to position [0, 55]
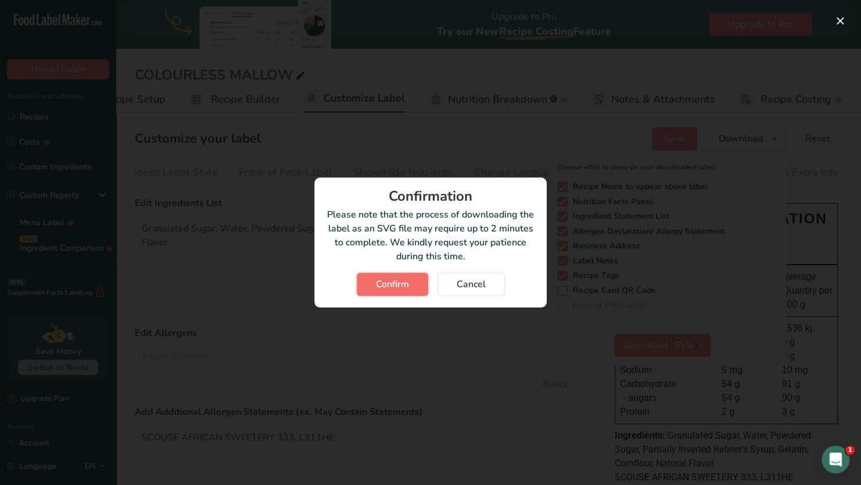
click at [413, 285] on button "Confirm" at bounding box center [392, 284] width 71 height 23
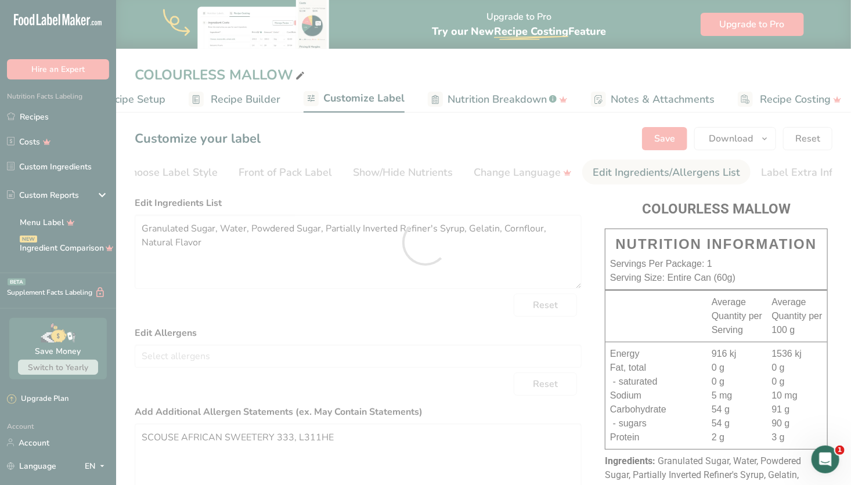
scroll to position [0, 0]
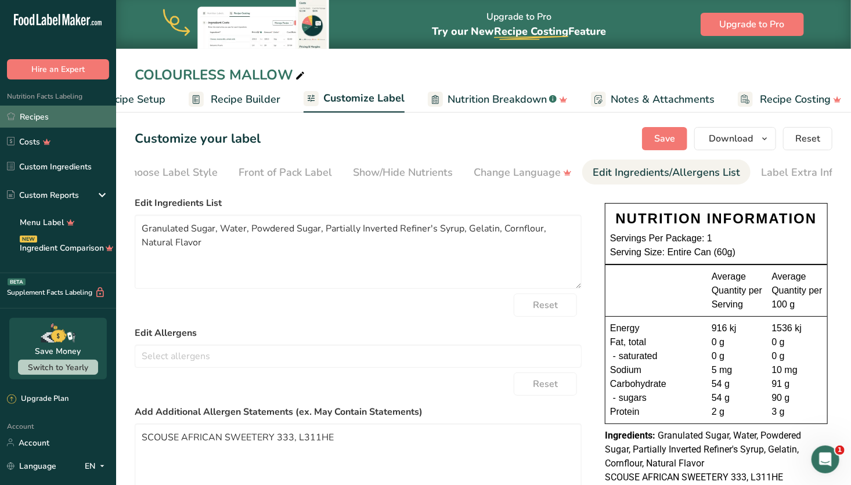
click at [69, 122] on link "Recipes" at bounding box center [58, 117] width 116 height 22
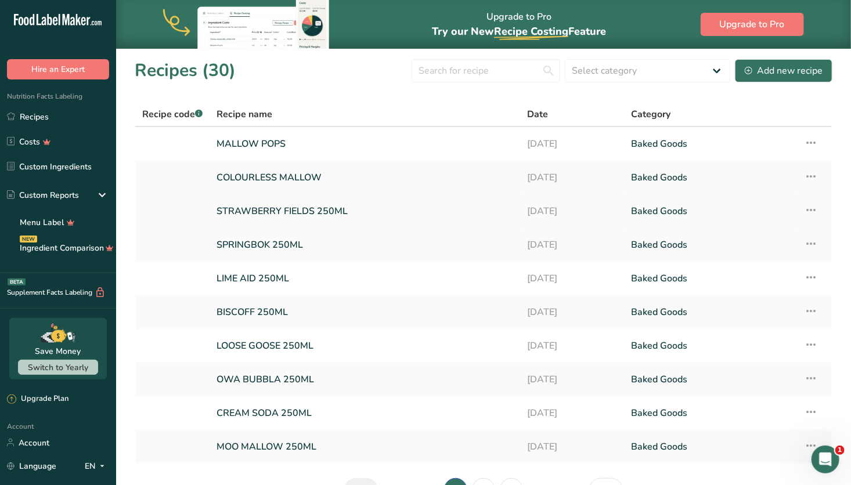
click at [370, 209] on link "STRAWBERRY FIELDS 250ML" at bounding box center [365, 211] width 297 height 24
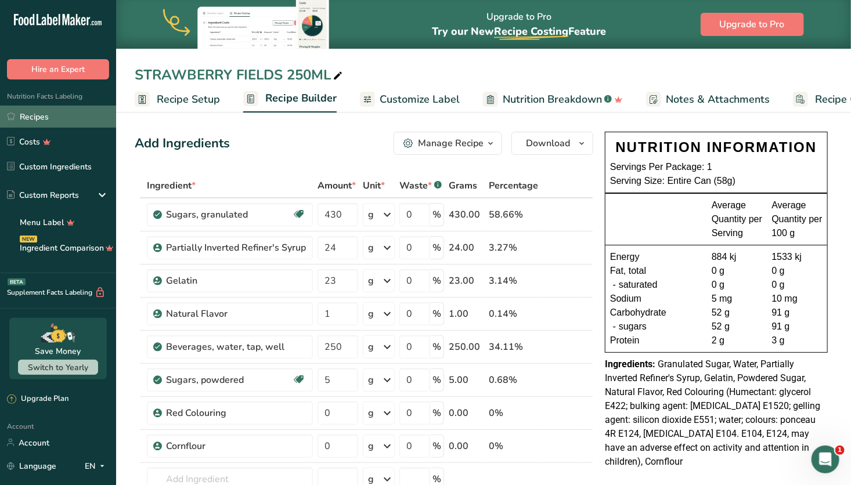
click at [65, 114] on link "Recipes" at bounding box center [58, 117] width 116 height 22
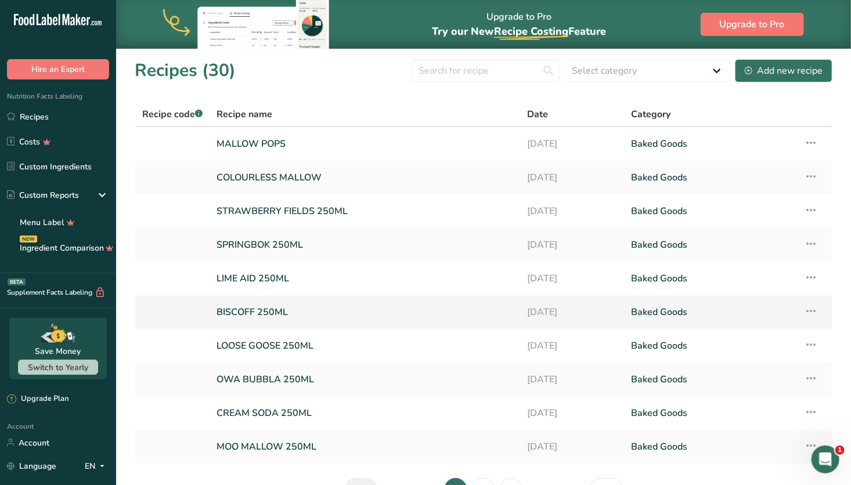
click at [335, 309] on link "BISCOFF 250ML" at bounding box center [365, 312] width 297 height 24
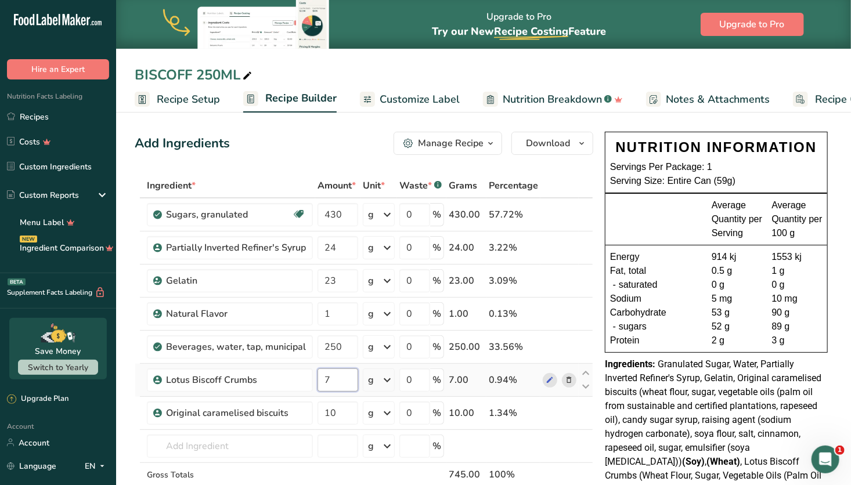
click at [339, 380] on input "7" at bounding box center [338, 380] width 41 height 23
type input "10"
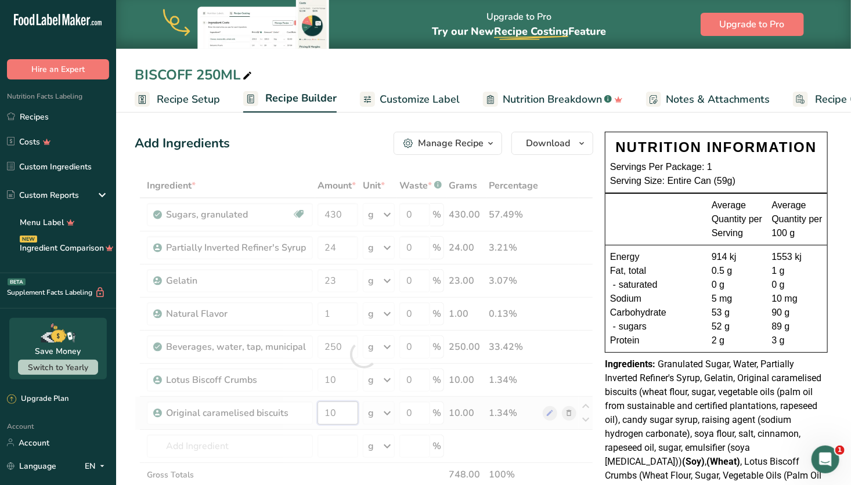
click at [347, 410] on div "Ingredient * Amount * Unit * Waste * .a-a{fill:#347362;}.b-a{fill:#fff;} Grams …" at bounding box center [364, 355] width 459 height 362
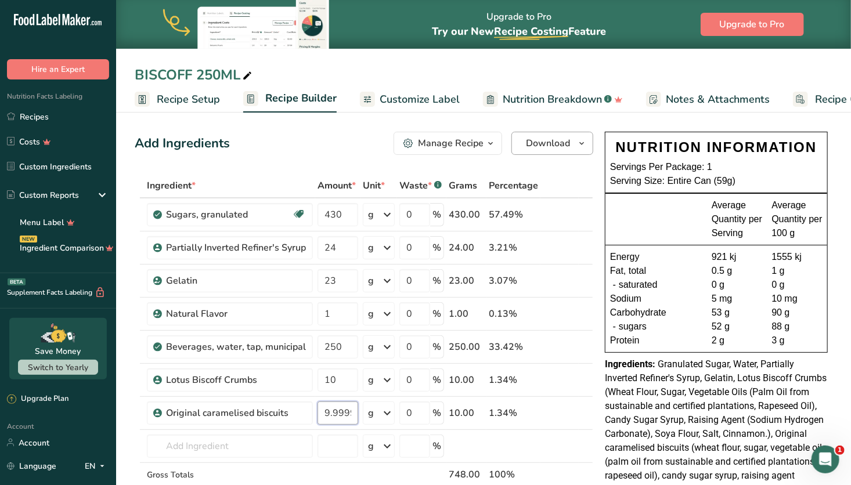
type input "9.999998"
click at [566, 143] on span "Download" at bounding box center [548, 143] width 44 height 14
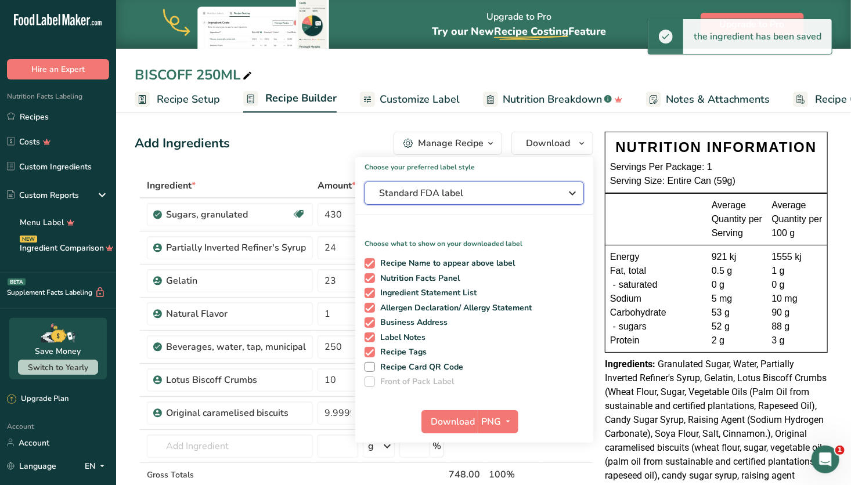
click at [475, 193] on span "Standard FDA label" at bounding box center [466, 193] width 174 height 14
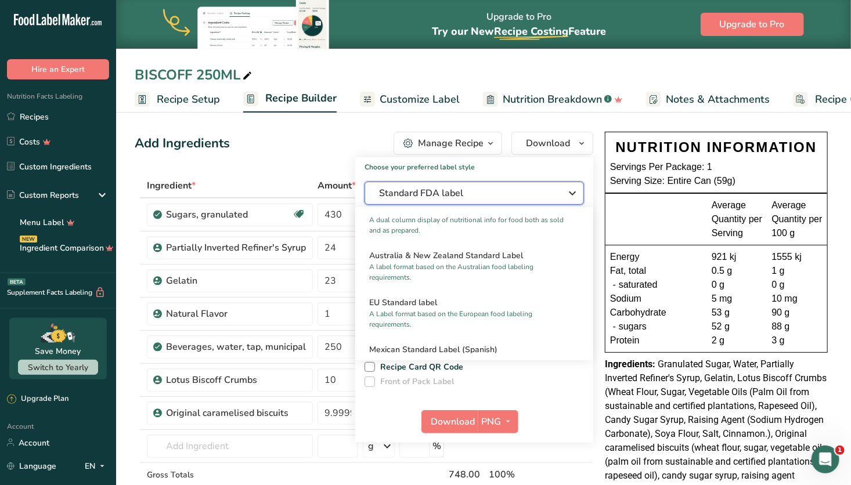
scroll to position [541, 0]
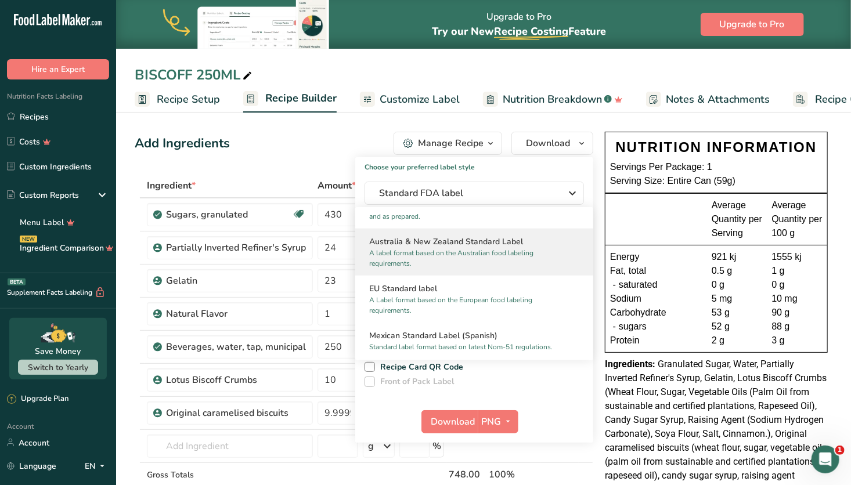
click at [471, 269] on p "A label format based on the Australian food labeling requirements." at bounding box center [469, 258] width 200 height 21
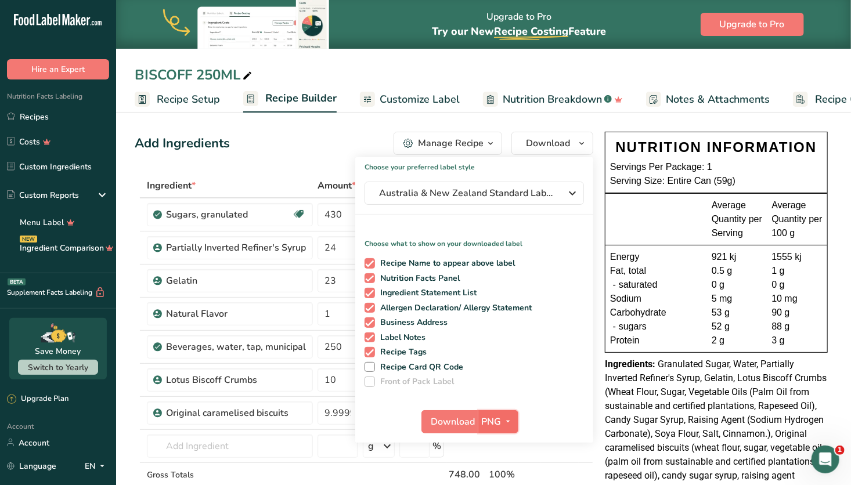
click at [490, 418] on span "PNG" at bounding box center [492, 422] width 20 height 14
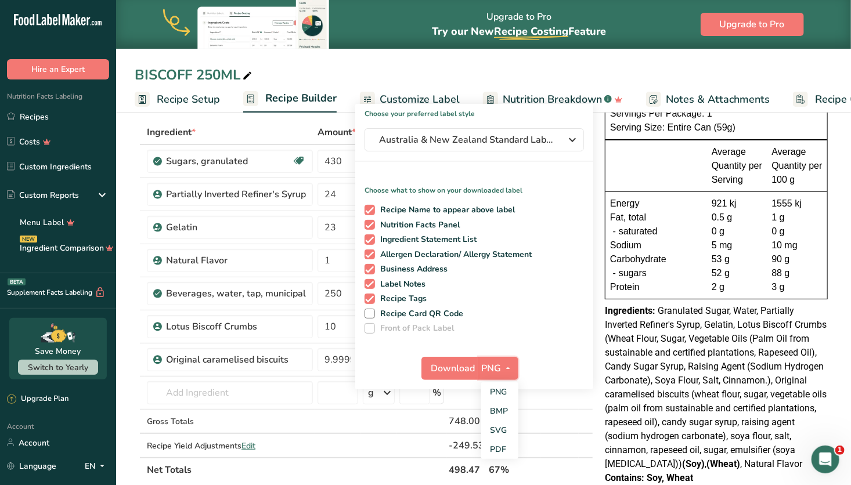
scroll to position [72, 0]
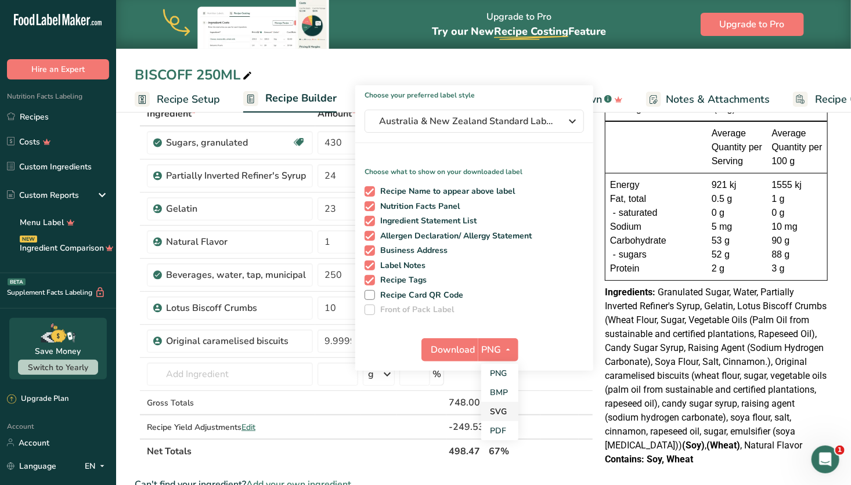
click at [498, 406] on link "SVG" at bounding box center [499, 411] width 37 height 19
click at [462, 337] on div "Download SVG PNG BMP SVG PDF" at bounding box center [474, 352] width 238 height 37
click at [461, 349] on span "Download" at bounding box center [453, 350] width 44 height 14
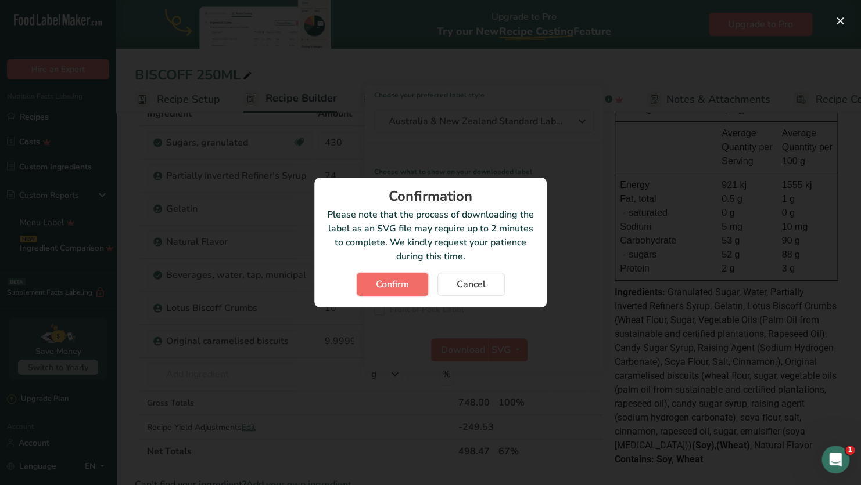
click at [401, 282] on span "Confirm" at bounding box center [392, 285] width 33 height 14
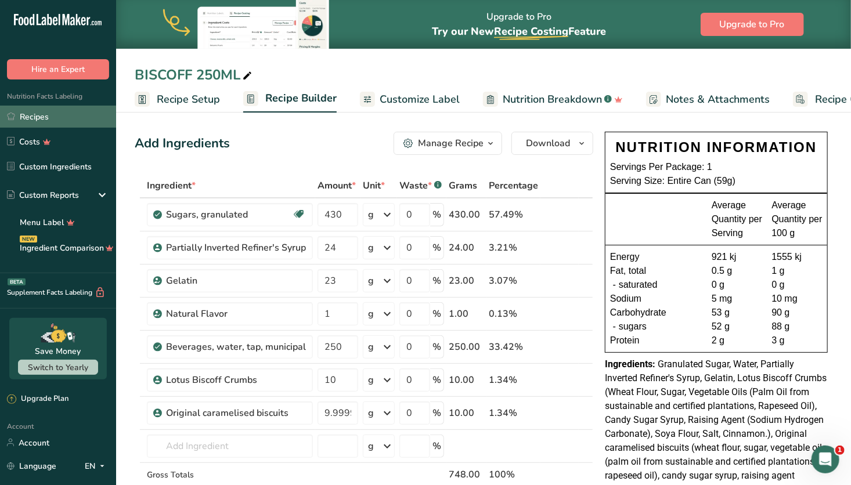
click at [31, 109] on link "Recipes" at bounding box center [58, 117] width 116 height 22
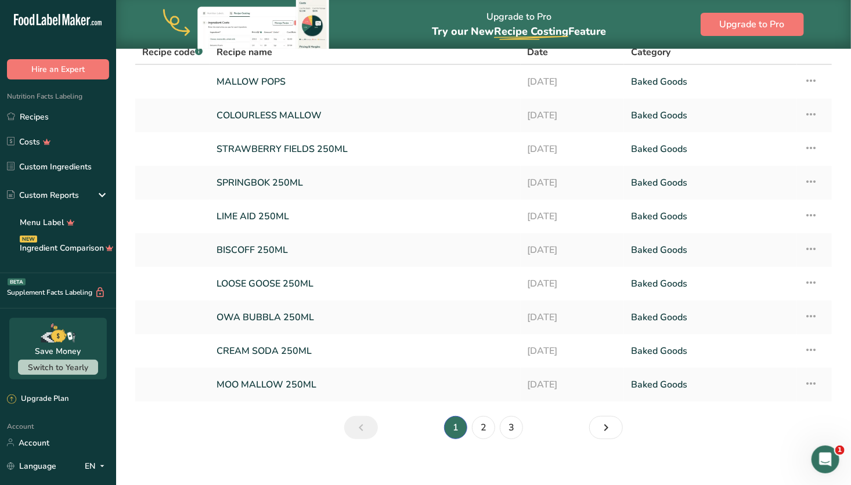
scroll to position [71, 0]
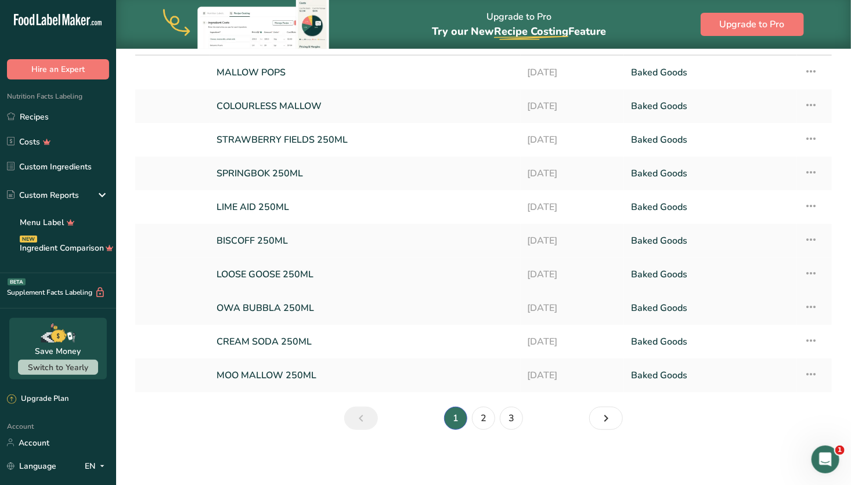
click at [351, 276] on link "LOOSE GOOSE 250ML" at bounding box center [365, 274] width 297 height 24
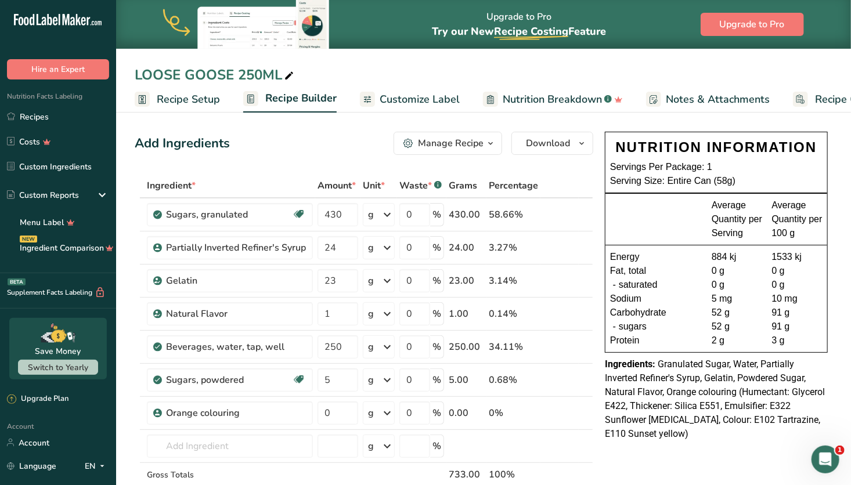
click at [287, 77] on icon at bounding box center [289, 76] width 10 height 16
type input "L"
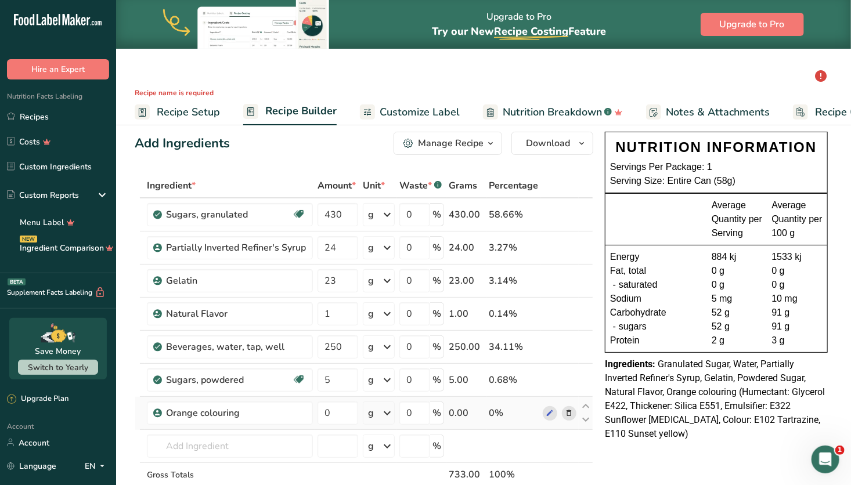
click at [570, 415] on icon at bounding box center [569, 414] width 8 height 12
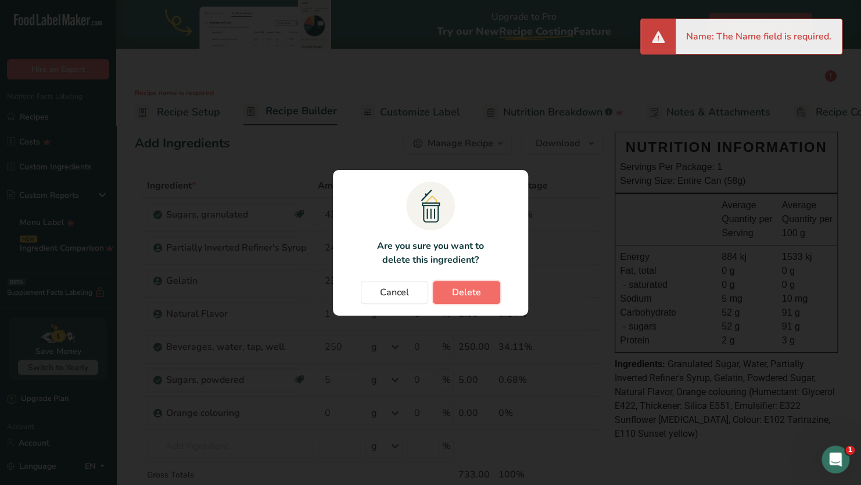
click at [485, 286] on button "Delete" at bounding box center [466, 292] width 67 height 23
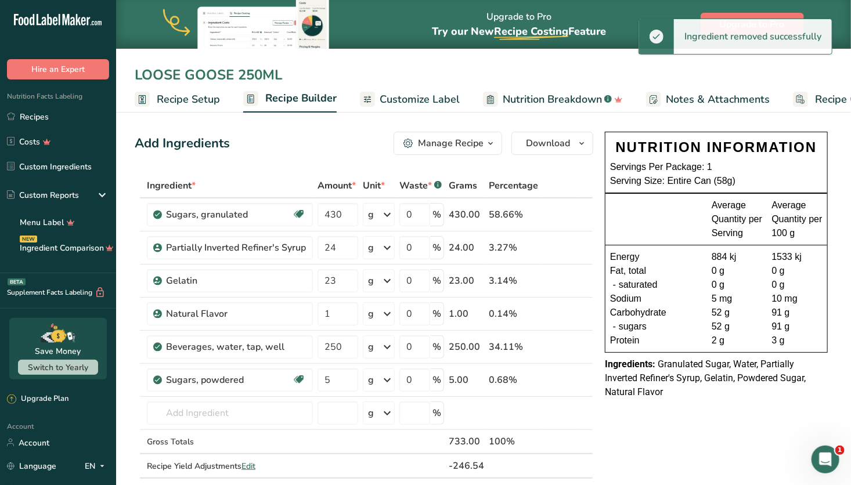
click at [298, 70] on input "LOOSE GOOSE 250ML" at bounding box center [484, 74] width 698 height 21
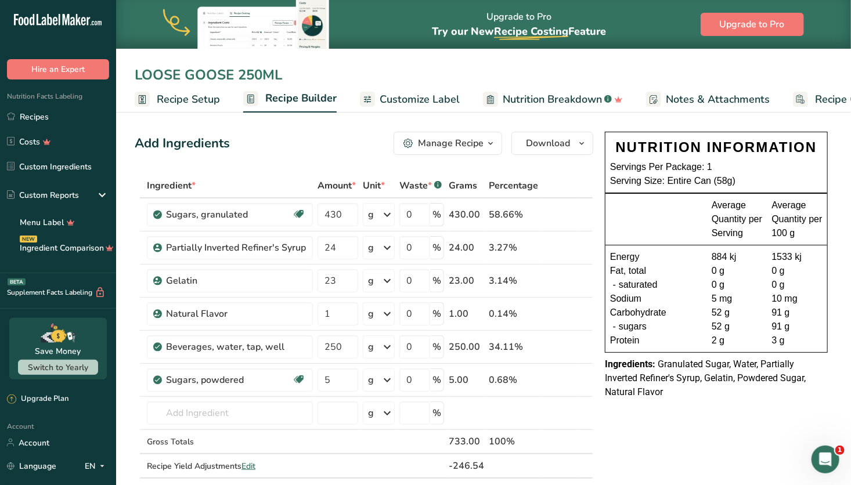
drag, startPoint x: 298, startPoint y: 70, endPoint x: 129, endPoint y: 113, distance: 173.8
click at [129, 113] on div "LOOSE GOOSE 250ML Recipe Setup Recipe Builder Customize Label Nutrition Breakdo…" at bounding box center [483, 56] width 735 height 113
type input "Y"
type input "B"
type input "YELLOW MALLOW"
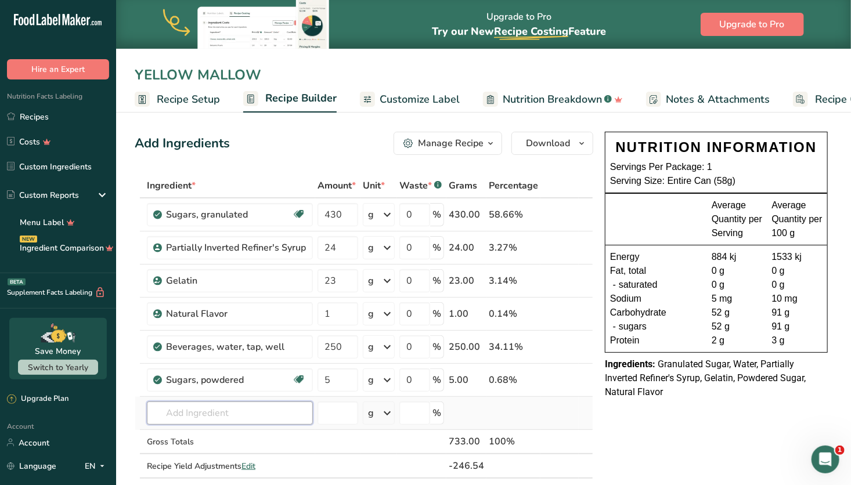
click at [268, 419] on input "text" at bounding box center [230, 413] width 166 height 23
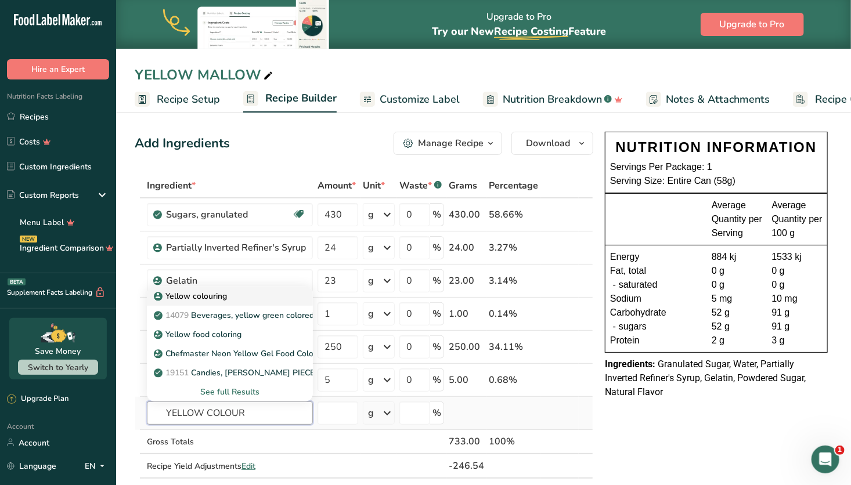
type input "YELLOW COLOUR"
click at [260, 294] on div "Yellow colouring" at bounding box center [220, 296] width 129 height 12
type input "Yellow colouring"
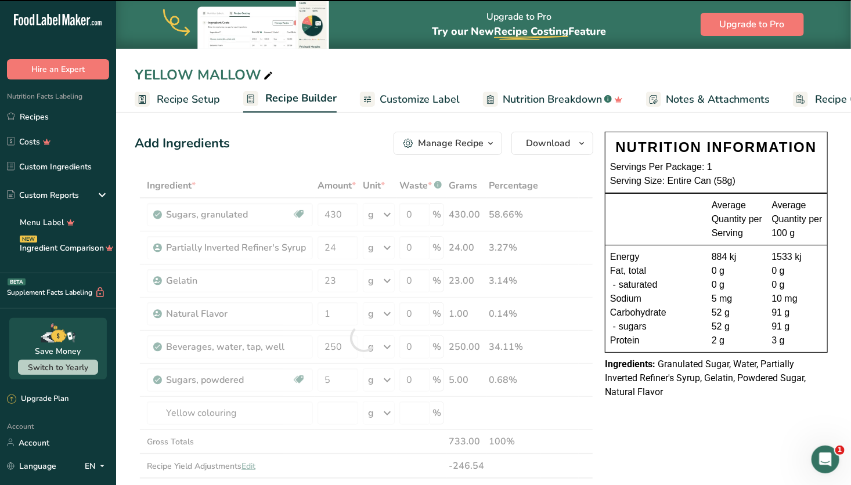
type input "0"
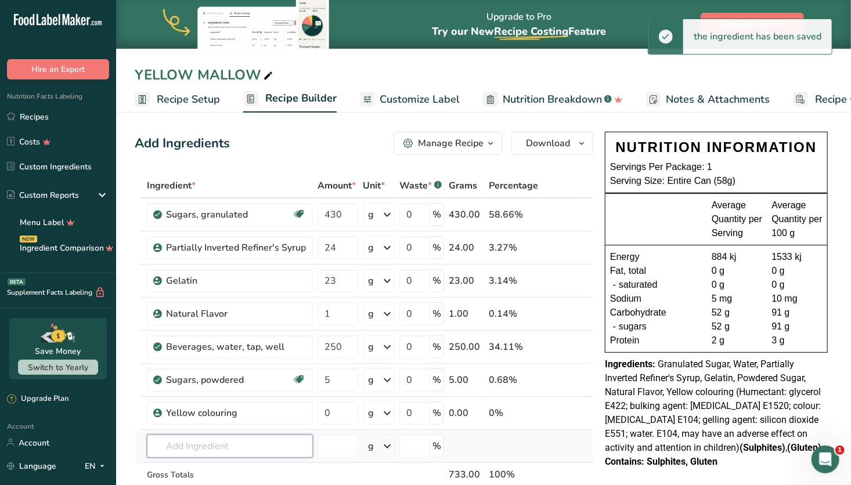
click at [237, 443] on input "text" at bounding box center [230, 446] width 166 height 23
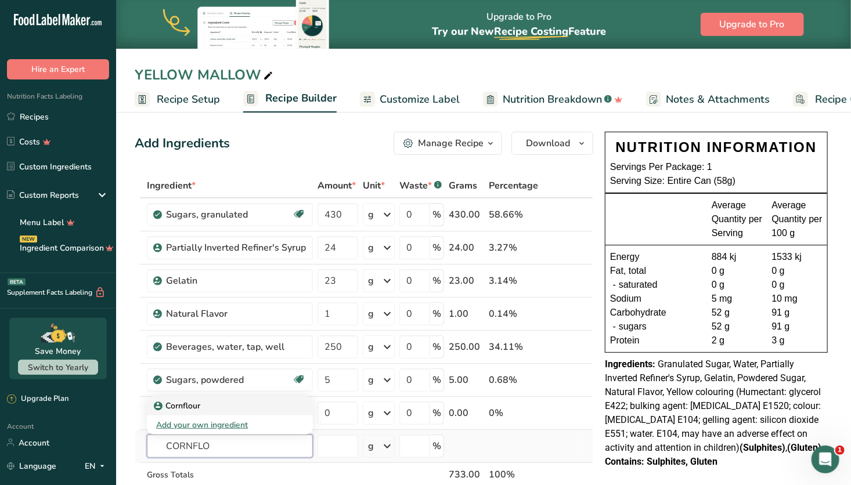
type input "CORNFLO"
click at [237, 404] on div "Cornflour" at bounding box center [220, 406] width 129 height 12
type input "Cornflour"
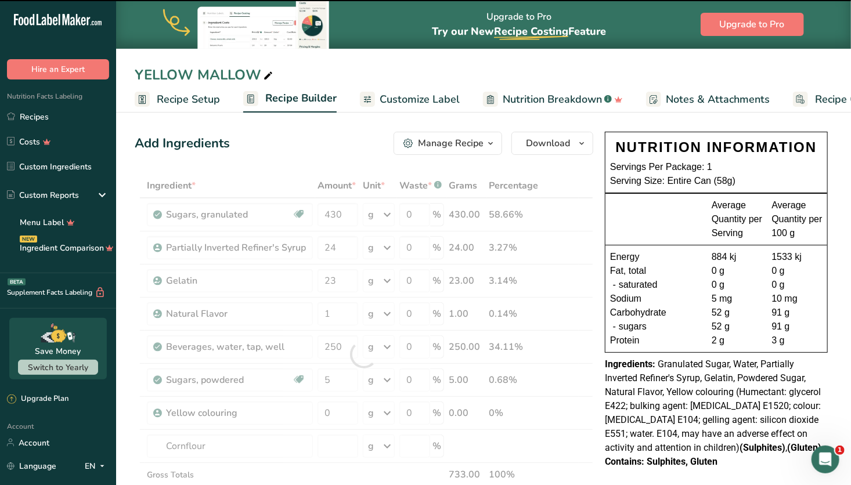
type input "0"
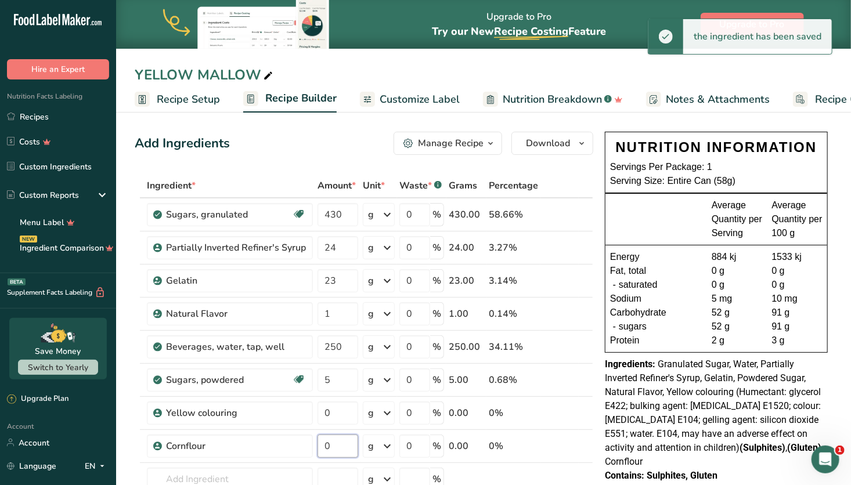
click at [337, 441] on input "0" at bounding box center [338, 446] width 41 height 23
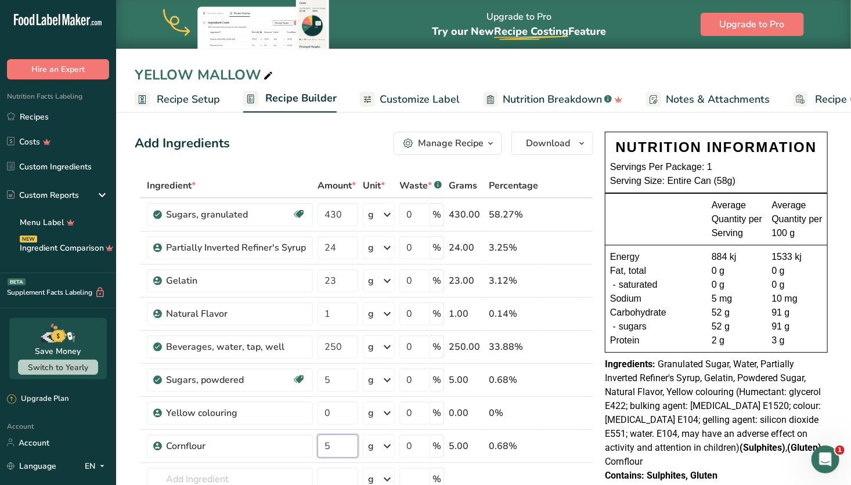
type input "5"
click at [593, 182] on div "Ingredient * Amount * Unit * Waste * .a-a{fill:#347362;}.b-a{fill:#fff;} Grams …" at bounding box center [364, 371] width 459 height 395
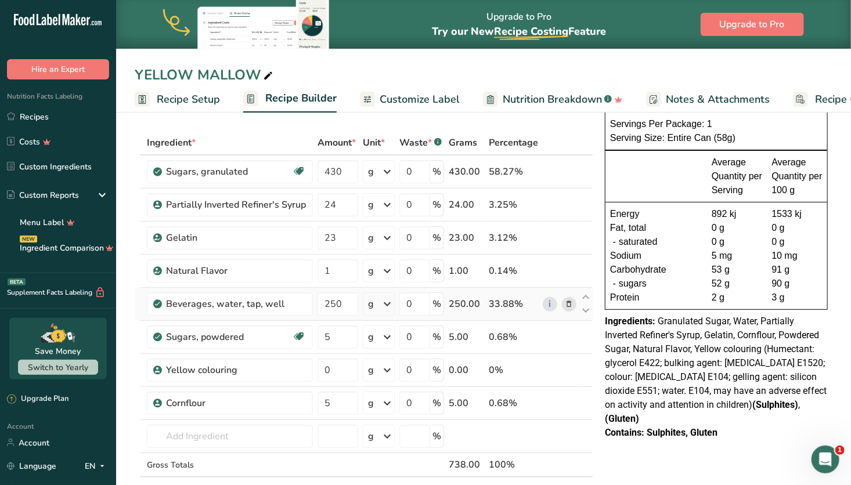
scroll to position [44, 0]
click at [41, 116] on link "Recipes" at bounding box center [58, 117] width 116 height 22
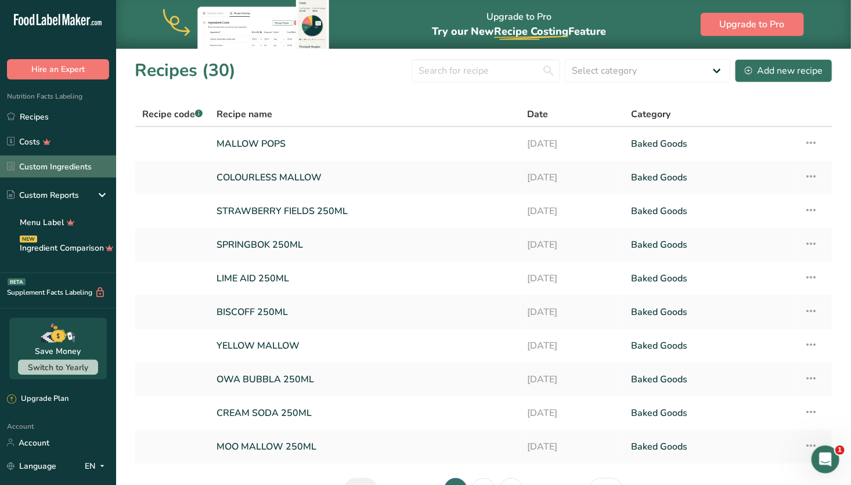
click at [67, 163] on link "Custom Ingredients" at bounding box center [58, 167] width 116 height 22
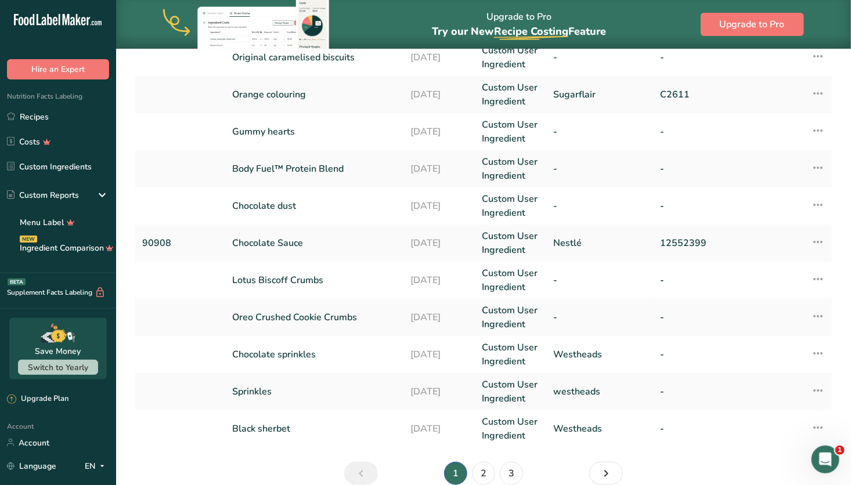
scroll to position [318, 0]
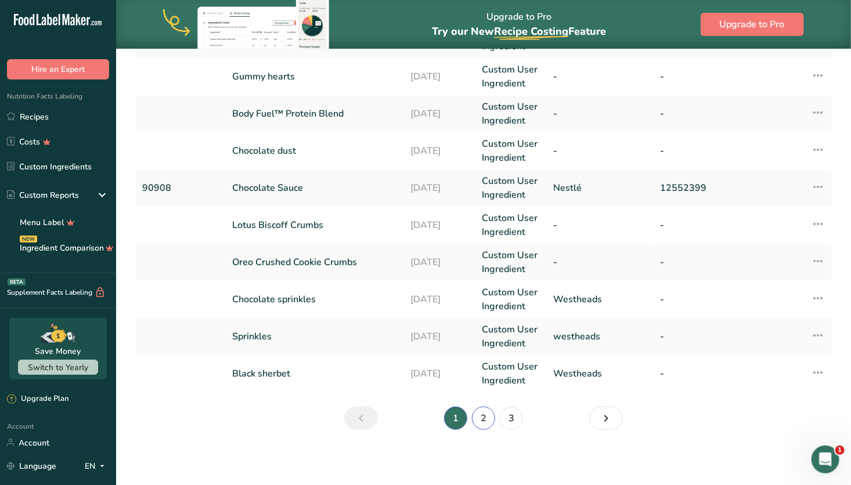
click at [483, 419] on link "2" at bounding box center [483, 418] width 23 height 23
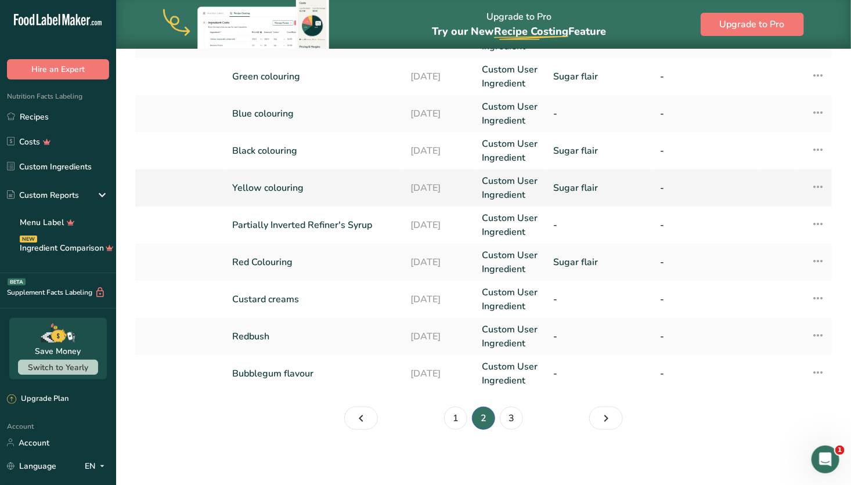
click at [354, 185] on link "Yellow colouring" at bounding box center [314, 188] width 164 height 14
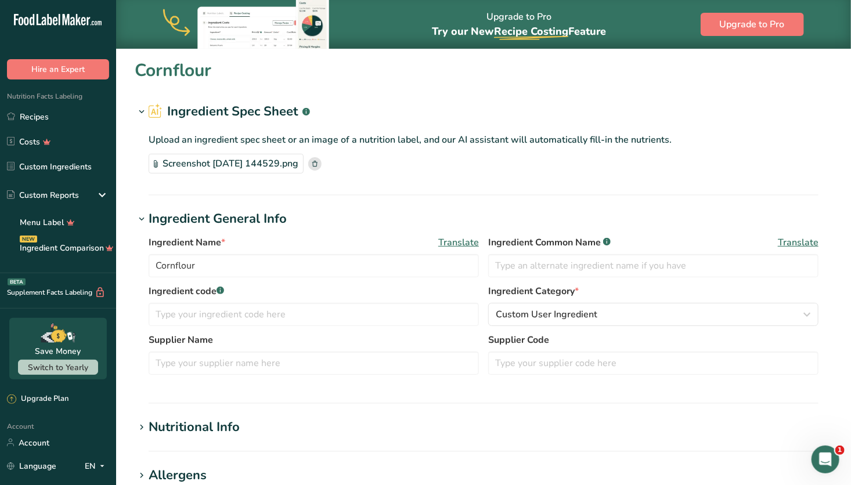
type input "Yellow colouring"
type input "Sugar flair"
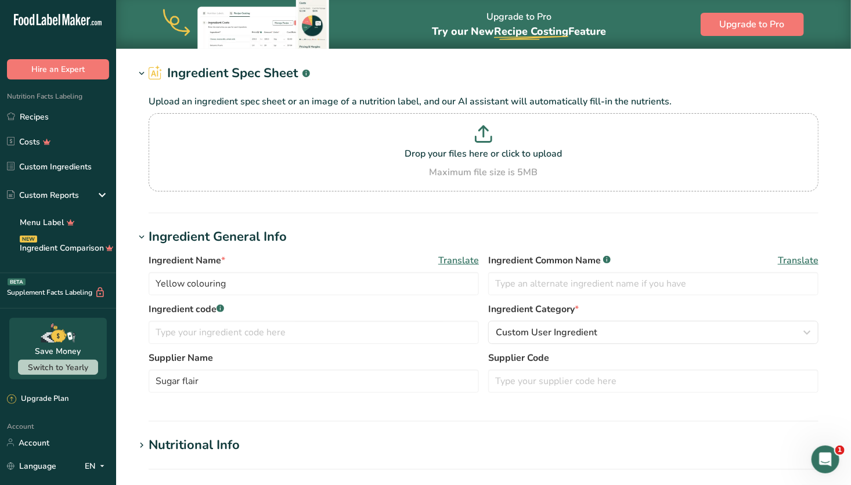
scroll to position [39, 0]
click at [412, 160] on p "Drop your files here or click to upload" at bounding box center [484, 153] width 664 height 14
click at [412, 160] on input "Drop your files here or click to upload Maximum file size is 5MB" at bounding box center [484, 152] width 670 height 78
type input "C:\fakepath\Yellow-2 SUGARFLAIR.pdf"
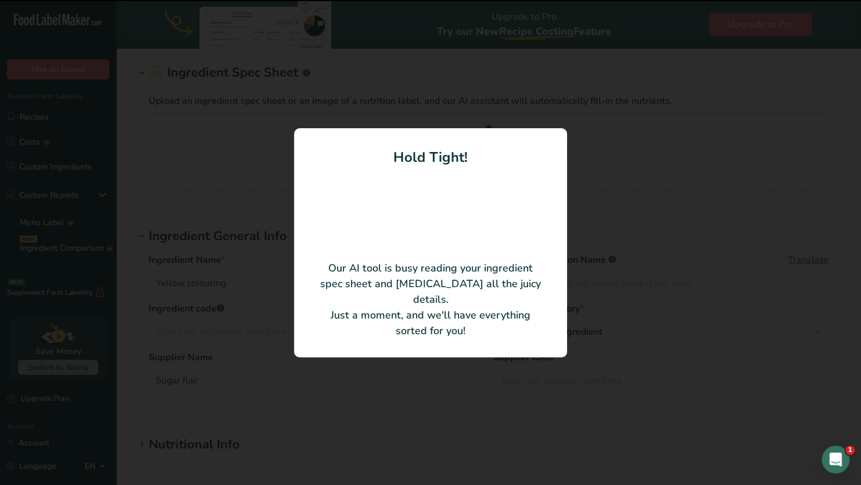
type input "Colour Flex Extra Paste Yellow"
type input "Sugarflair"
type input "C2603"
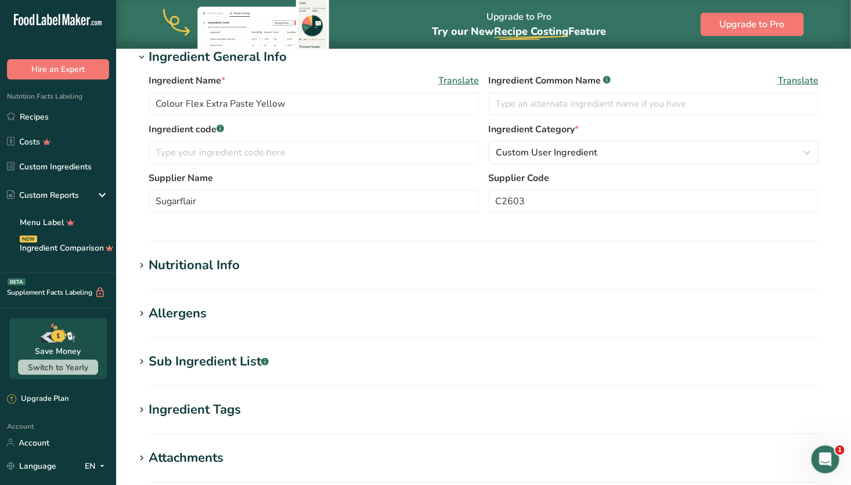
scroll to position [166, 0]
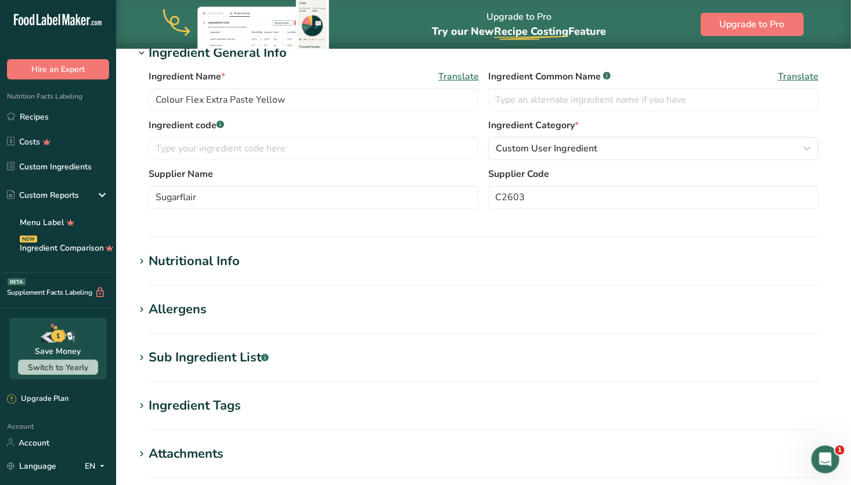
click at [312, 311] on h1 "Allergens" at bounding box center [484, 309] width 698 height 19
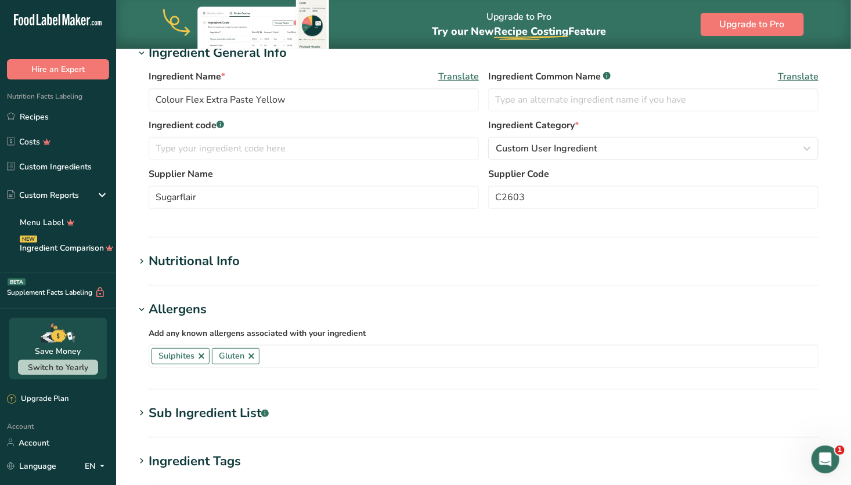
click at [312, 311] on h1 "Allergens" at bounding box center [484, 309] width 698 height 19
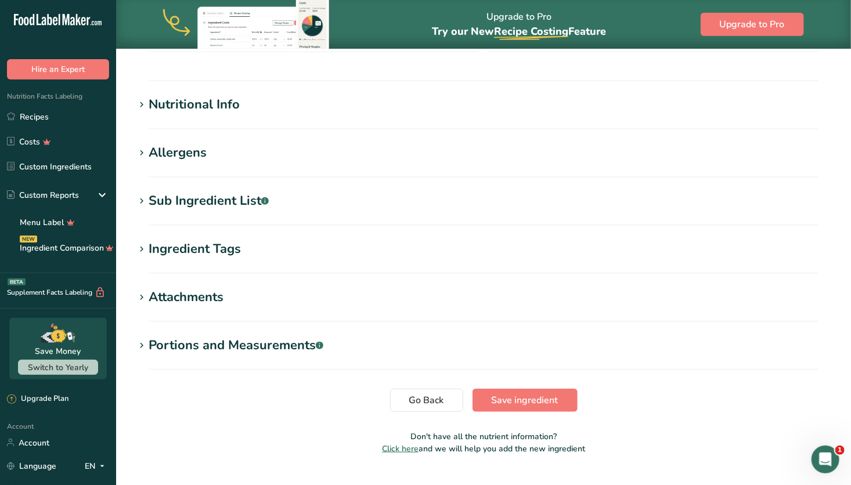
scroll to position [348, 0]
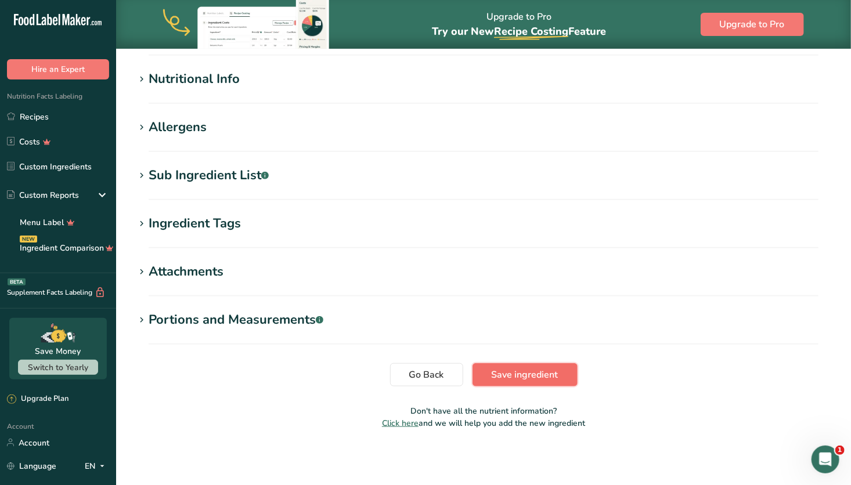
click at [525, 376] on span "Save ingredient" at bounding box center [525, 375] width 67 height 14
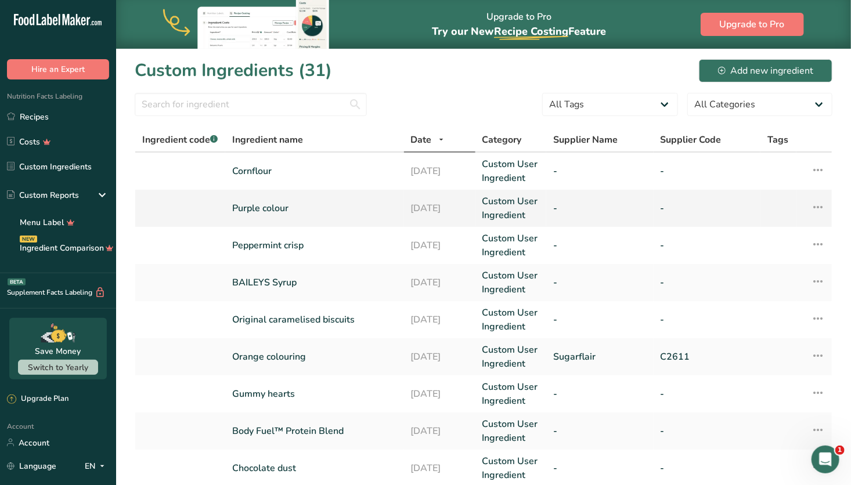
click at [292, 211] on link "Purple colour" at bounding box center [314, 208] width 164 height 14
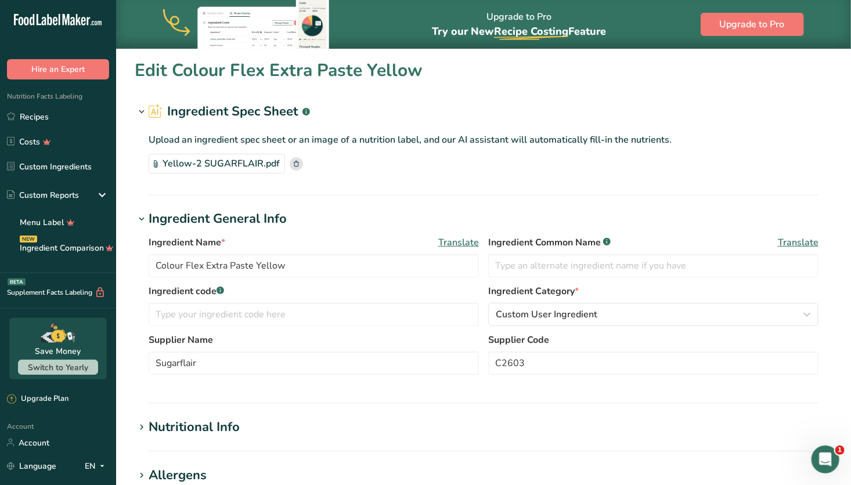
type input "Purple colour"
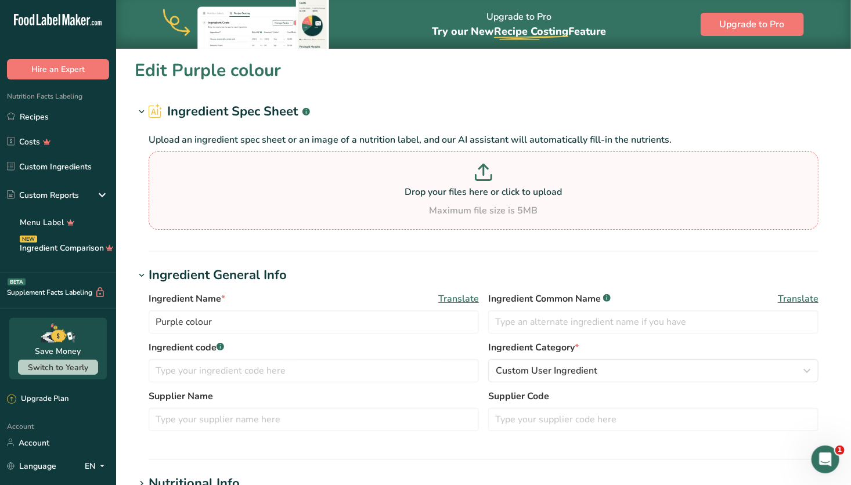
click at [422, 193] on p "Drop your files here or click to upload" at bounding box center [484, 192] width 664 height 14
click at [422, 193] on input "Drop your files here or click to upload Maximum file size is 5MB" at bounding box center [484, 191] width 670 height 78
click at [307, 172] on p at bounding box center [484, 174] width 664 height 21
click at [307, 172] on input "Drop your files here or click to upload Maximum file size is 5MB" at bounding box center [484, 191] width 670 height 78
type input "C:\fakepath\Purple-3 SUGAR FLAIR.pdf"
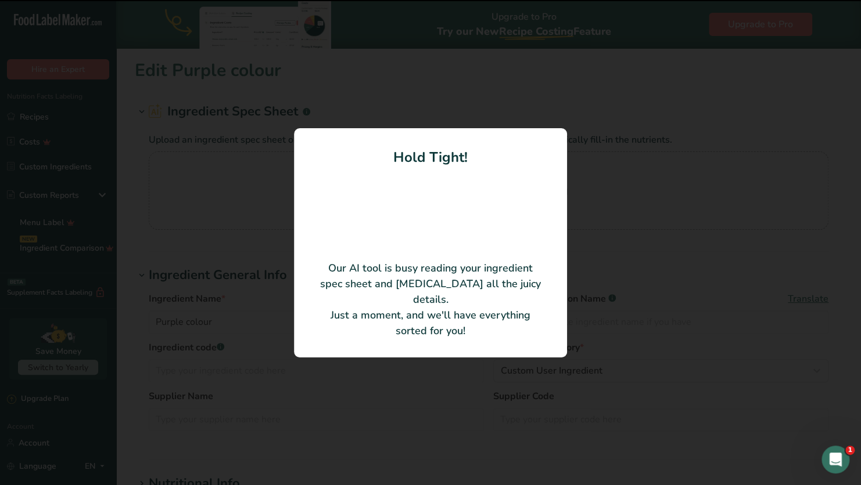
type input "Colour Flex Extra Paste PURPLE"
type input "Sugarflair"
type input "C2608"
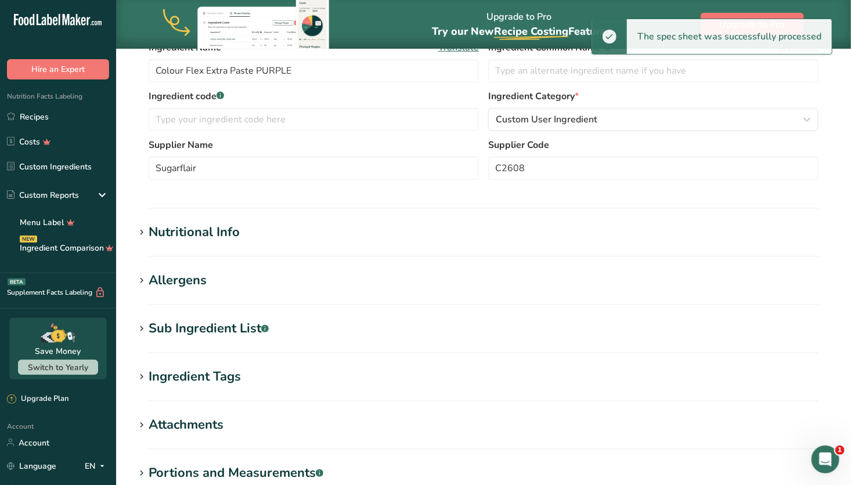
scroll to position [197, 0]
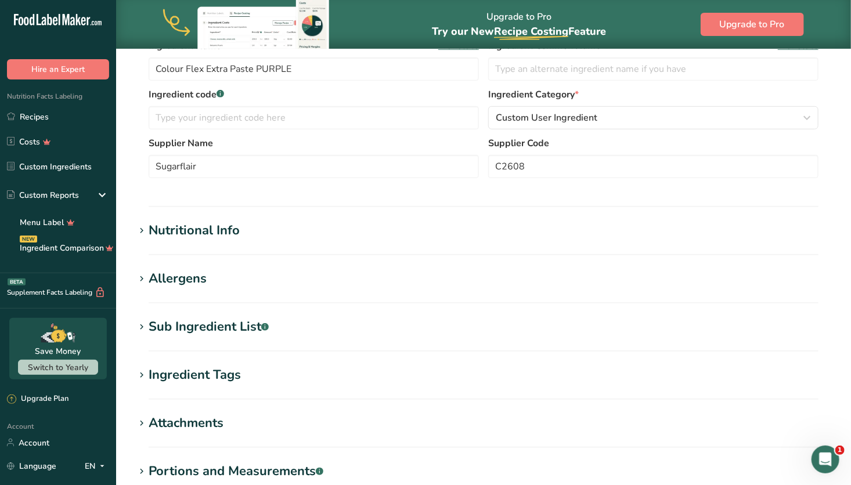
click at [254, 230] on h1 "Nutritional Info" at bounding box center [484, 230] width 698 height 19
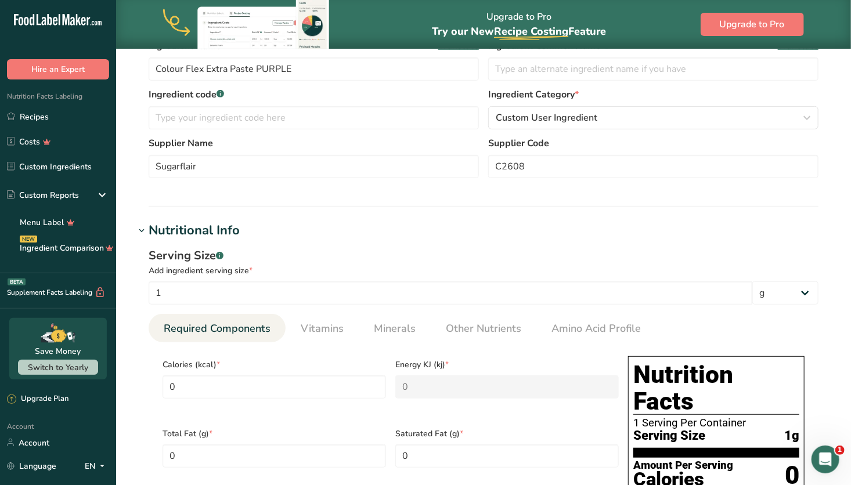
click at [254, 230] on h1 "Nutritional Info" at bounding box center [484, 230] width 698 height 19
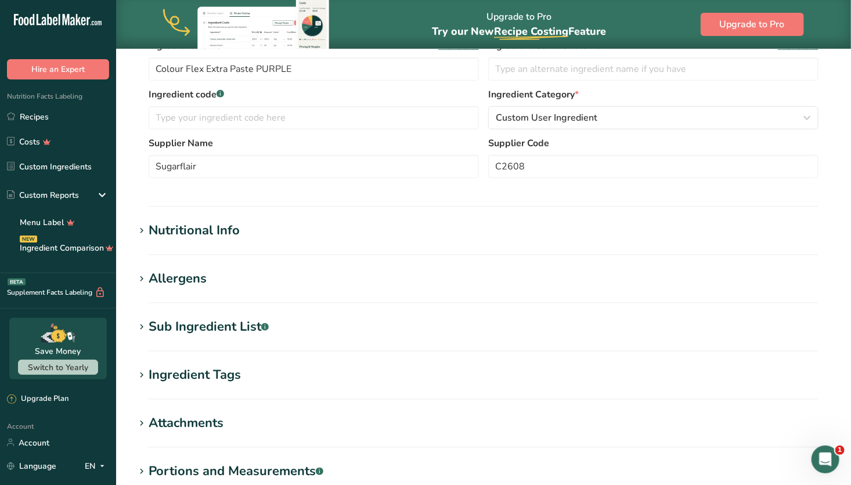
click at [241, 273] on h1 "Allergens" at bounding box center [484, 278] width 698 height 19
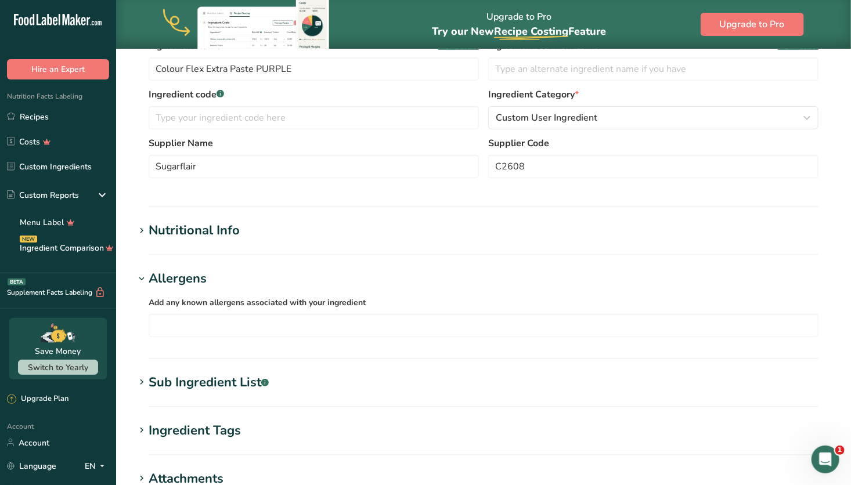
click at [241, 273] on h1 "Allergens" at bounding box center [484, 278] width 698 height 19
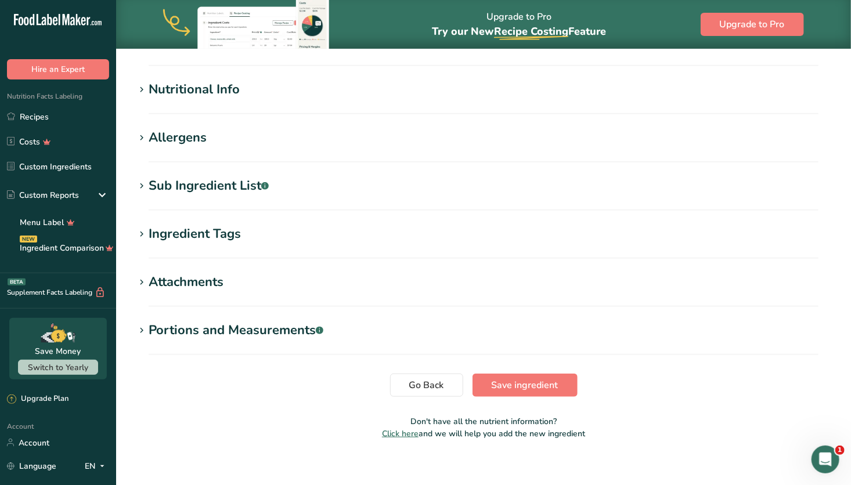
scroll to position [340, 0]
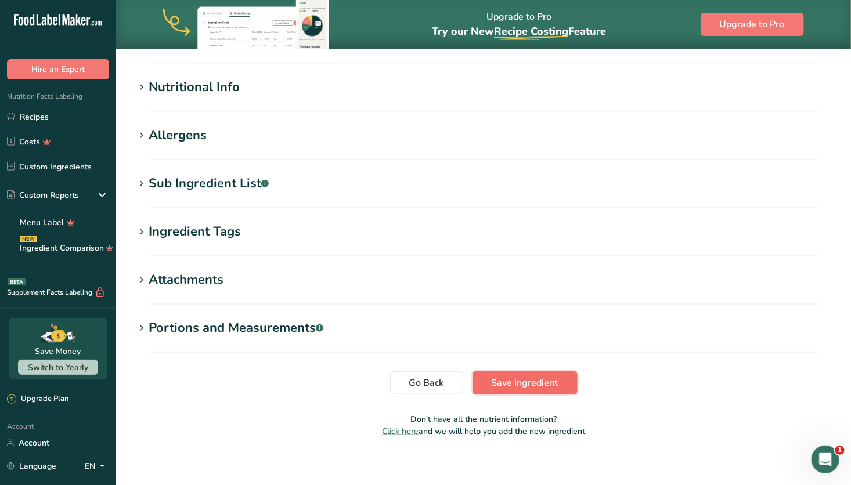
click at [519, 384] on span "Save ingredient" at bounding box center [525, 383] width 67 height 14
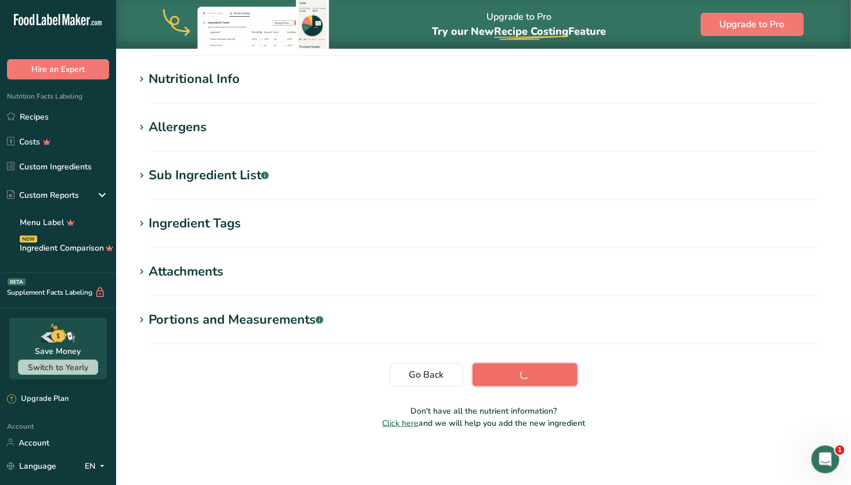
scroll to position [129, 0]
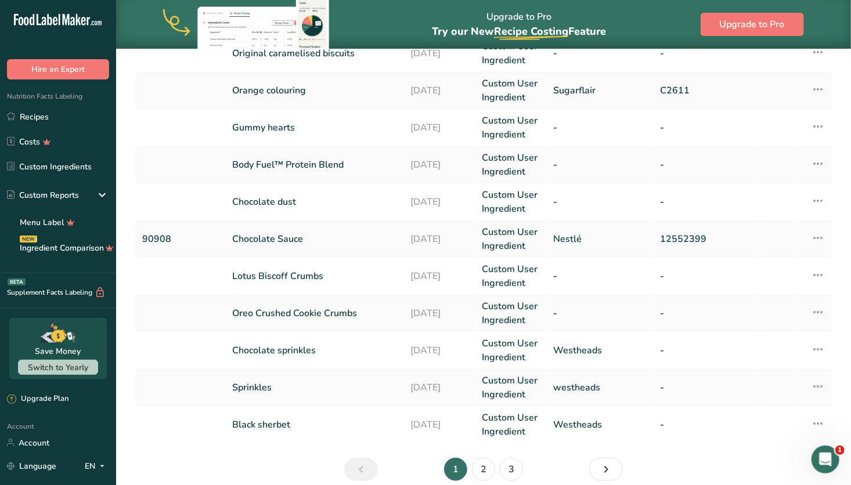
scroll to position [318, 0]
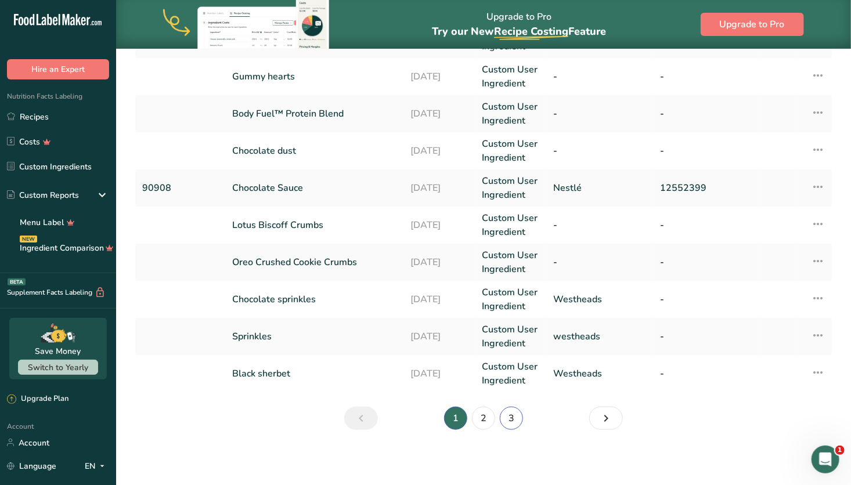
click at [514, 420] on link "3" at bounding box center [511, 418] width 23 height 23
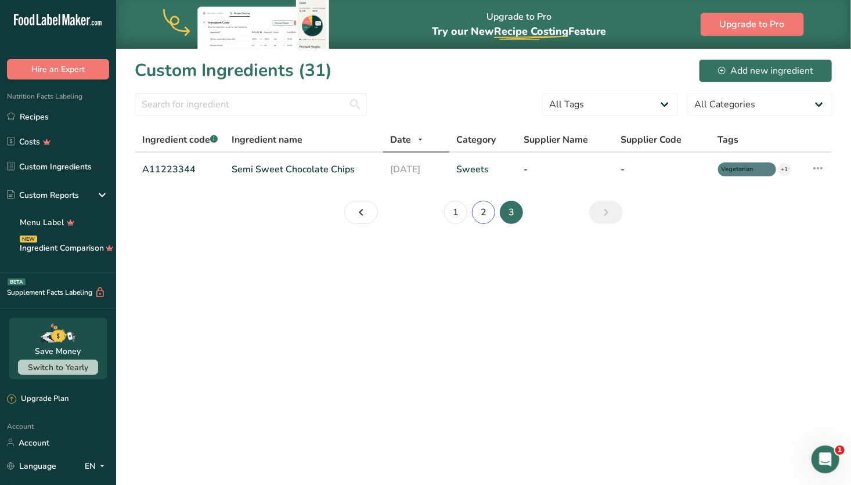
click at [486, 211] on link "2" at bounding box center [483, 212] width 23 height 23
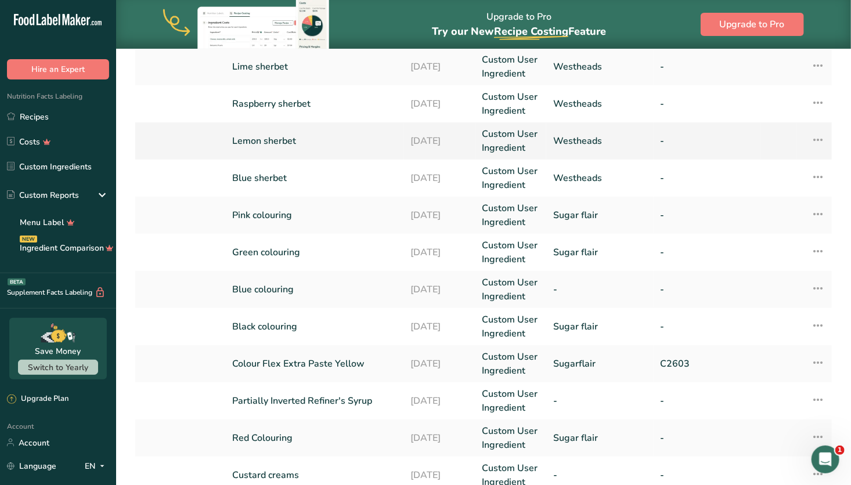
scroll to position [145, 0]
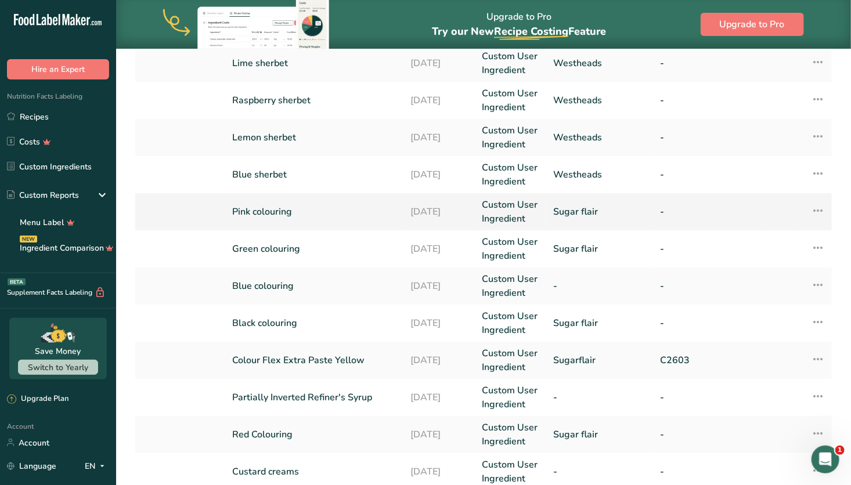
click at [335, 212] on link "Pink colouring" at bounding box center [314, 212] width 164 height 14
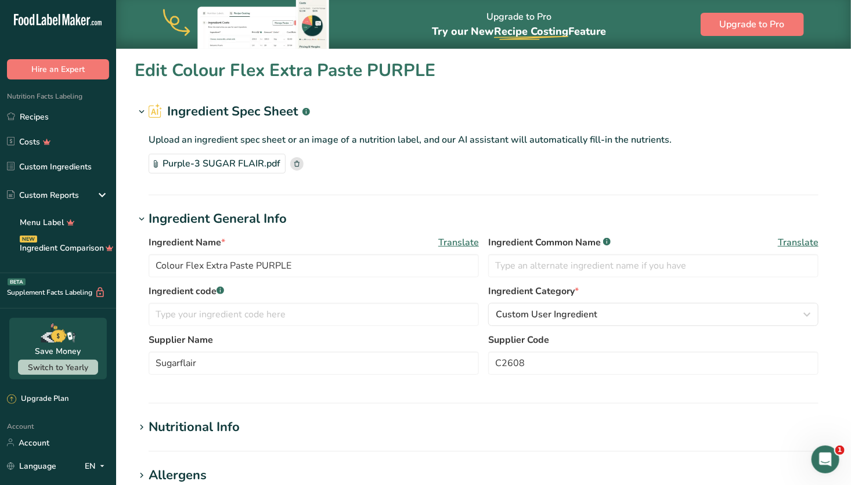
type input "Pink colouring"
type input "Sugar flair"
type input "100"
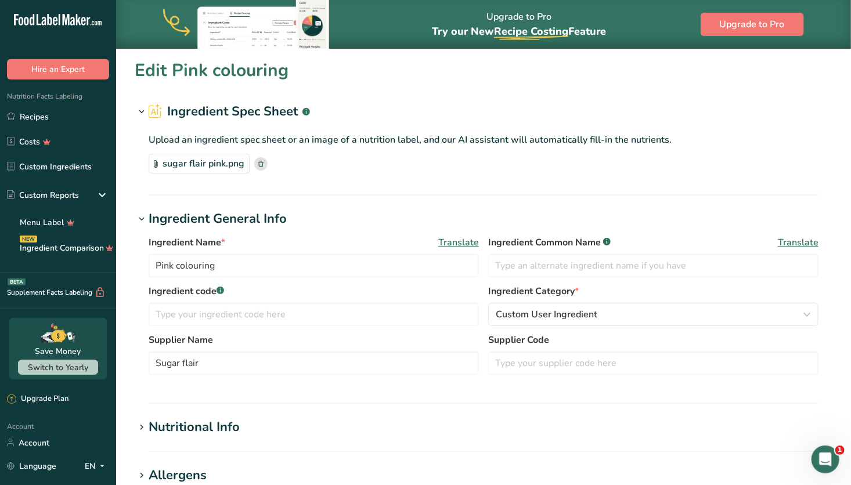
type input "0"
type KJ "0"
type Fat "0"
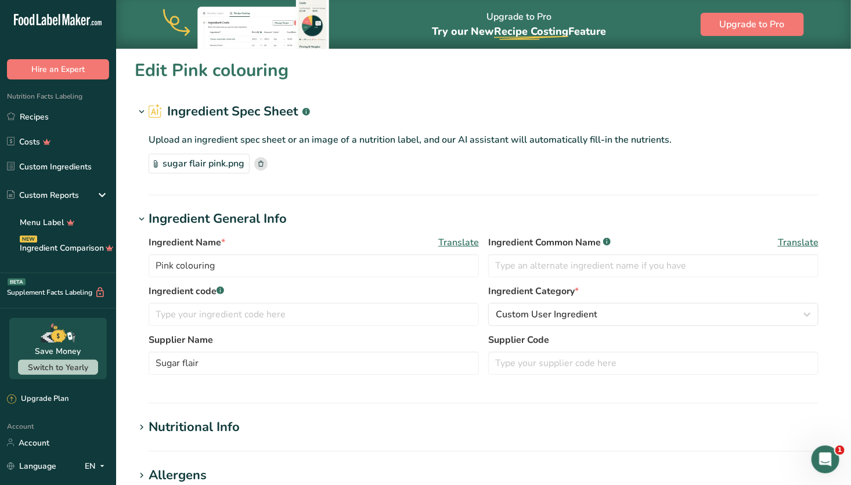
type input "0"
type Carbohydrates "0"
type Fiber "0"
type Sugars "0"
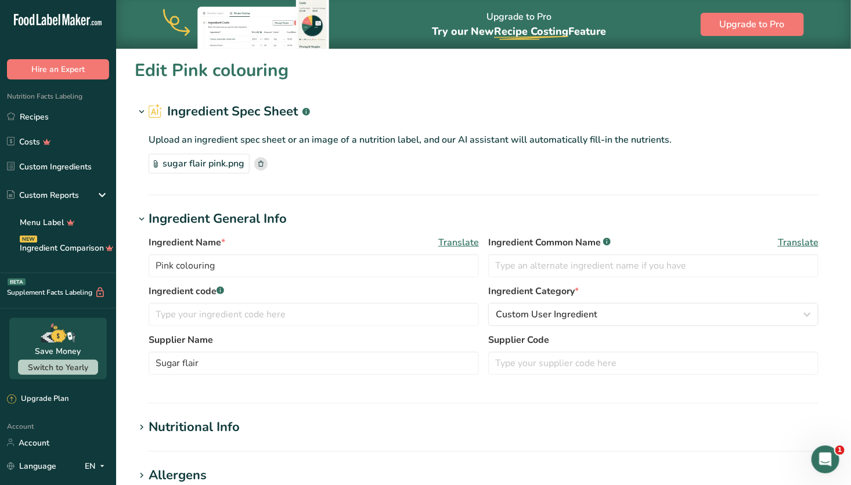
type Sugars "0"
type input "0"
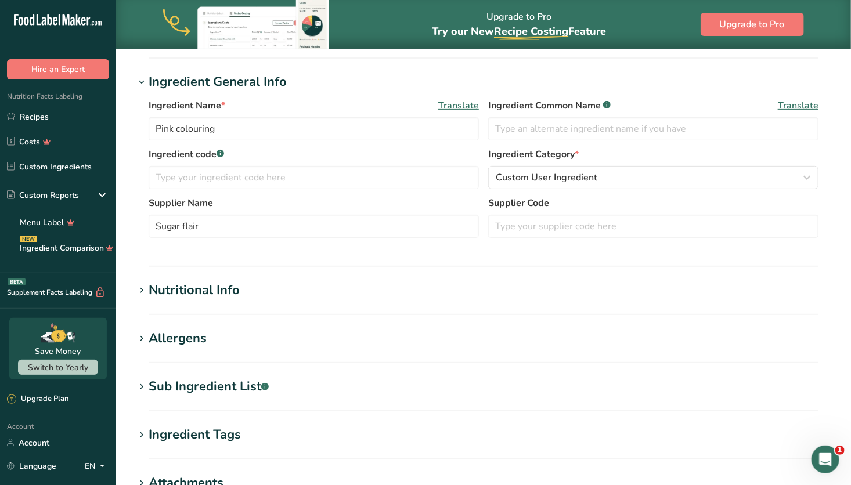
scroll to position [137, 0]
click at [236, 296] on div "Nutritional Info" at bounding box center [194, 290] width 91 height 19
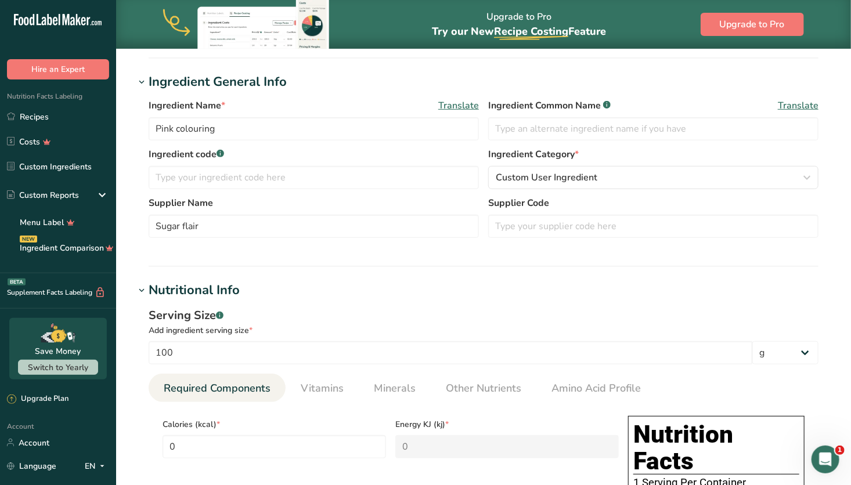
click at [236, 296] on div "Nutritional Info" at bounding box center [194, 290] width 91 height 19
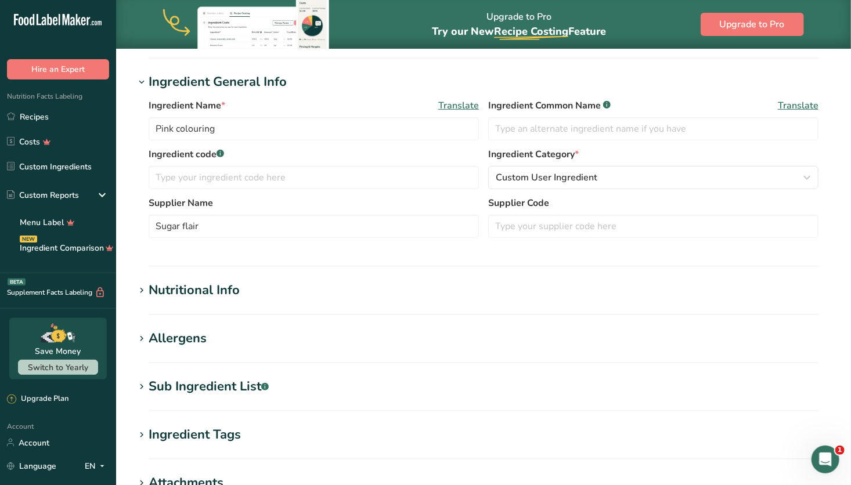
click at [228, 398] on section "Sub Ingredient List .a-a{fill:#347362;}.b-a{fill:#fff;} Translate Humectant: gl…" at bounding box center [484, 394] width 698 height 34
click at [226, 339] on h1 "Allergens" at bounding box center [484, 338] width 698 height 19
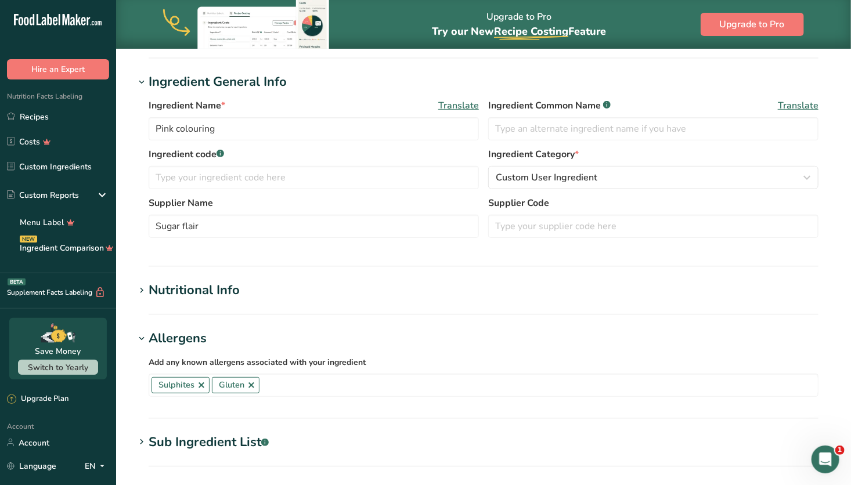
click at [226, 339] on h1 "Allergens" at bounding box center [484, 338] width 698 height 19
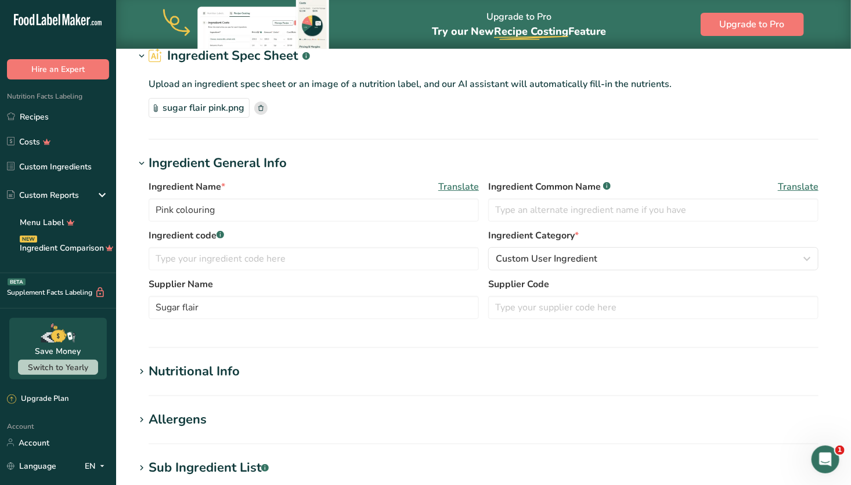
scroll to position [0, 0]
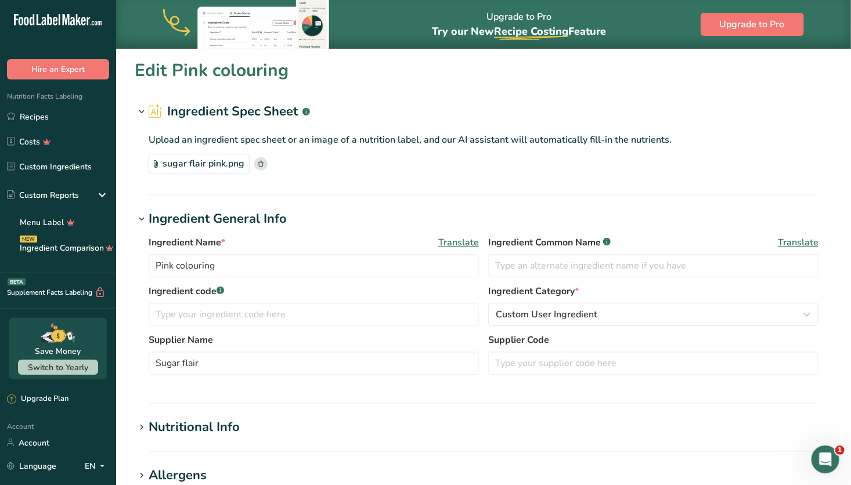
click at [232, 160] on div "sugar flair pink.png" at bounding box center [199, 164] width 101 height 20
click at [261, 161] on icon at bounding box center [260, 164] width 5 height 6
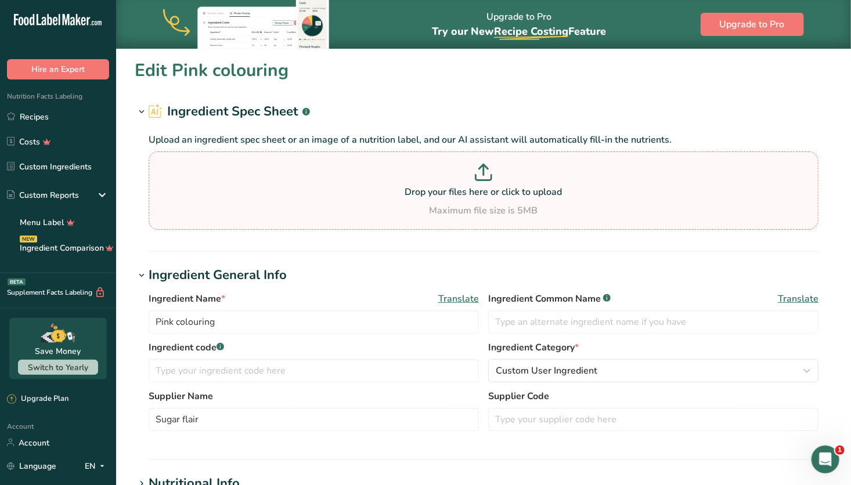
click at [365, 181] on p at bounding box center [484, 174] width 664 height 21
click at [365, 181] on input "Drop your files here or click to upload Maximum file size is 5MB" at bounding box center [484, 191] width 670 height 78
type input "C:\fakepath\Pink-2 SUGAR FLAIR.pdf"
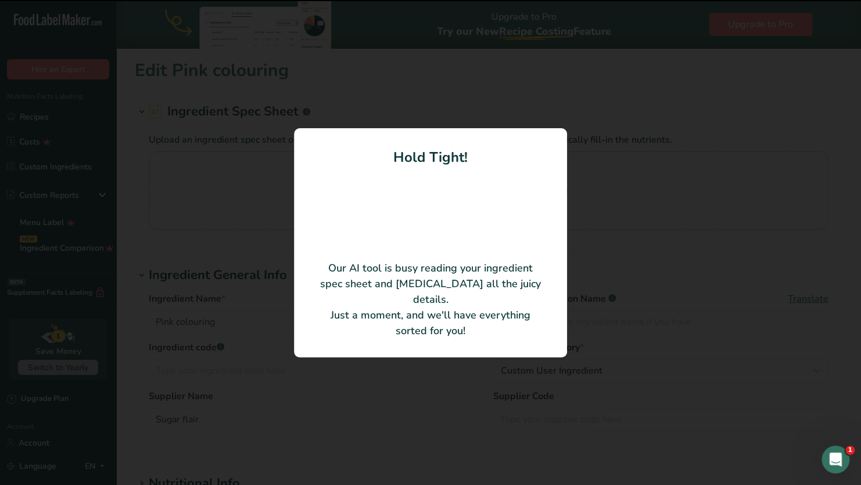
type input "Colour Flex Extra Paste PINK"
type input "Sugarflair"
type input "C2602"
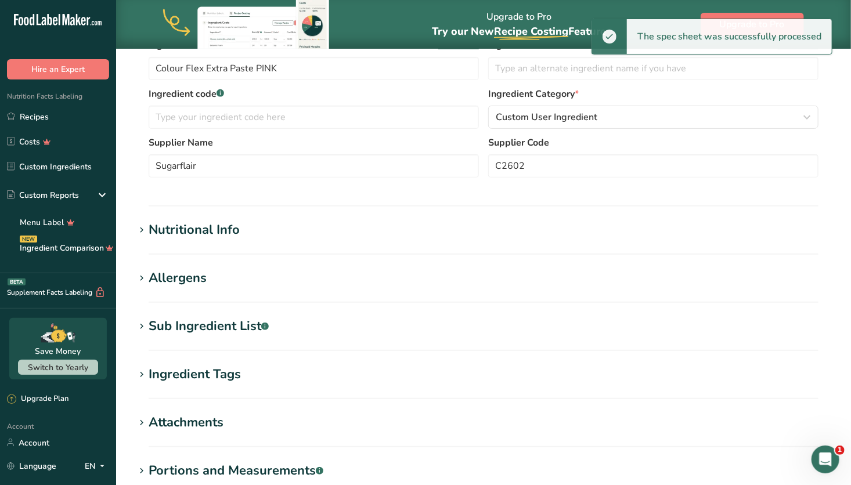
scroll to position [201, 0]
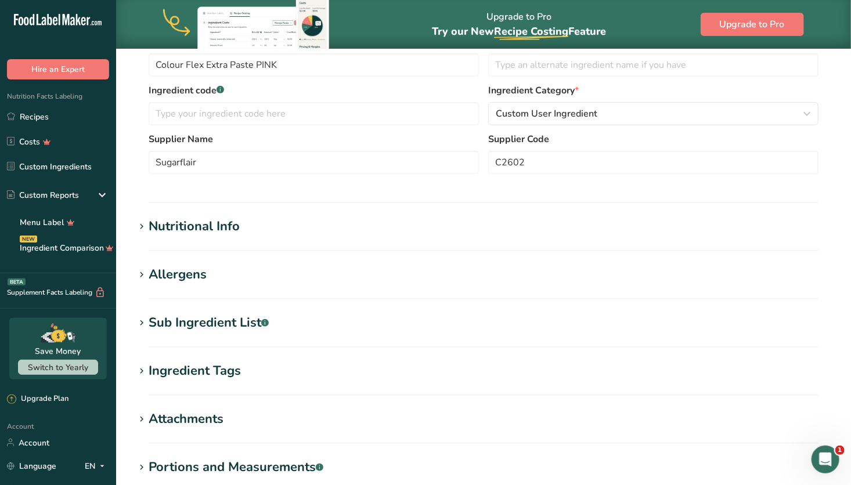
click at [199, 327] on div "Sub Ingredient List .a-a{fill:#347362;}.b-a{fill:#fff;}" at bounding box center [209, 323] width 120 height 19
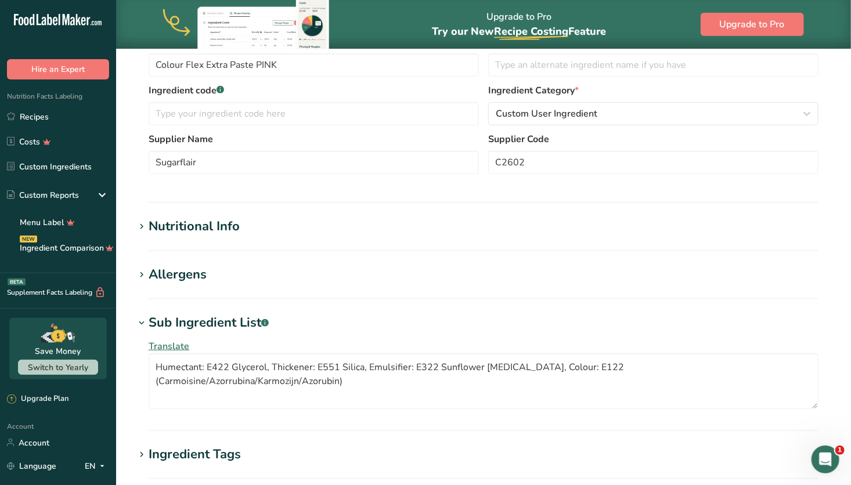
click at [199, 327] on div "Sub Ingredient List .a-a{fill:#347362;}.b-a{fill:#fff;}" at bounding box center [209, 323] width 120 height 19
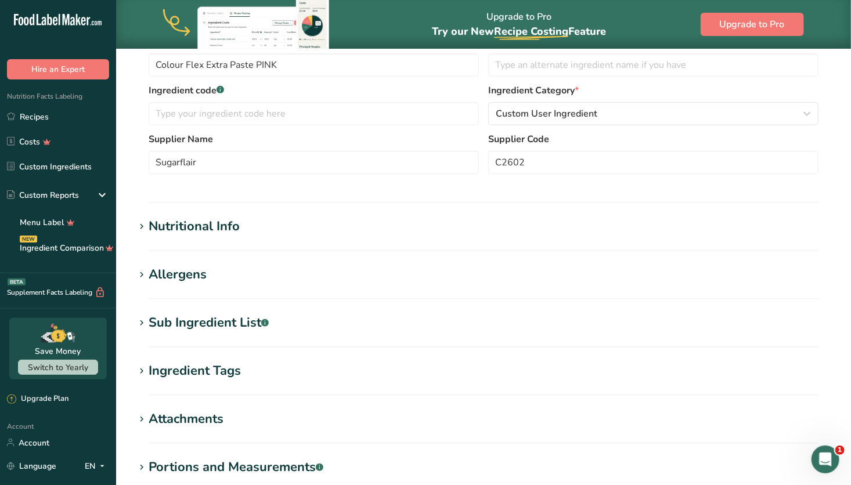
click at [205, 273] on div "Allergens" at bounding box center [178, 274] width 58 height 19
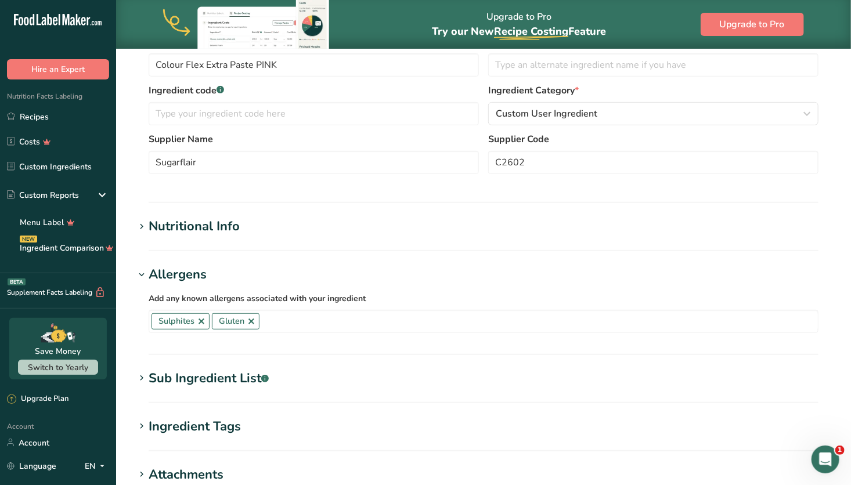
click at [205, 273] on div "Allergens" at bounding box center [178, 274] width 58 height 19
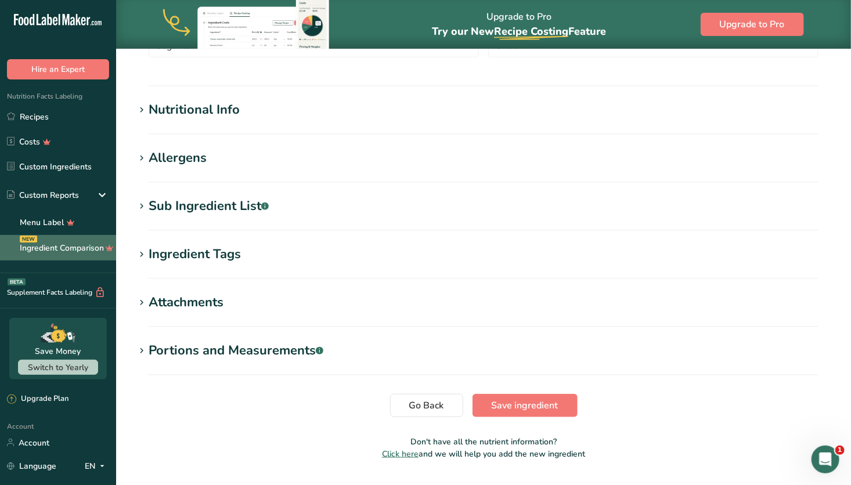
scroll to position [318, 0]
